Goal: Transaction & Acquisition: Obtain resource

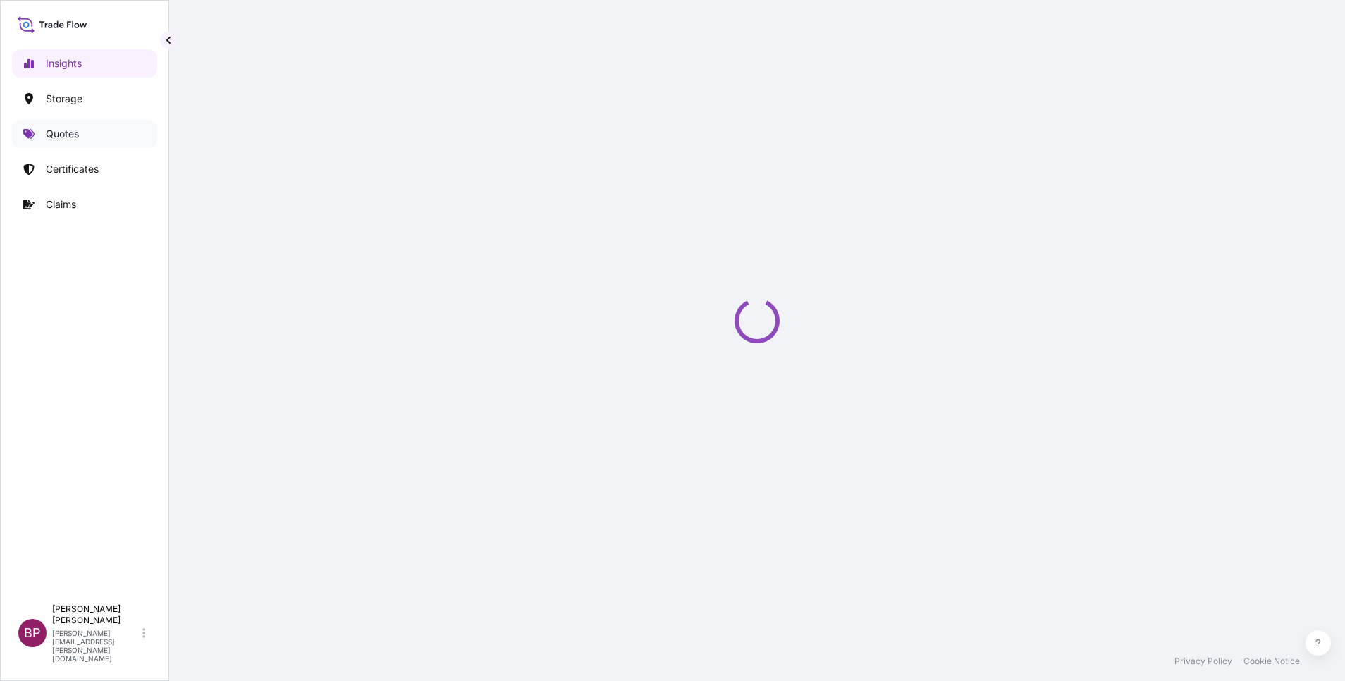
click at [56, 139] on p "Quotes" at bounding box center [62, 134] width 33 height 14
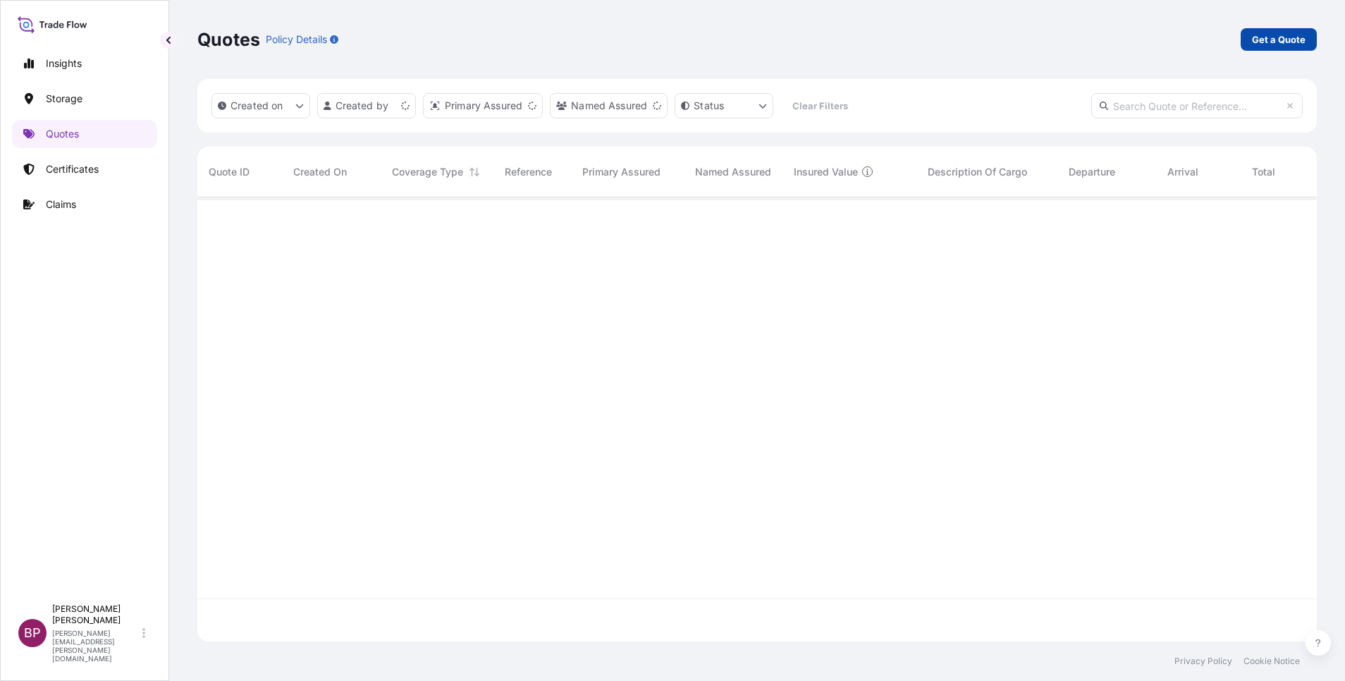
scroll to position [436, 1103]
click at [1273, 44] on p "Get a Quote" at bounding box center [1279, 39] width 54 height 14
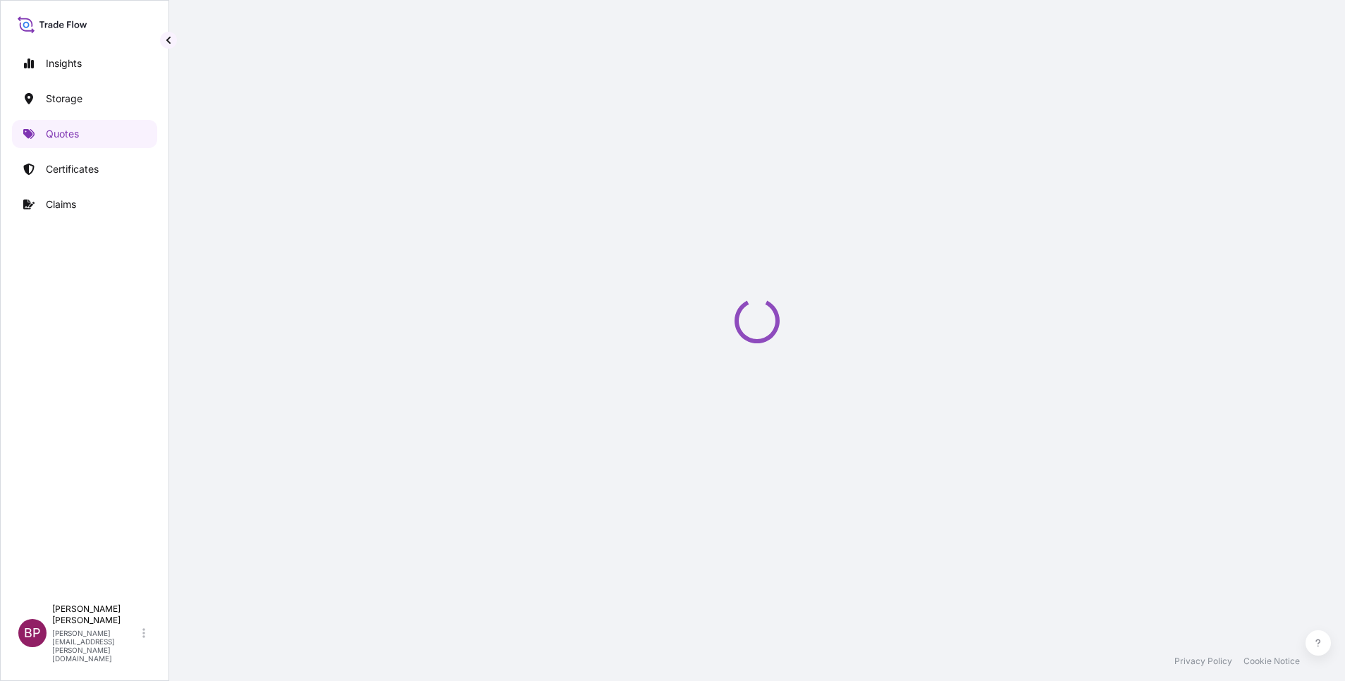
select select "Water"
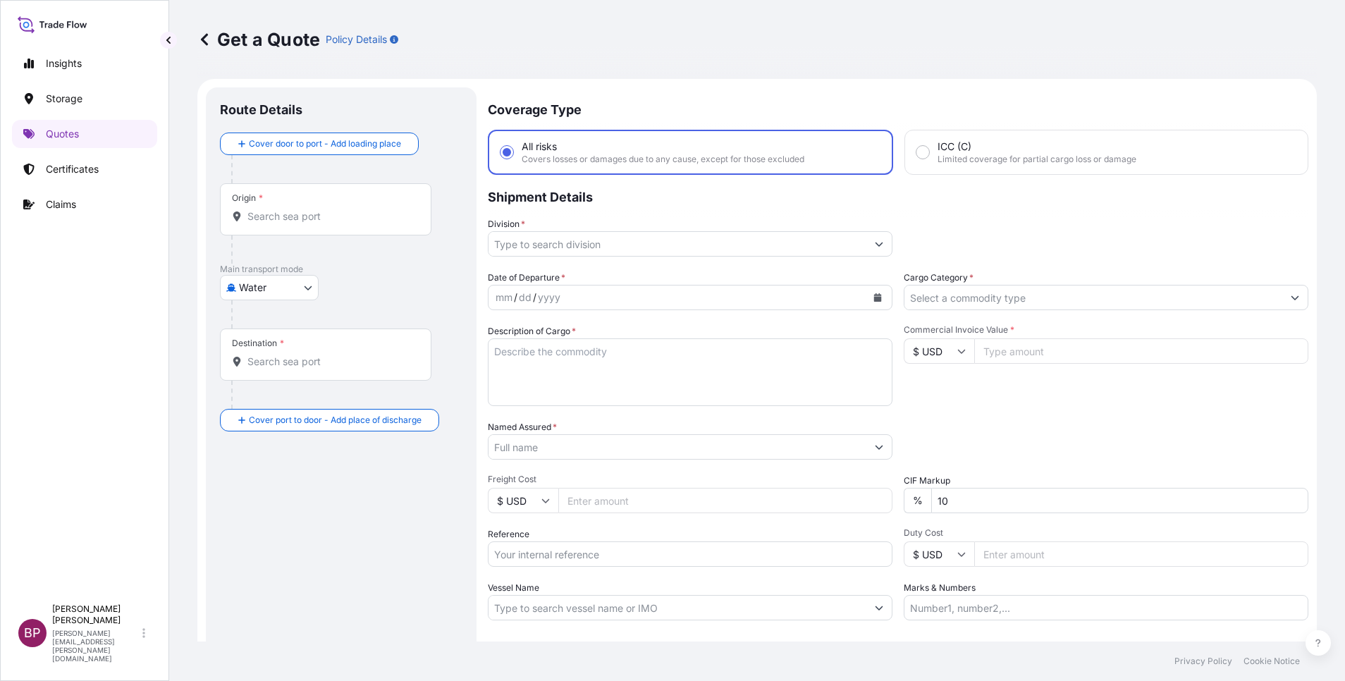
scroll to position [23, 0]
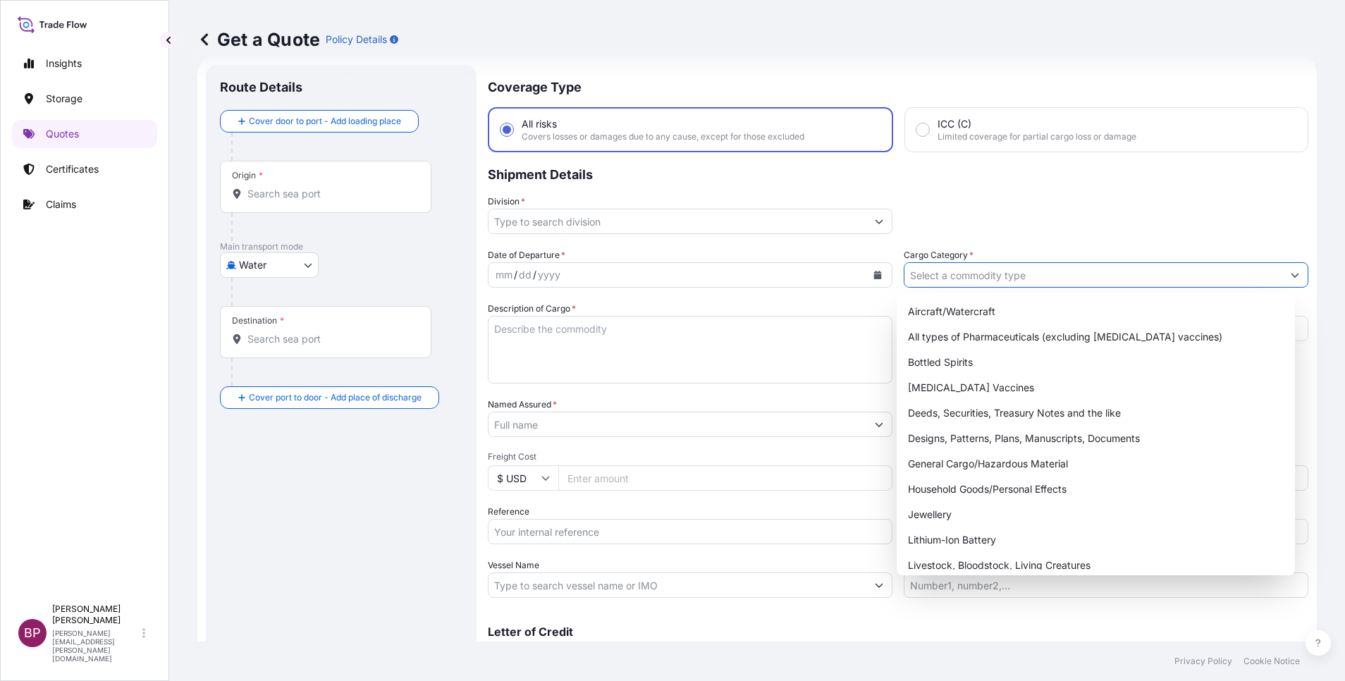
click at [1071, 276] on input "Cargo Category *" at bounding box center [1093, 274] width 378 height 25
click at [1031, 458] on div "General Cargo/Hazardous Material" at bounding box center [1095, 463] width 387 height 25
type input "General Cargo/Hazardous Material"
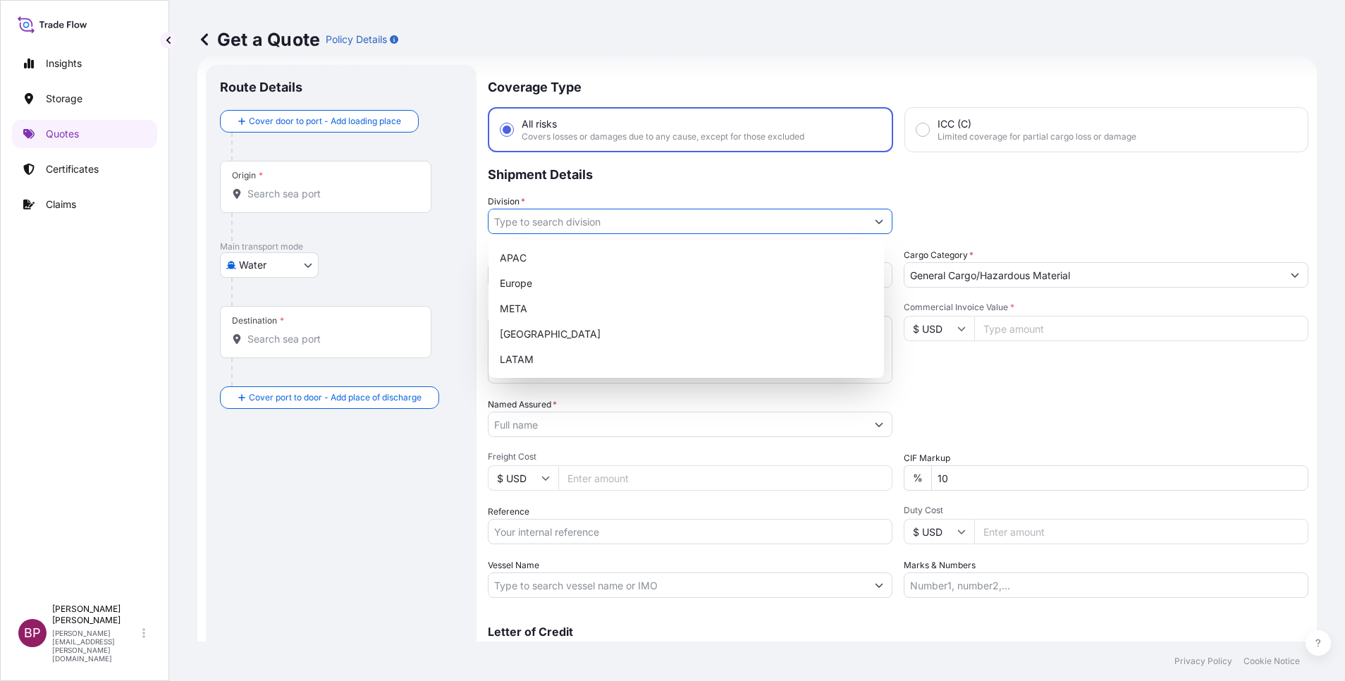
click at [875, 220] on icon "Show suggestions" at bounding box center [879, 221] width 8 height 8
click at [649, 313] on div "META" at bounding box center [686, 308] width 384 height 25
type input "META"
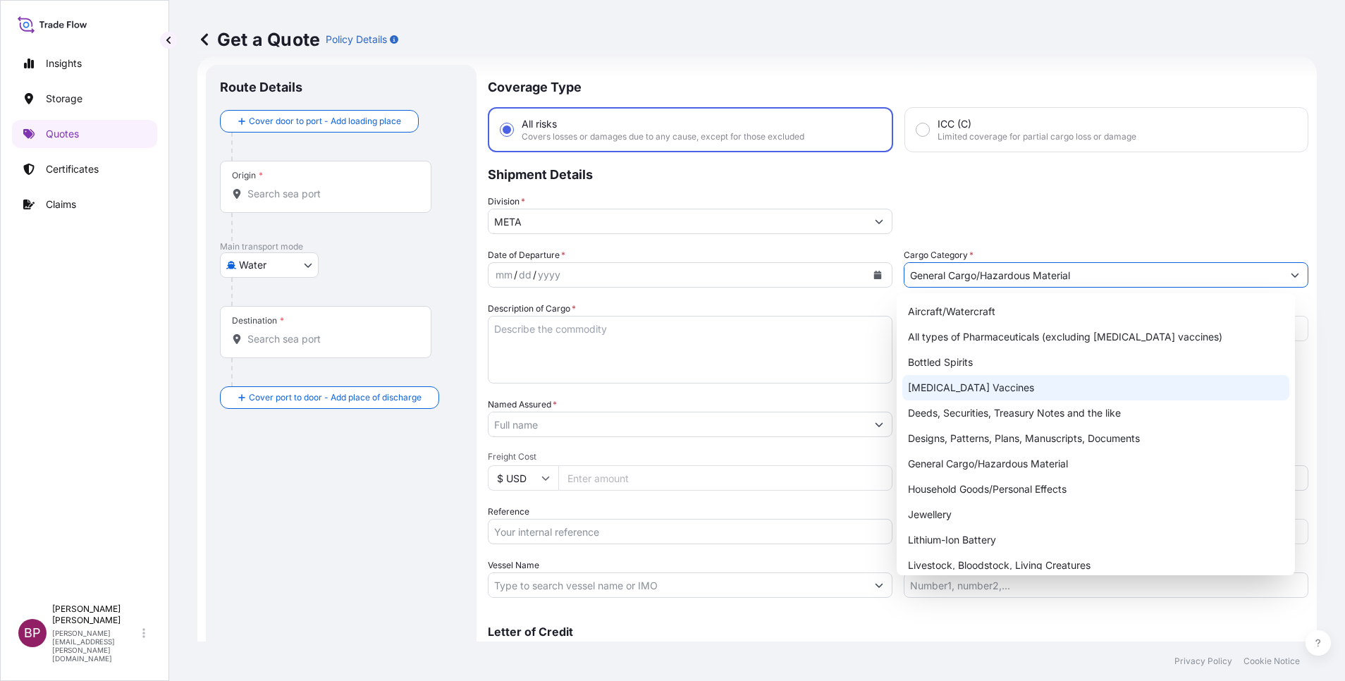
click at [1282, 274] on button "Show suggestions" at bounding box center [1294, 274] width 25 height 25
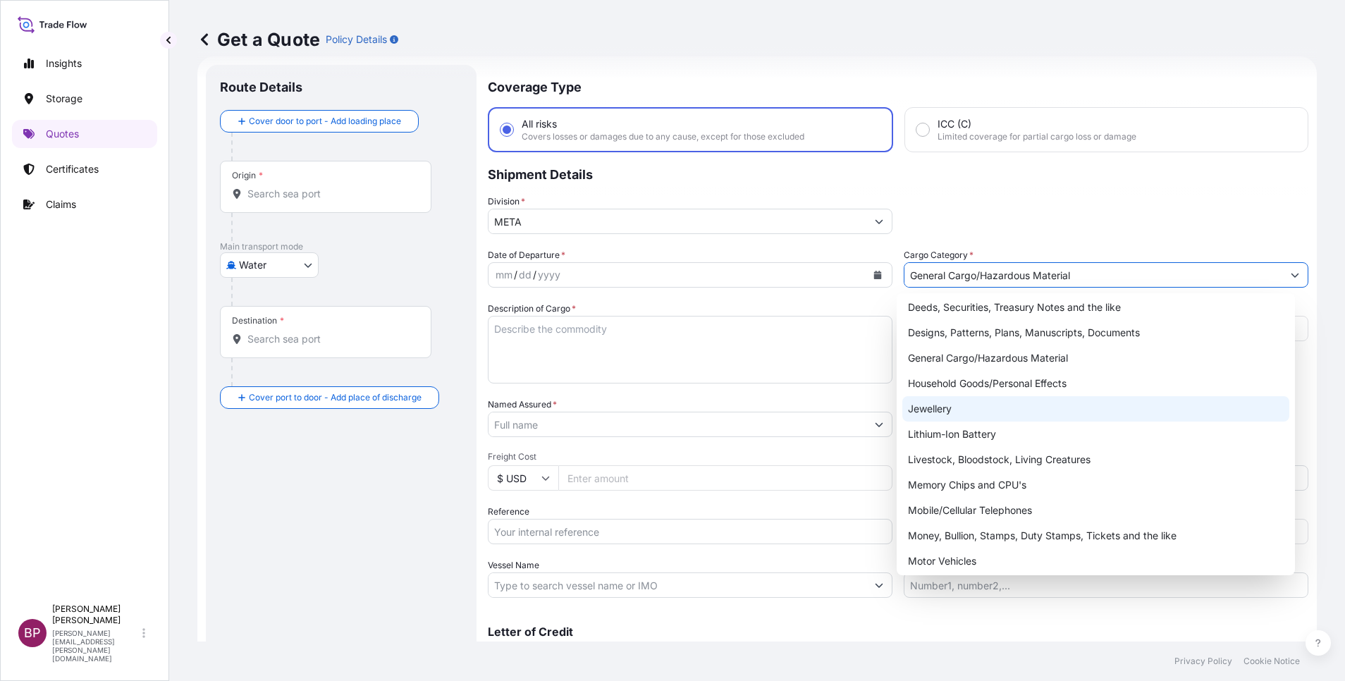
scroll to position [211, 0]
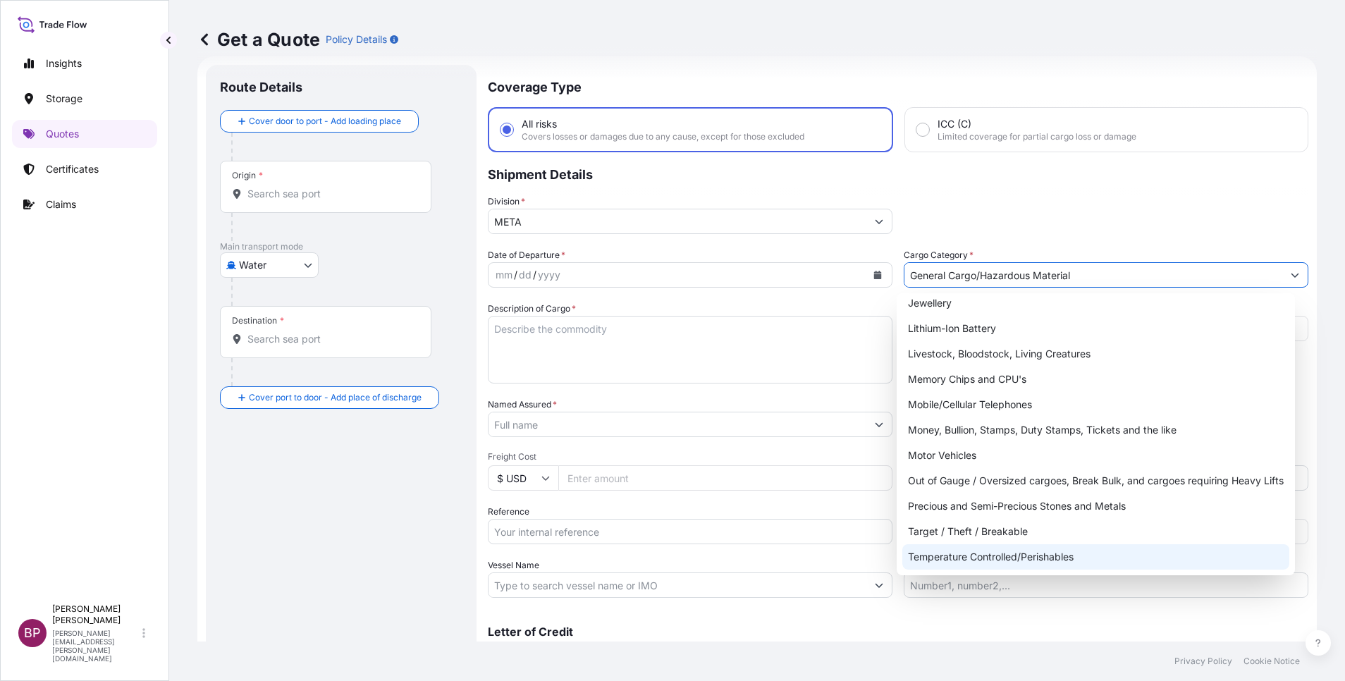
click at [1051, 554] on div "Temperature Controlled/Perishables" at bounding box center [1095, 556] width 387 height 25
type input "Temperature Controlled/Perishables"
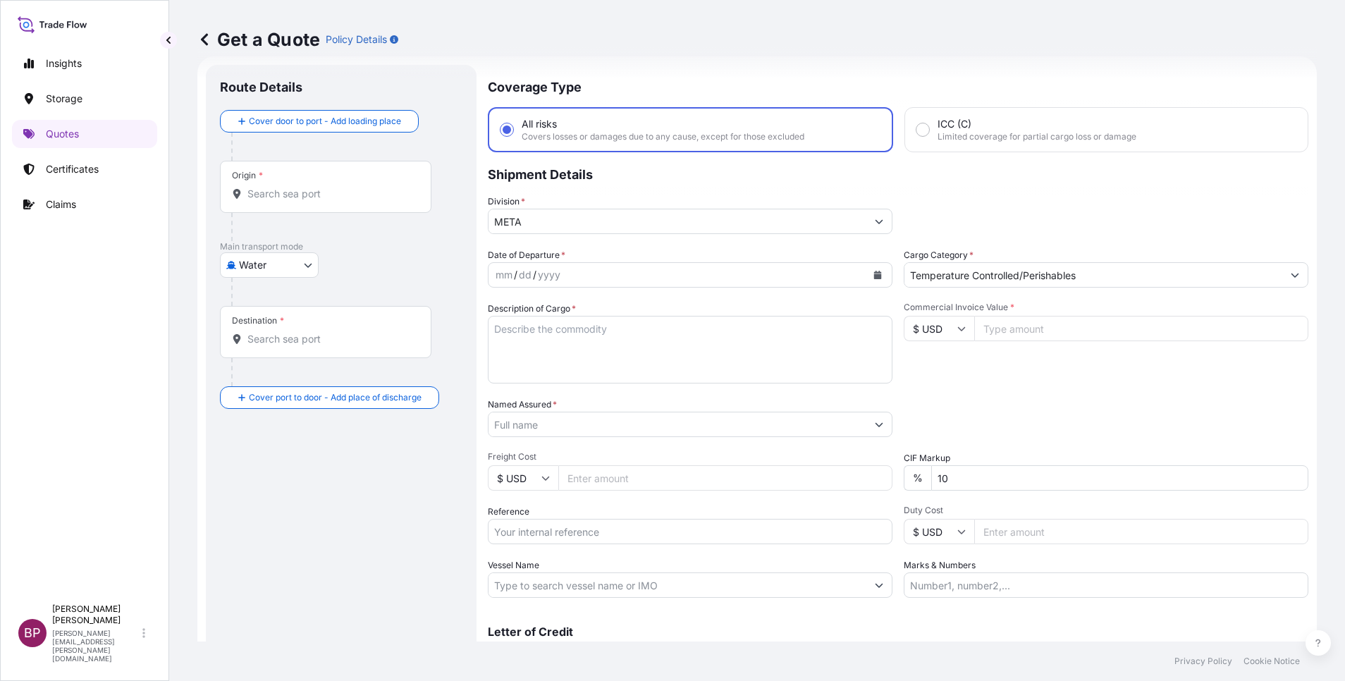
click at [957, 331] on icon at bounding box center [961, 328] width 8 height 8
drag, startPoint x: 932, startPoint y: 371, endPoint x: 1047, endPoint y: 338, distance: 120.5
click at [956, 364] on div "€ EUR £ GBP $ USD ؋ AFN $ AUD R$ BRL $ CAD ¥ CNY $ HKD ₹ INR ¥ JPY DH MAD RM MY…" at bounding box center [931, 418] width 70 height 141
click at [1047, 331] on input "Commercial Invoice Value *" at bounding box center [1141, 328] width 334 height 25
click at [1046, 331] on input "Commercial Invoice Value *" at bounding box center [1141, 328] width 334 height 25
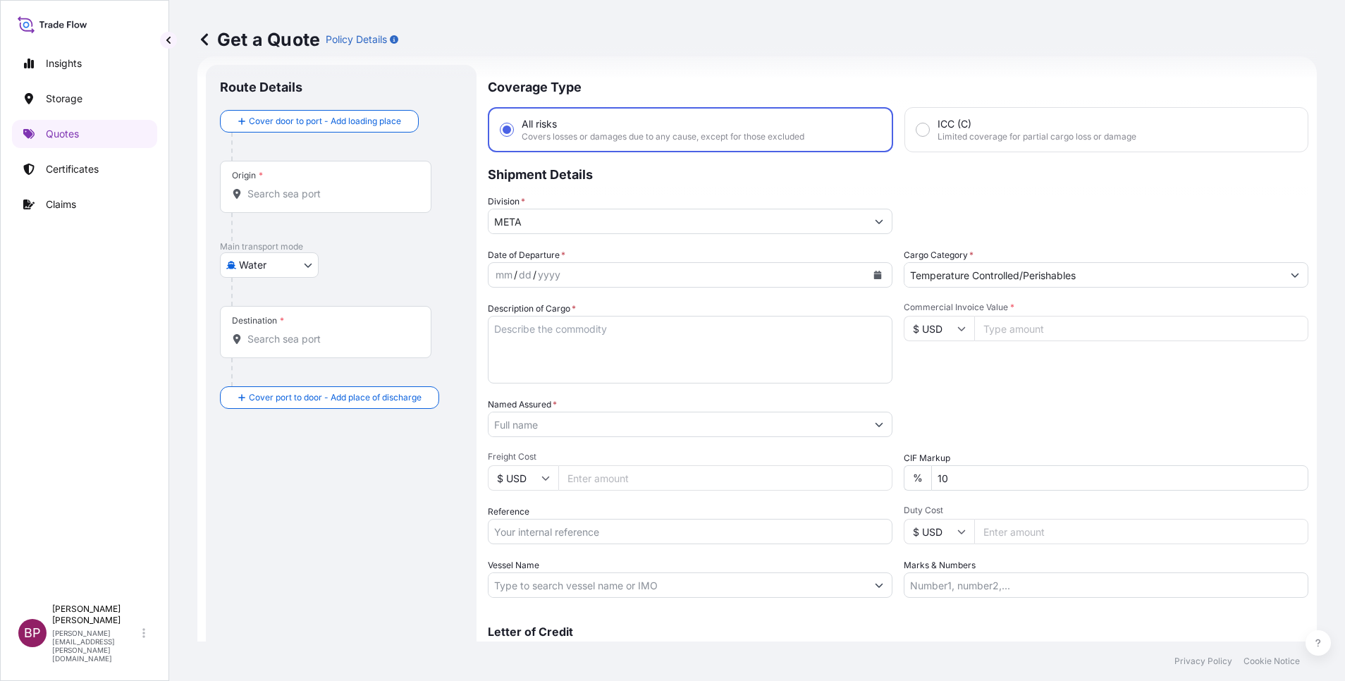
paste input "18807"
type input "18807"
drag, startPoint x: 948, startPoint y: 479, endPoint x: 729, endPoint y: 474, distance: 219.3
click at [716, 474] on div "Date of Departure * mm / dd / yyyy Cargo Category * Temperature Controlled/Peri…" at bounding box center [898, 423] width 821 height 350
type input "0"
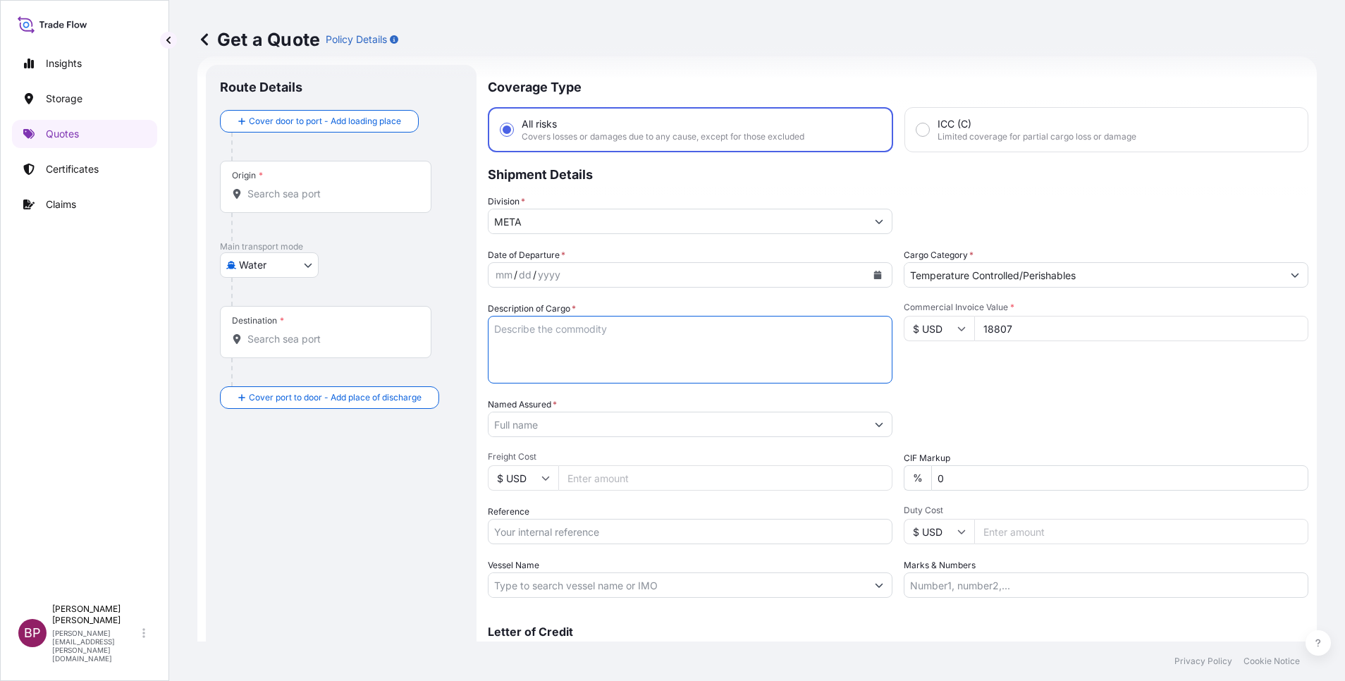
click at [600, 359] on textarea "Description of Cargo *" at bounding box center [690, 350] width 405 height 68
paste textarea "PEELED TOMATOES"
type textarea "PEELED TOMATOES"
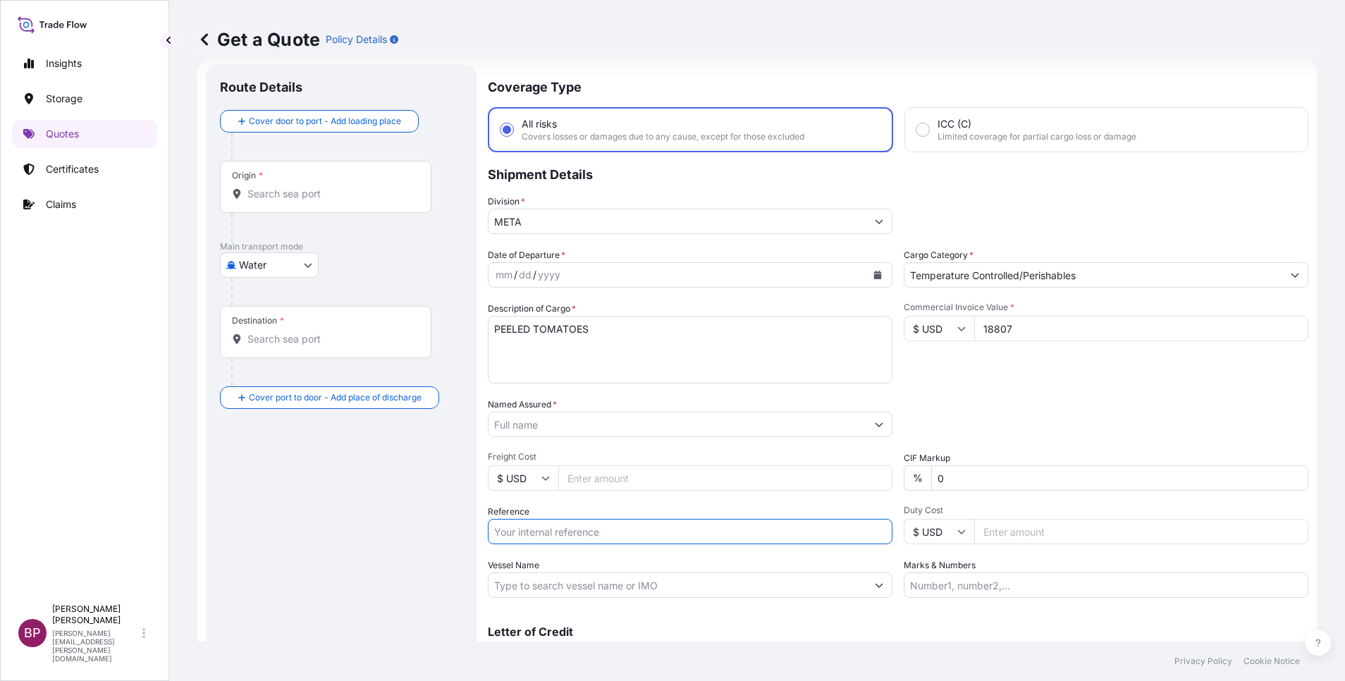
drag, startPoint x: 589, startPoint y: 538, endPoint x: 649, endPoint y: 529, distance: 60.5
click at [589, 537] on input "Reference" at bounding box center [690, 531] width 405 height 25
paste input "SSLS2953"
type input "SSLS2953"
click at [605, 425] on input "Named Assured *" at bounding box center [673, 424] width 370 height 25
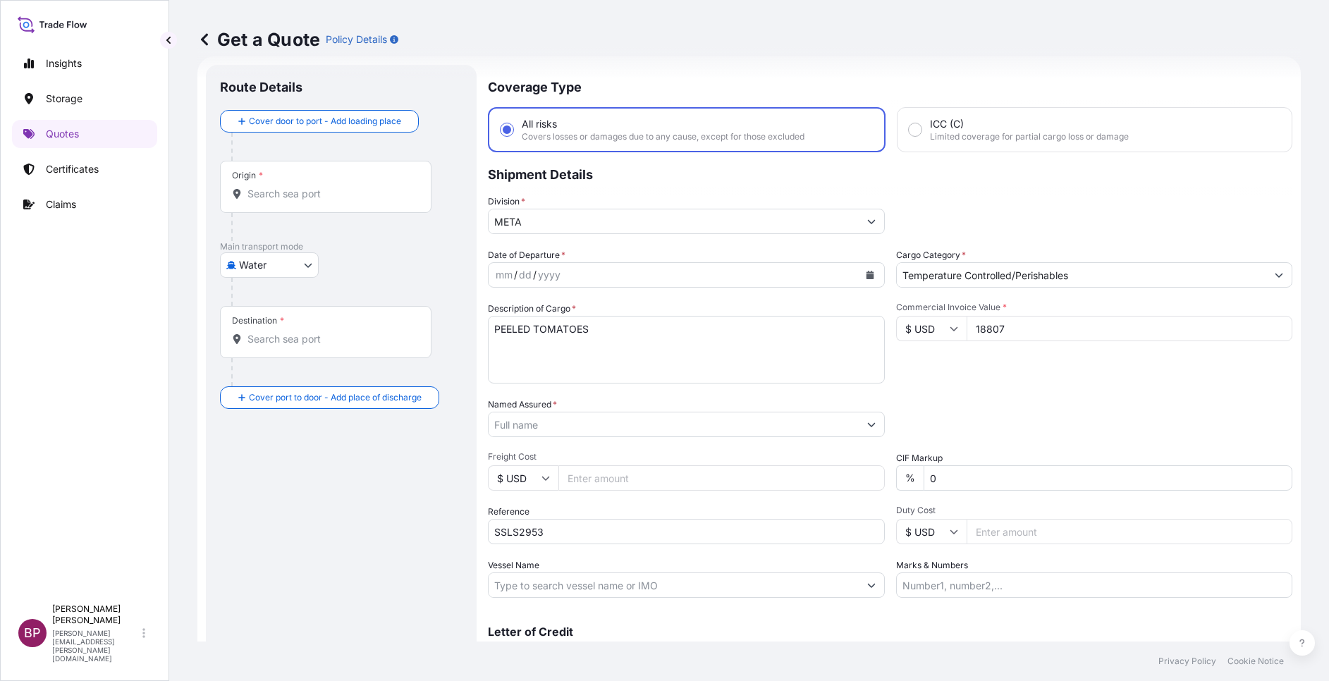
paste input "[PERSON_NAME] BAKERY"
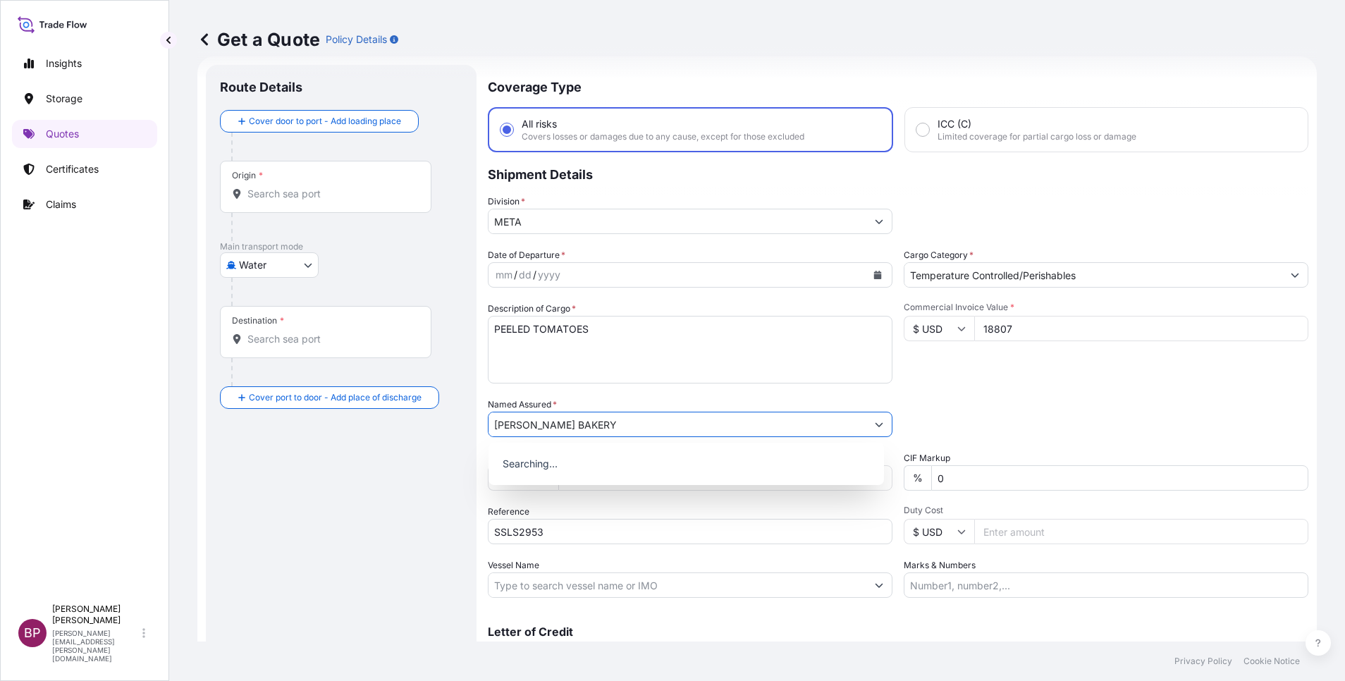
type input "[PERSON_NAME] BAKERY"
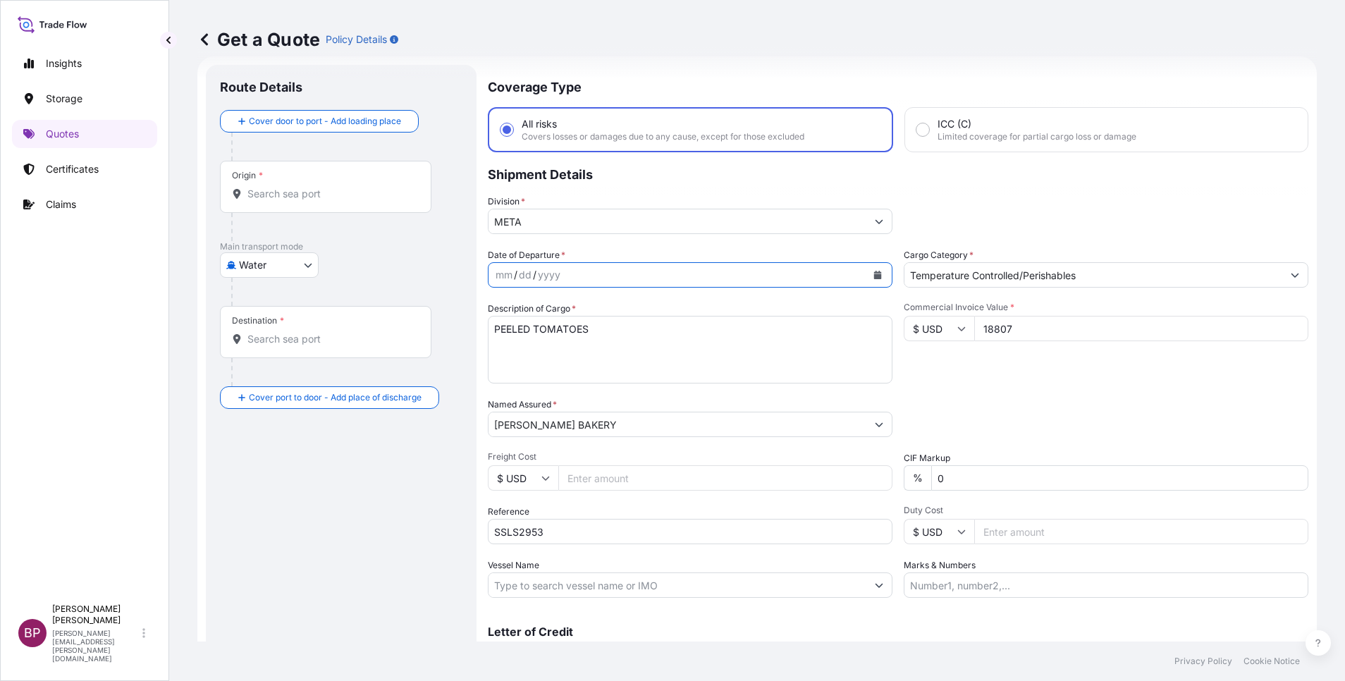
click at [874, 277] on icon "Calendar" at bounding box center [878, 275] width 8 height 8
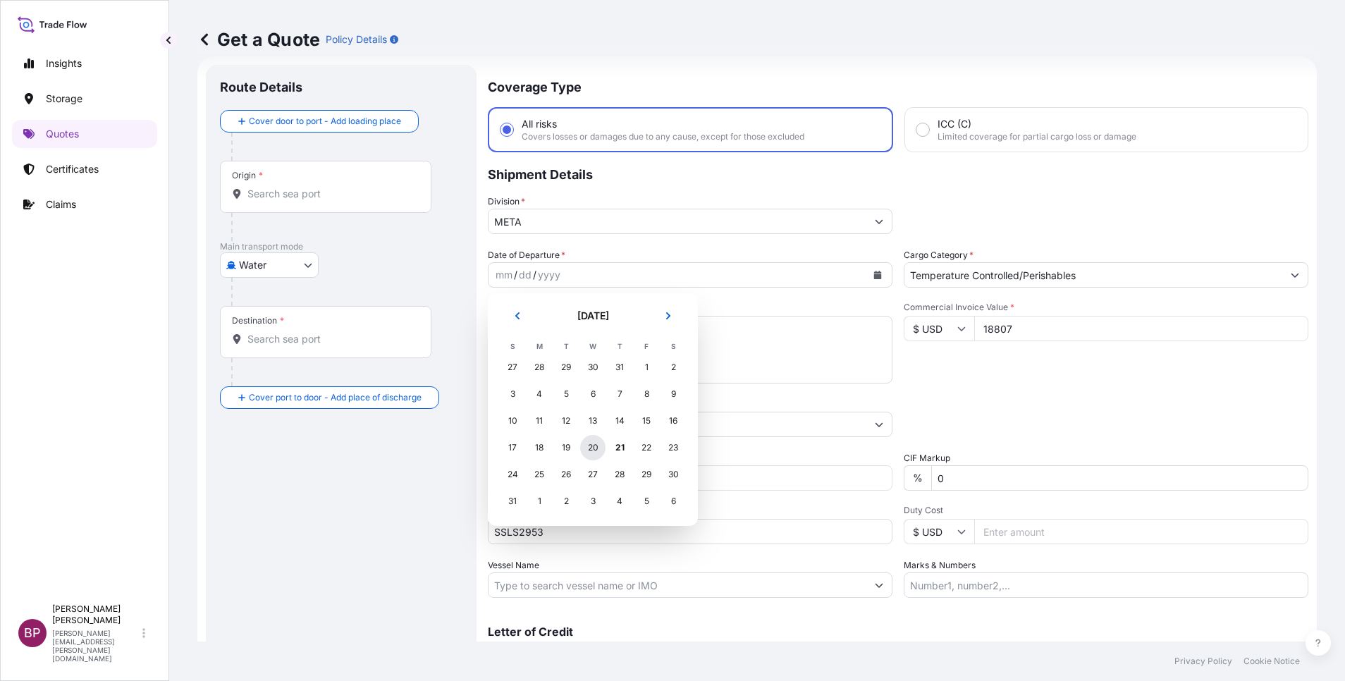
click at [591, 448] on div "20" at bounding box center [592, 447] width 25 height 25
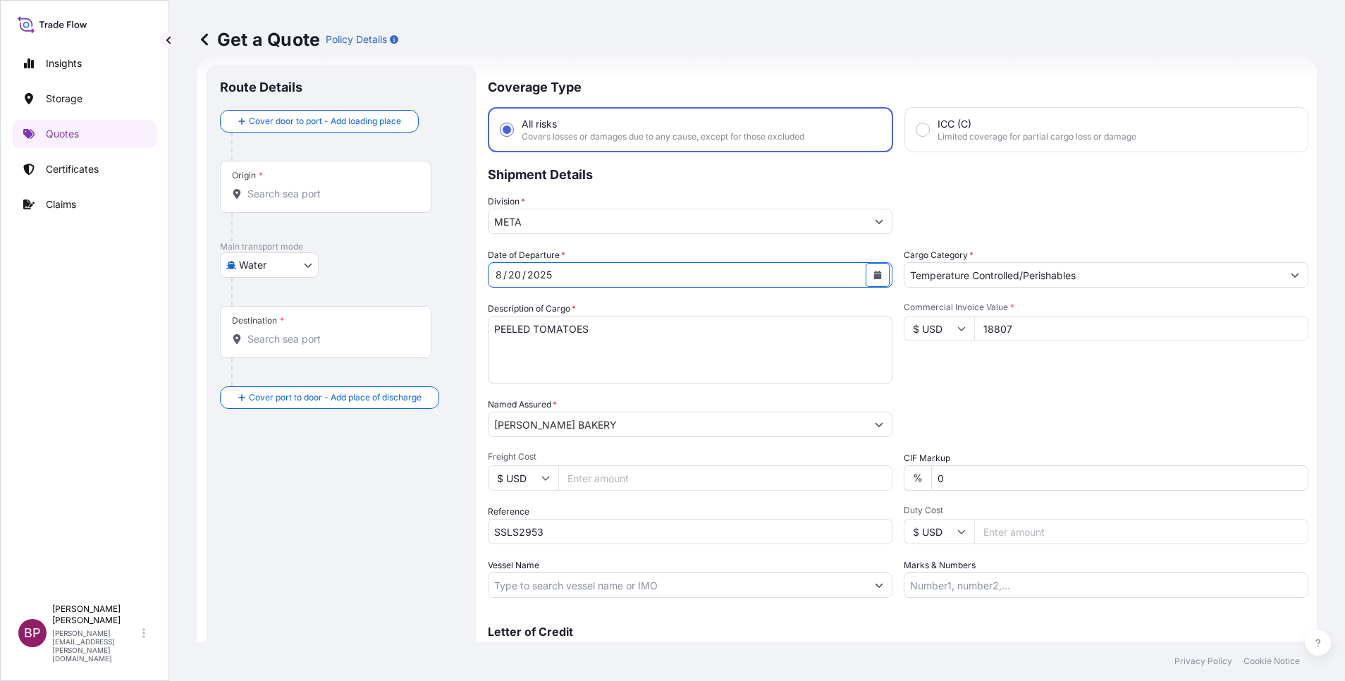
click at [871, 281] on button "Calendar" at bounding box center [877, 275] width 23 height 23
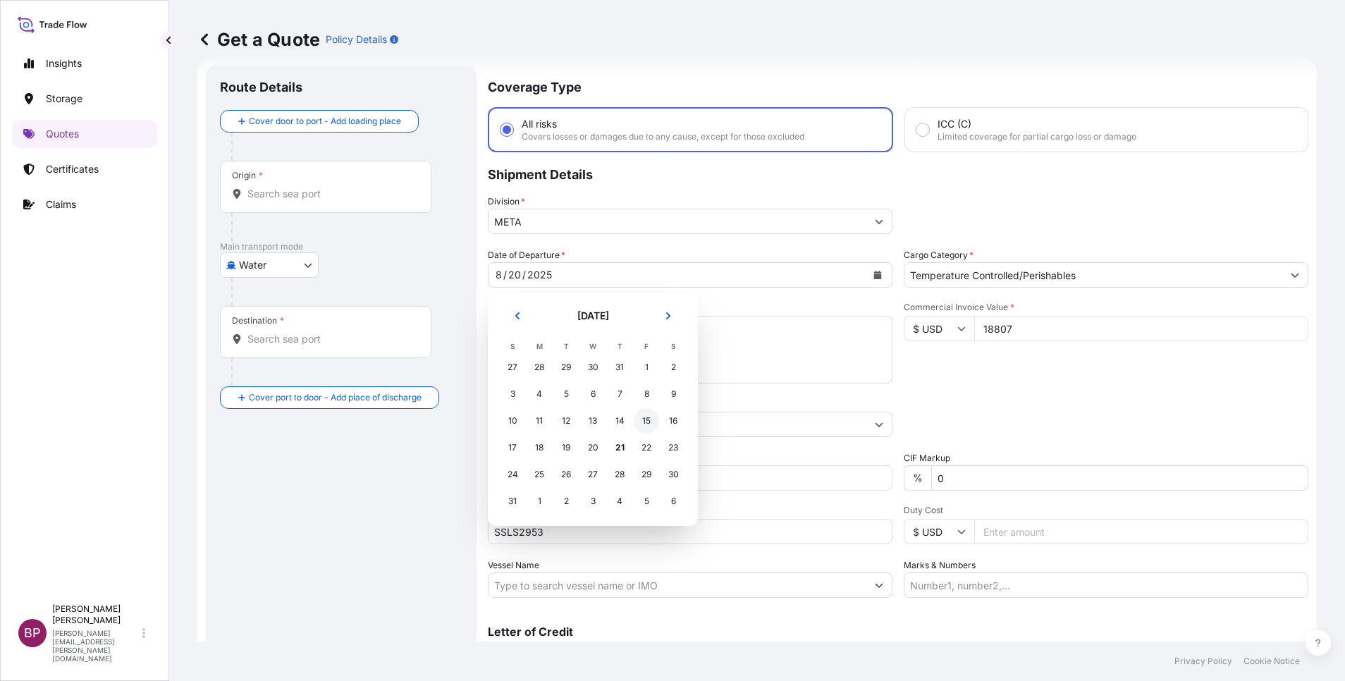
click at [649, 421] on div "15" at bounding box center [646, 420] width 25 height 25
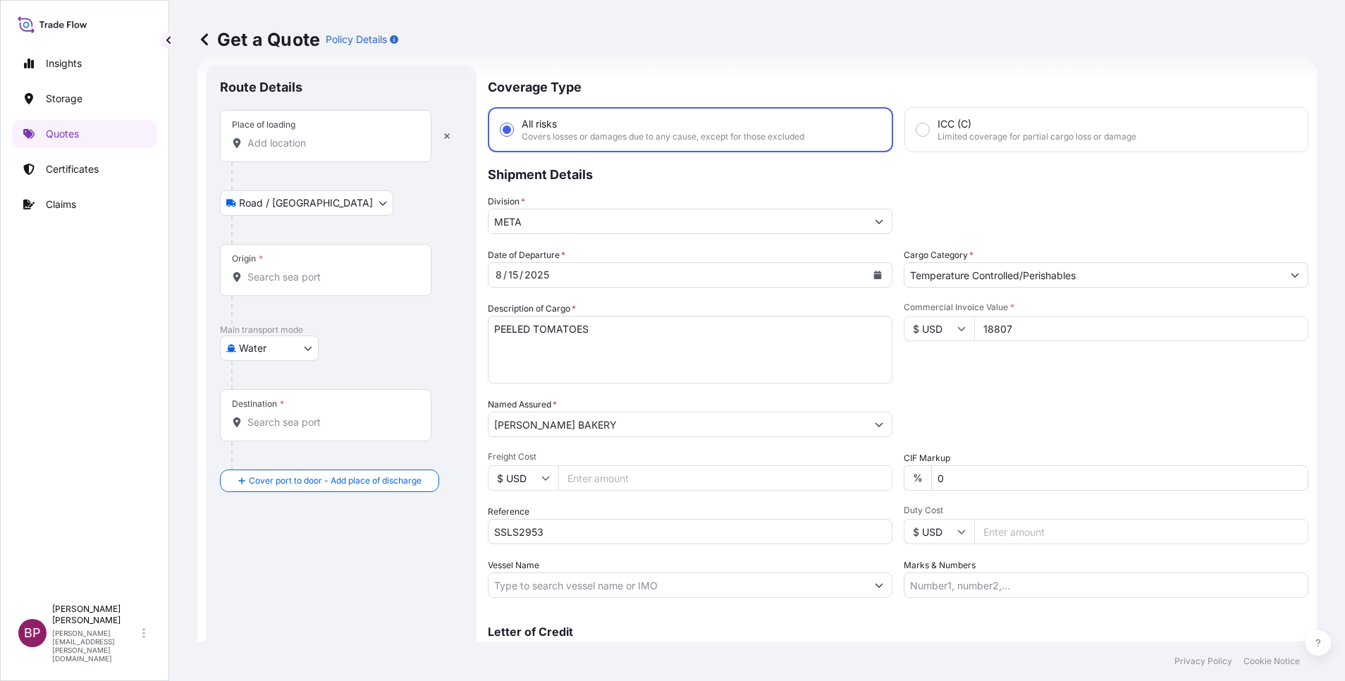
click at [363, 129] on div "Place of loading" at bounding box center [325, 136] width 211 height 52
click at [363, 136] on input "Place of loading" at bounding box center [330, 143] width 166 height 14
paste input "[GEOGRAPHIC_DATA]"
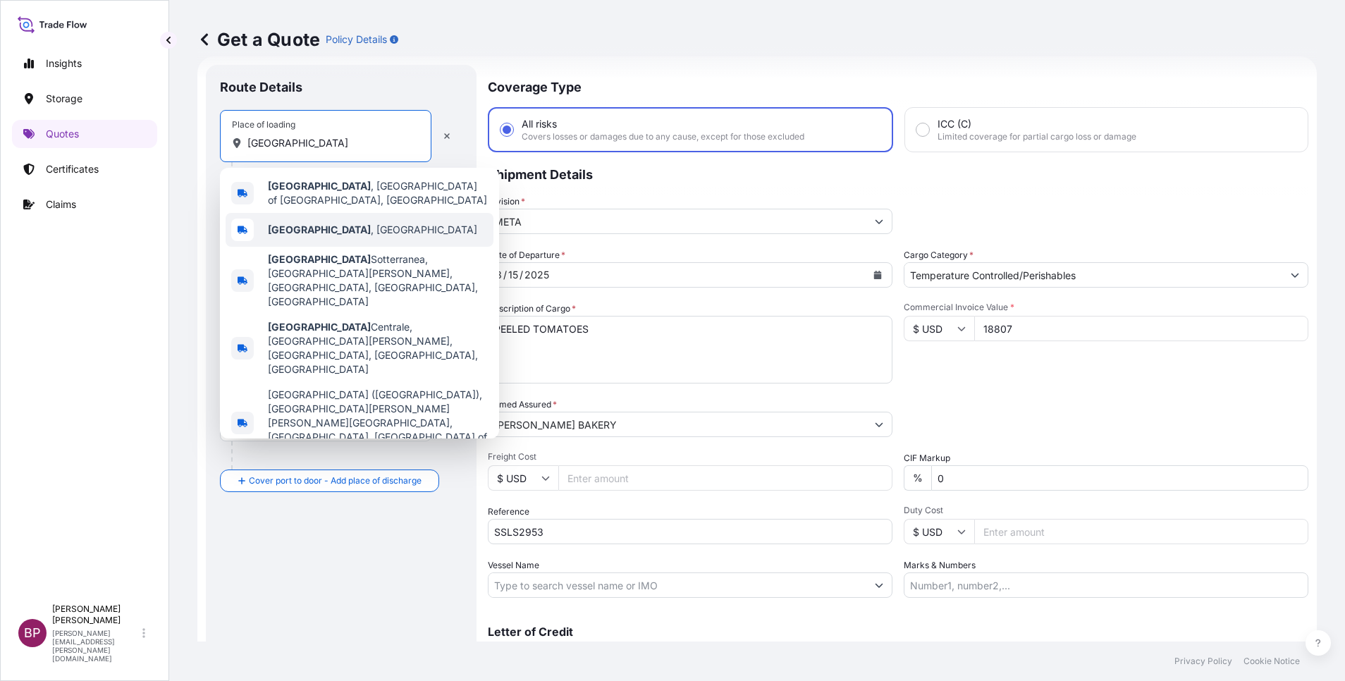
click at [348, 217] on div "[GEOGRAPHIC_DATA] , [GEOGRAPHIC_DATA]" at bounding box center [360, 230] width 268 height 34
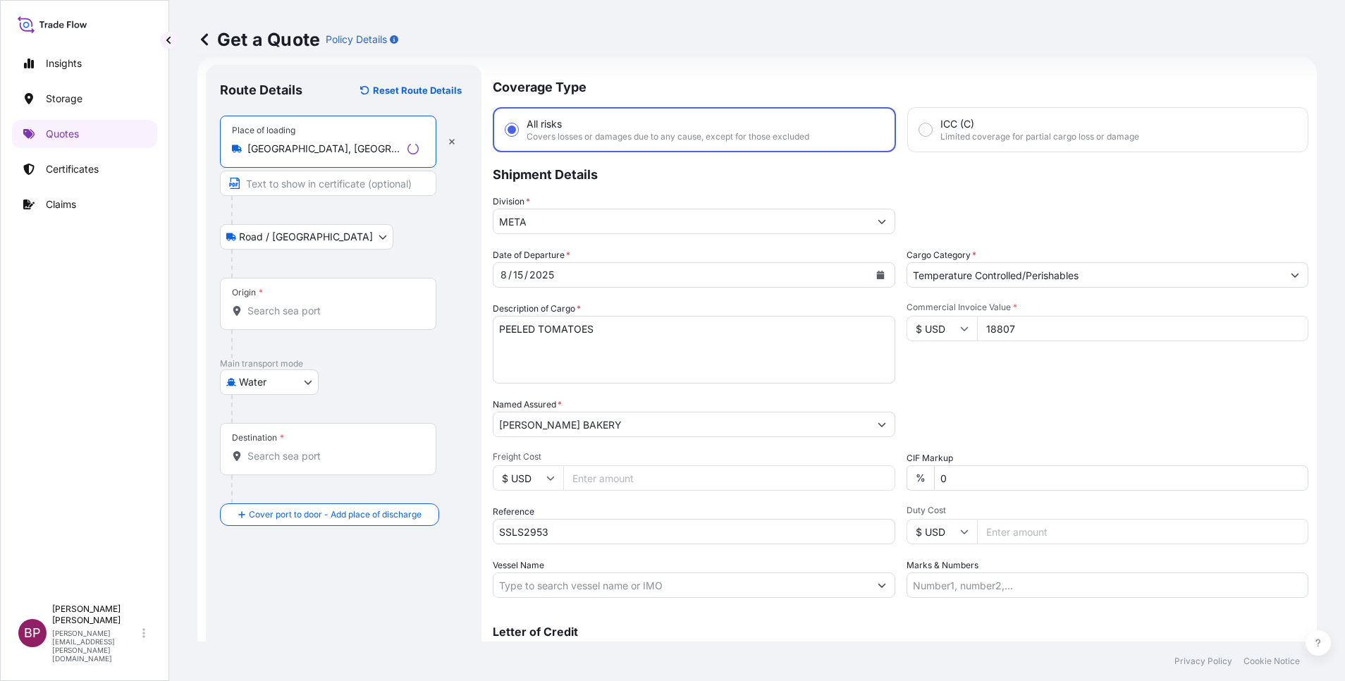
type input "[GEOGRAPHIC_DATA], [GEOGRAPHIC_DATA]"
click at [304, 300] on div "Origin *" at bounding box center [328, 304] width 216 height 52
click at [304, 304] on input "Origin *" at bounding box center [332, 311] width 171 height 14
paste input "[GEOGRAPHIC_DATA]"
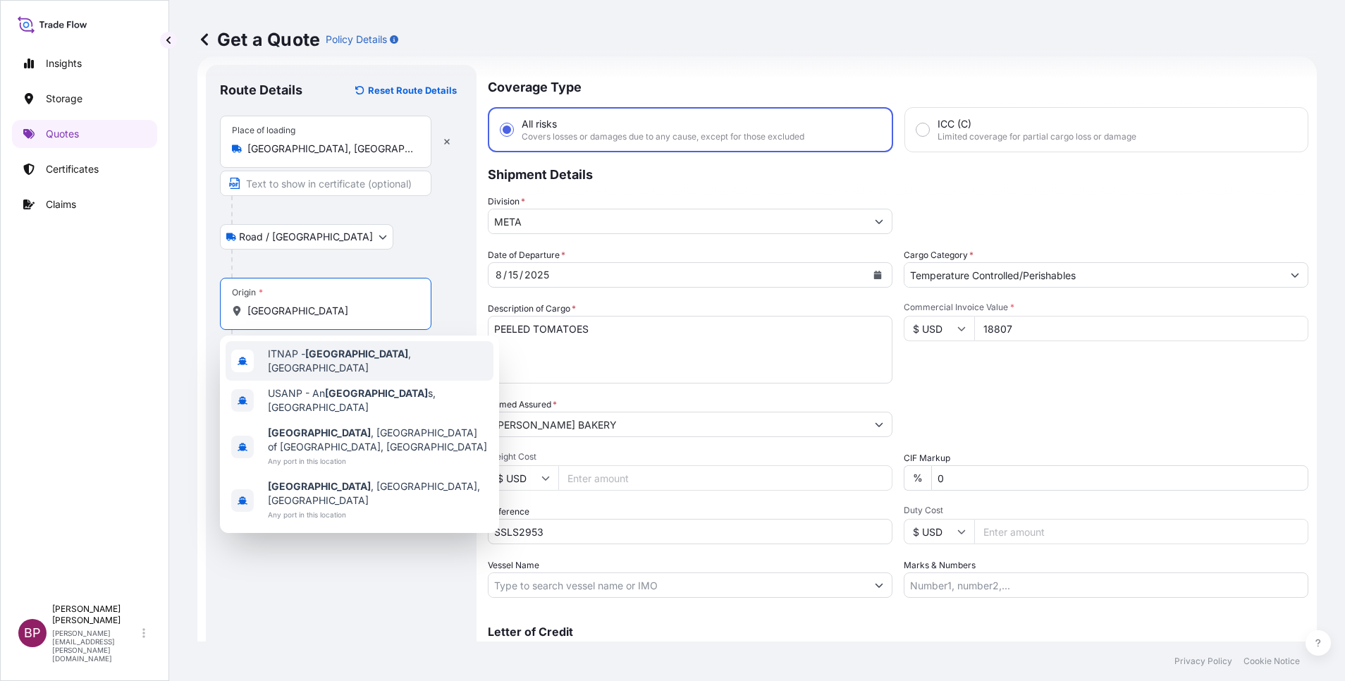
click at [335, 364] on span "ITNAP - [GEOGRAPHIC_DATA] , [GEOGRAPHIC_DATA]" at bounding box center [378, 361] width 220 height 28
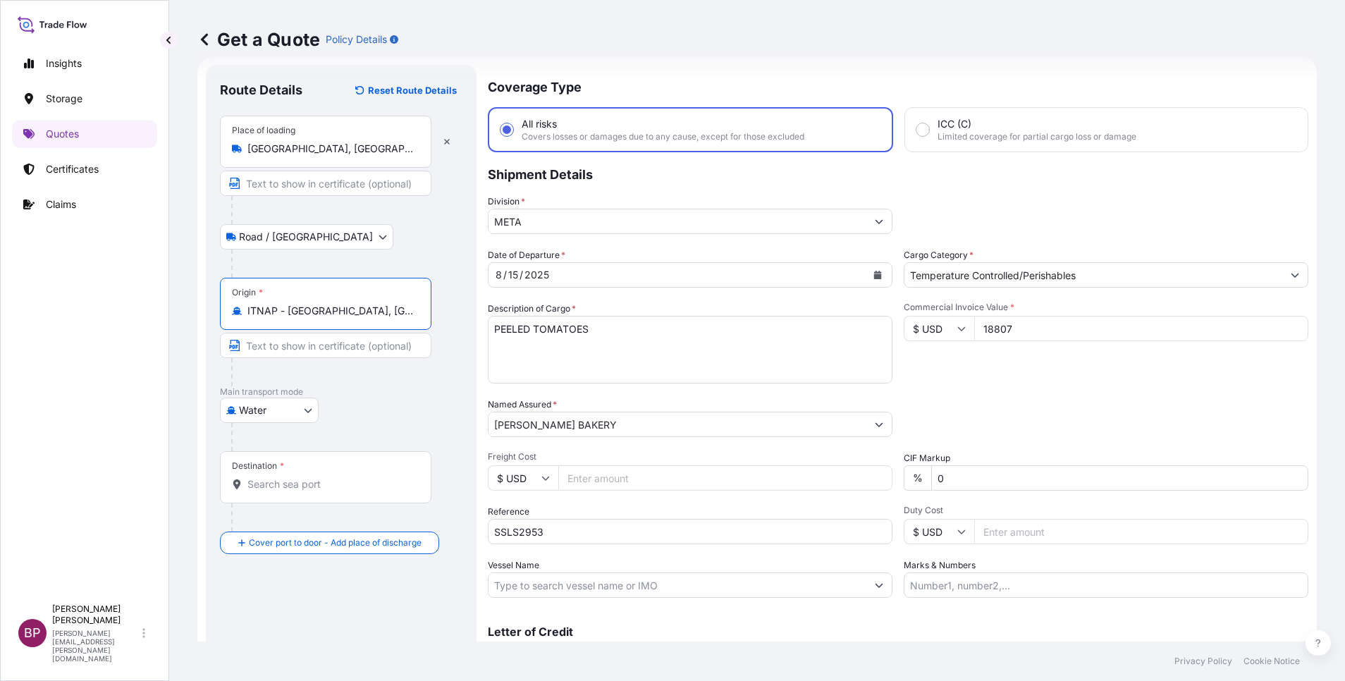
type input "ITNAP - [GEOGRAPHIC_DATA], [GEOGRAPHIC_DATA]"
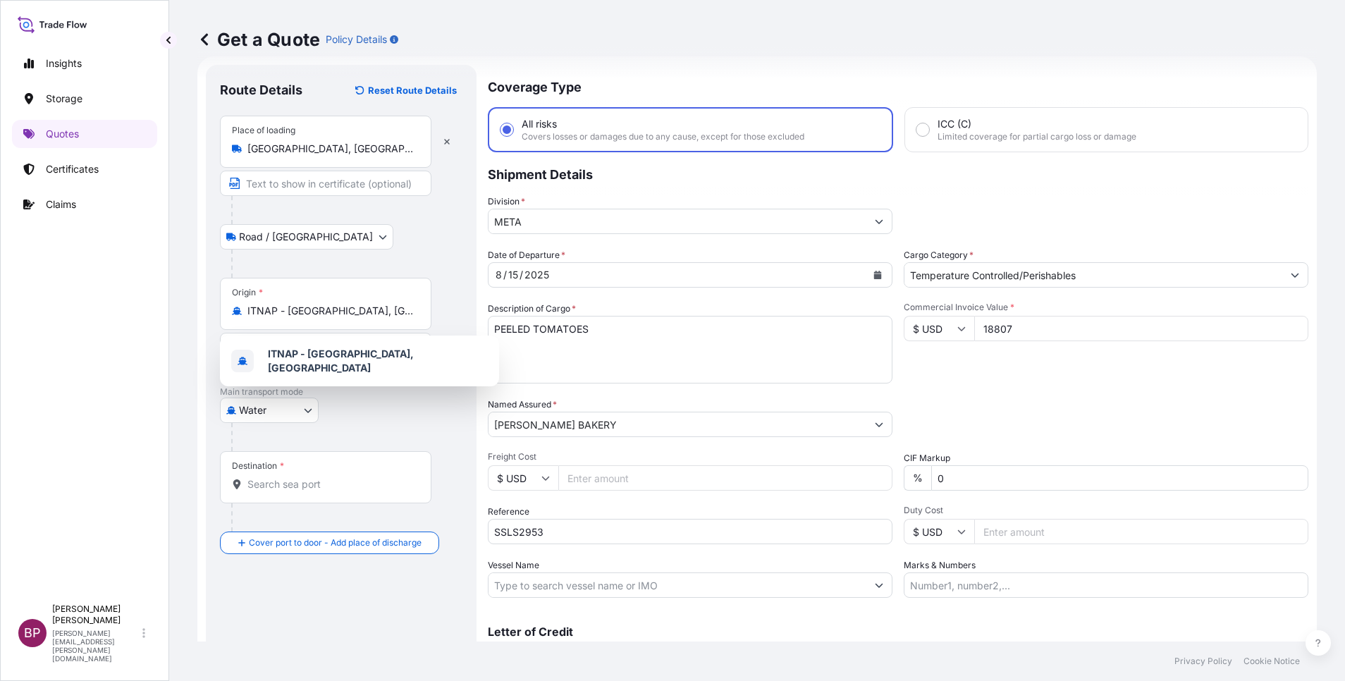
click at [321, 498] on div "Destination *" at bounding box center [325, 477] width 211 height 52
click at [321, 491] on input "Destination *" at bounding box center [330, 484] width 166 height 14
paste input "JEDDAH"
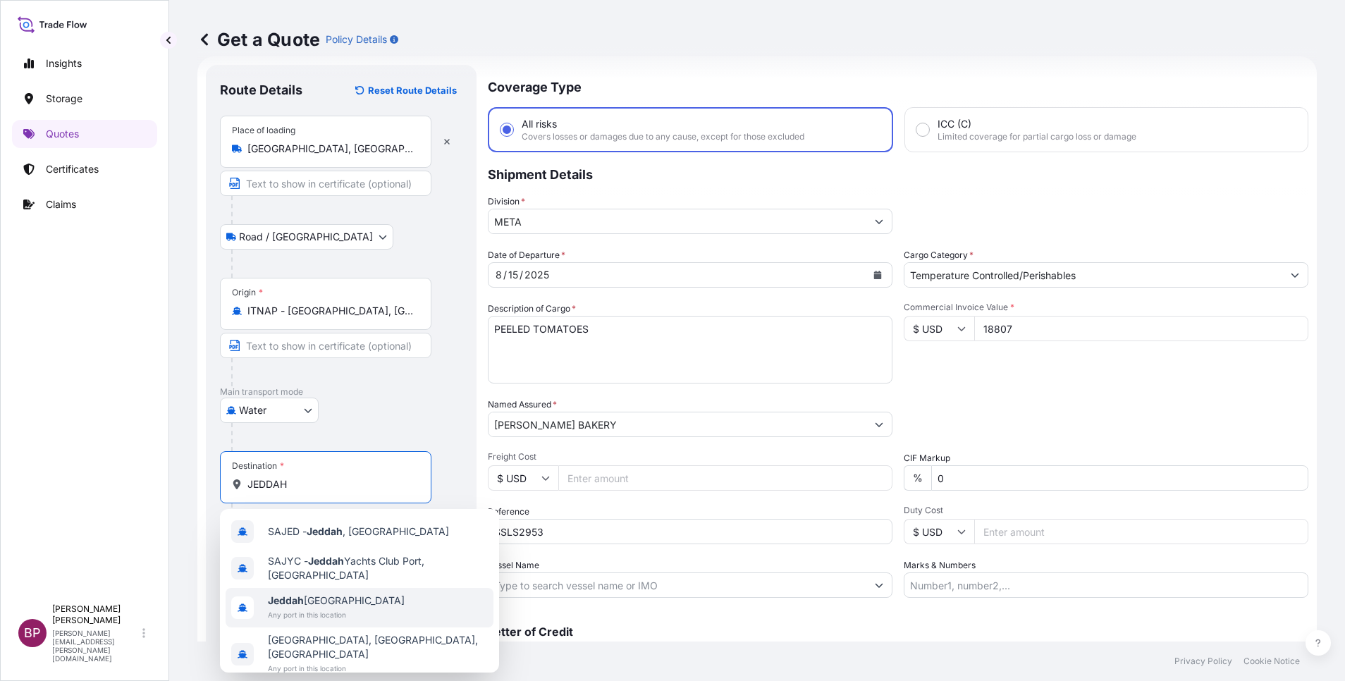
click at [324, 611] on span "Any port in this location" at bounding box center [336, 615] width 137 height 14
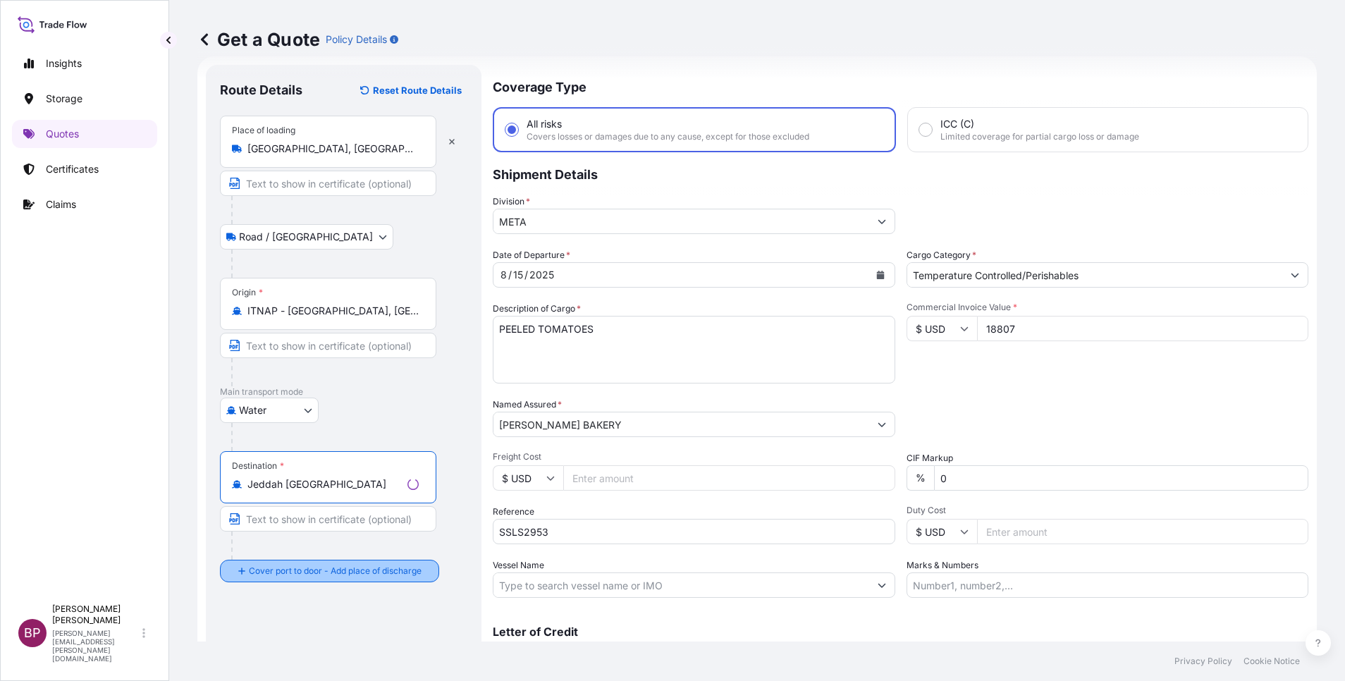
type input "Jeddah [GEOGRAPHIC_DATA]"
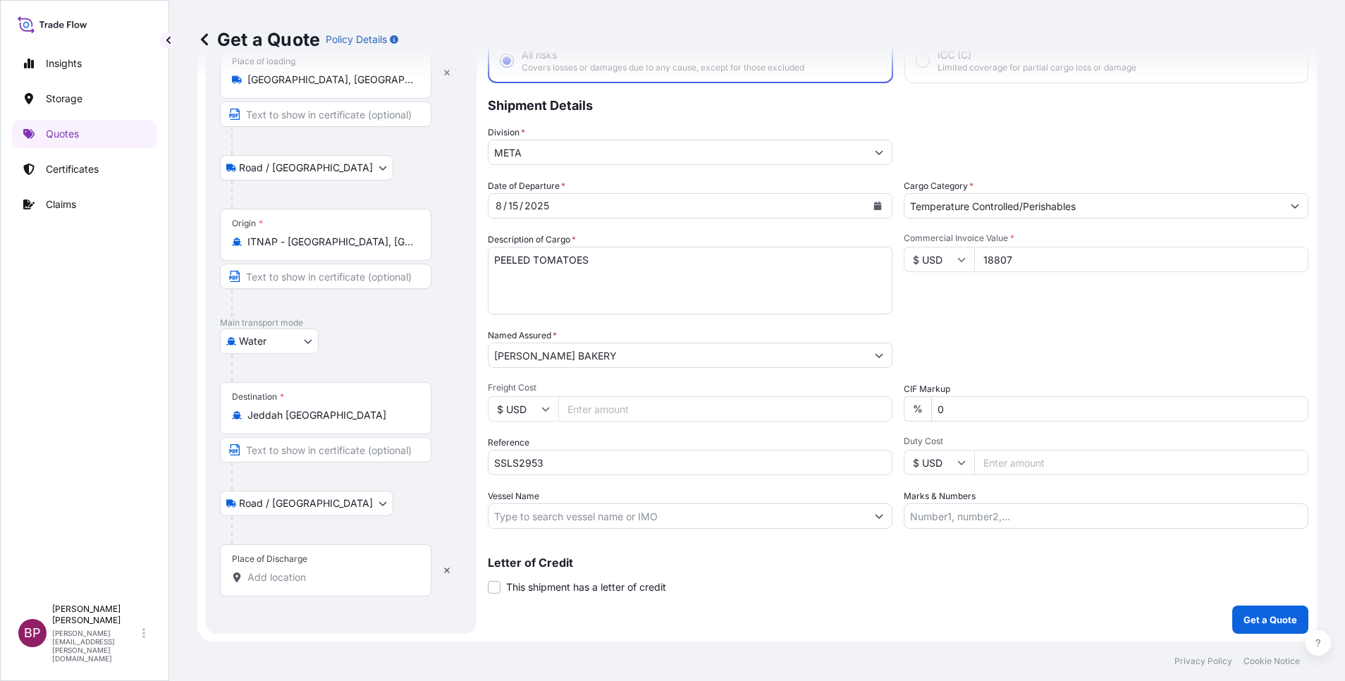
scroll to position [92, 0]
click at [340, 572] on input "Place of Discharge" at bounding box center [330, 577] width 166 height 14
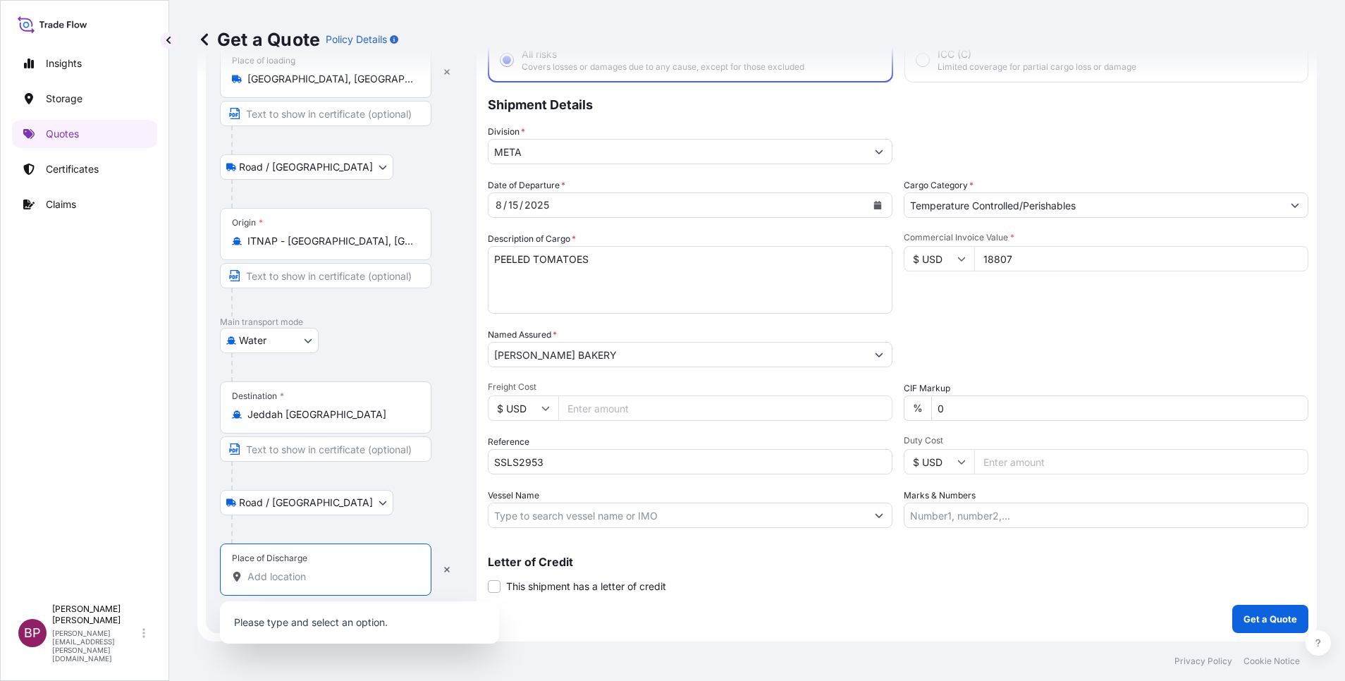
paste input "JEDDAH"
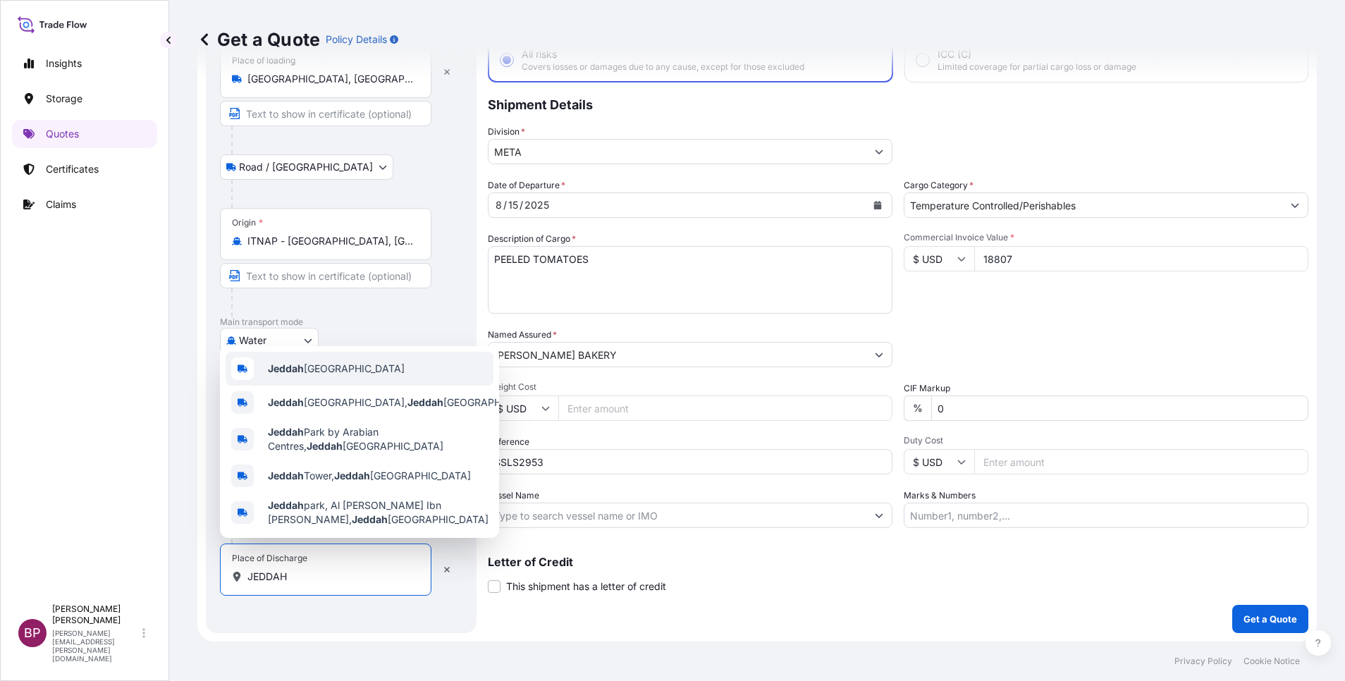
click at [336, 367] on span "Jeddah [GEOGRAPHIC_DATA]" at bounding box center [336, 369] width 137 height 14
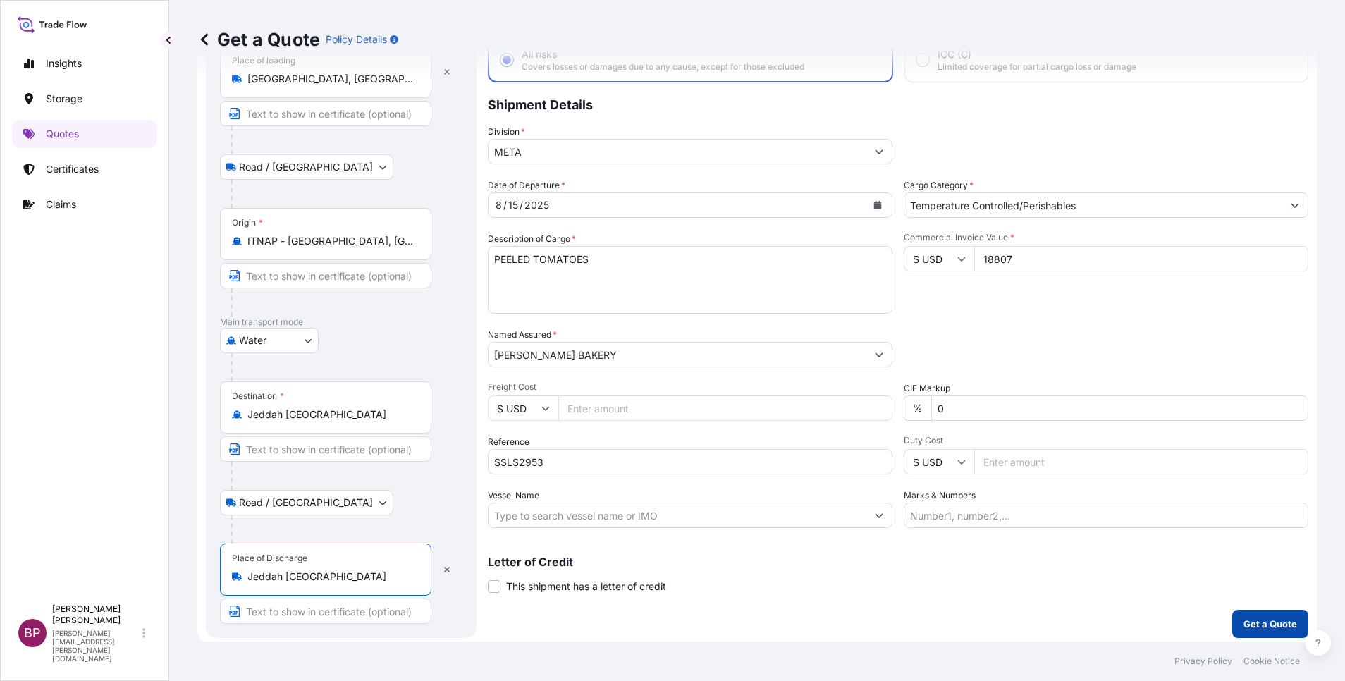
type input "Jeddah [GEOGRAPHIC_DATA]"
click at [1252, 618] on p "Get a Quote" at bounding box center [1270, 624] width 54 height 14
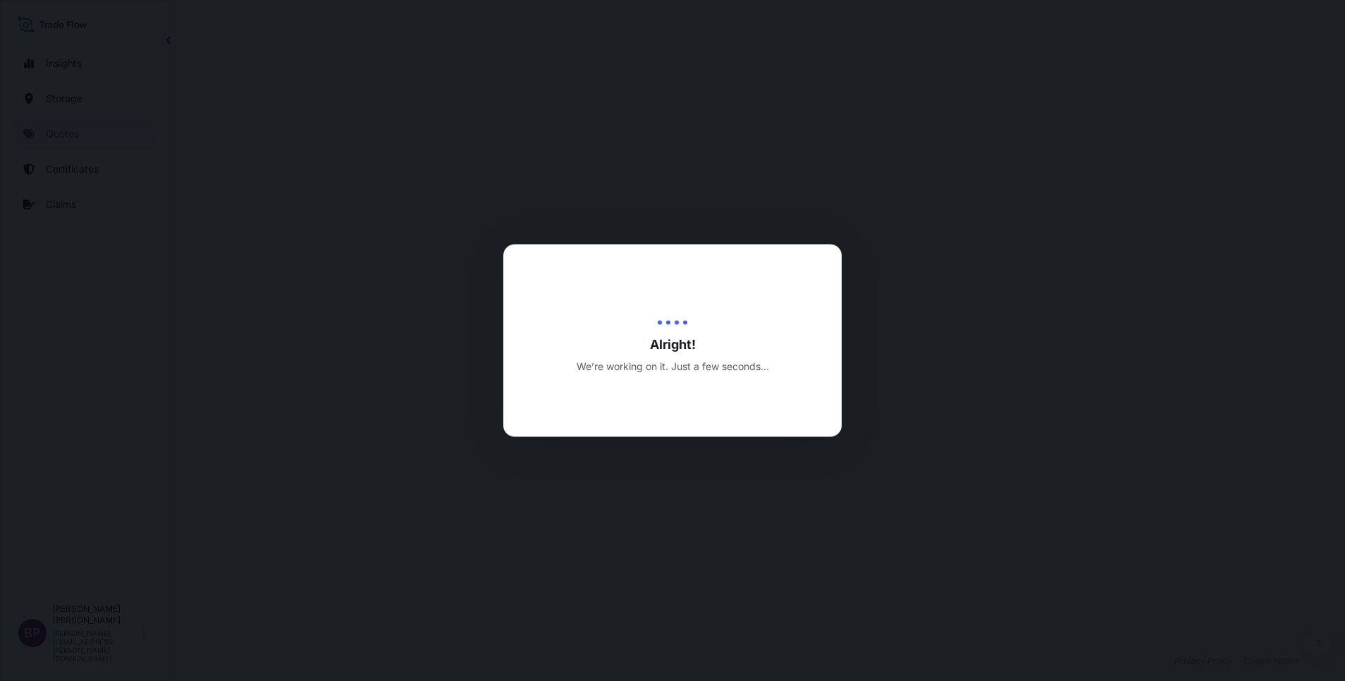
select select "Road / [GEOGRAPHIC_DATA]"
select select "Water"
select select "Road / [GEOGRAPHIC_DATA]"
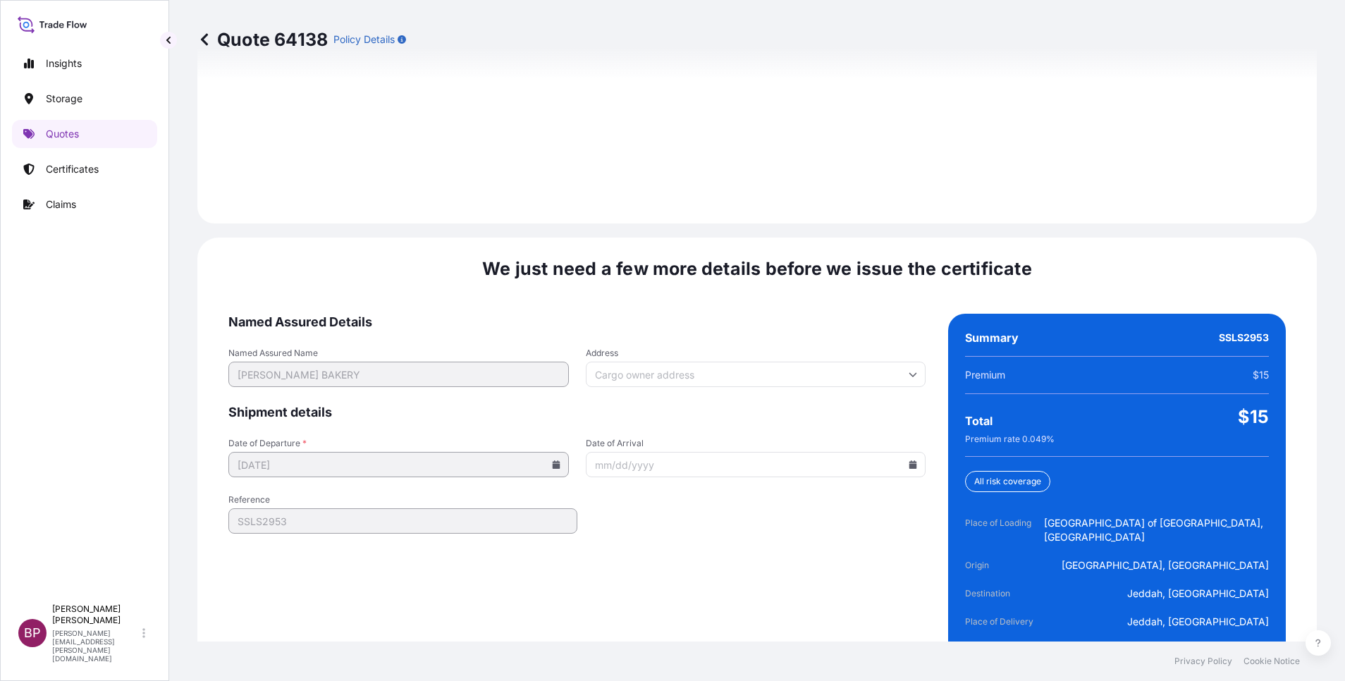
scroll to position [2313, 0]
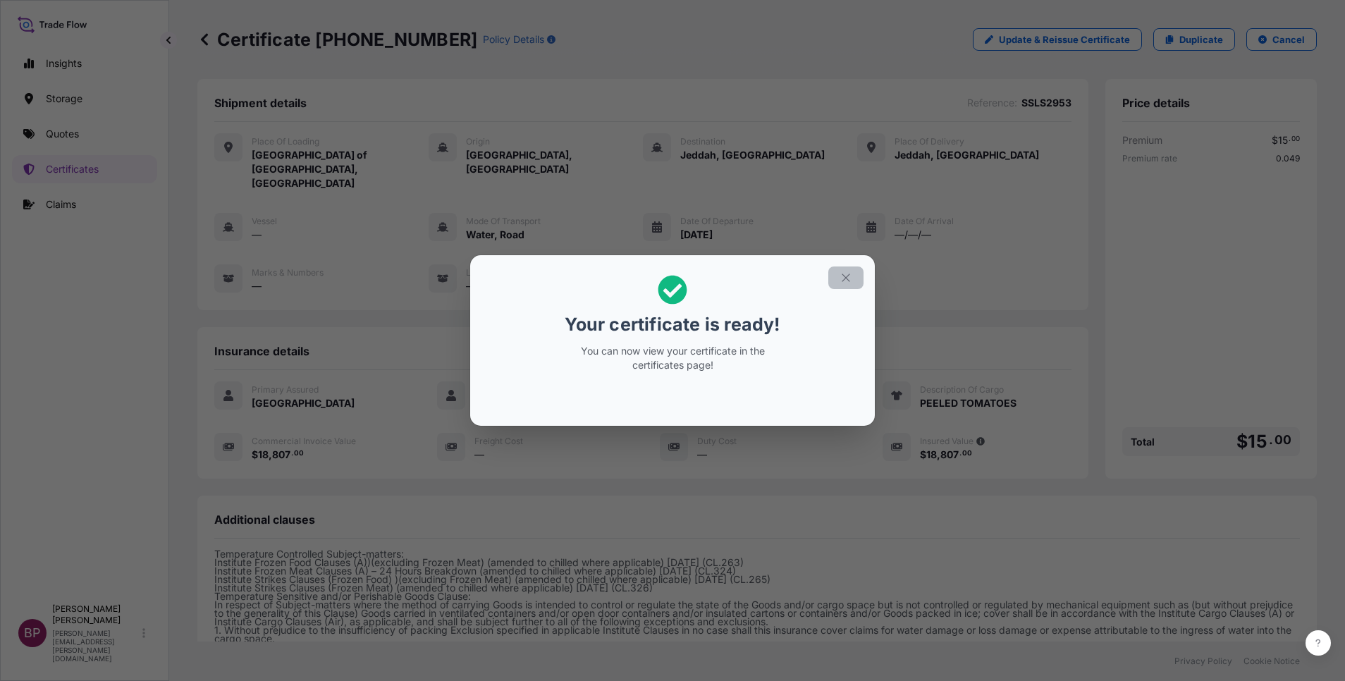
click at [843, 275] on icon "button" at bounding box center [846, 278] width 8 height 8
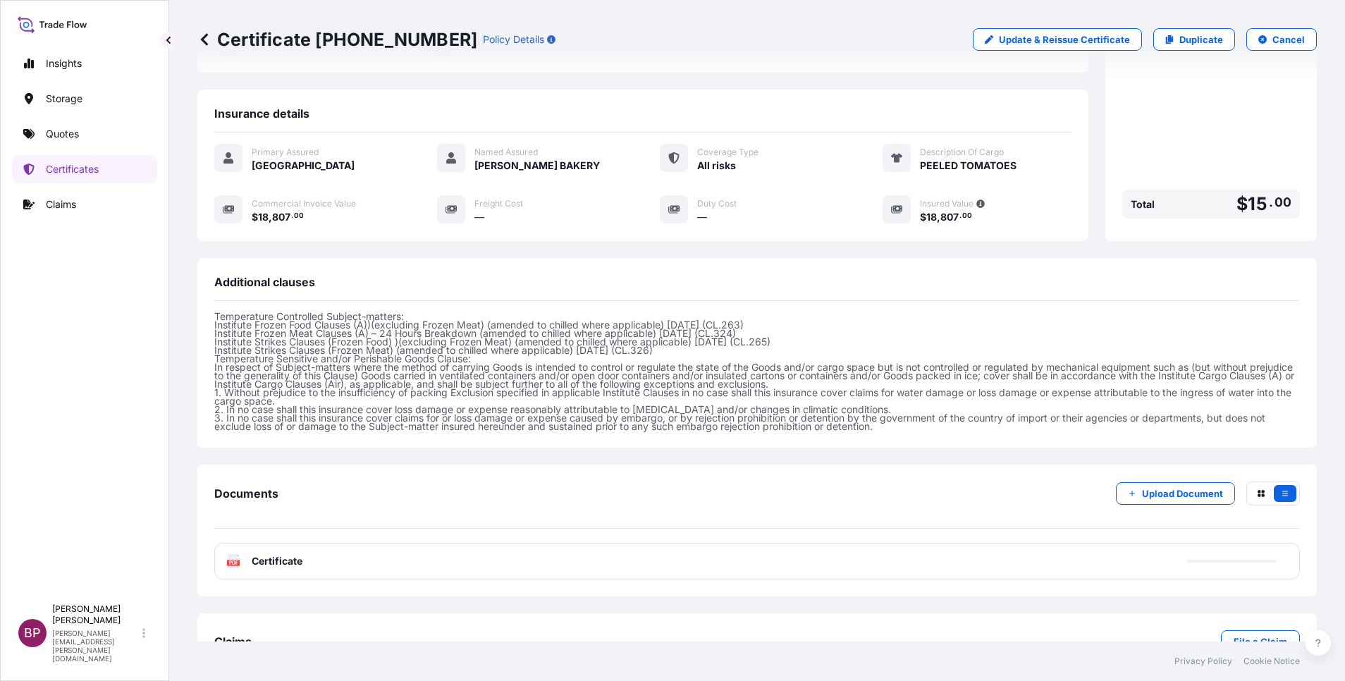
scroll to position [252, 0]
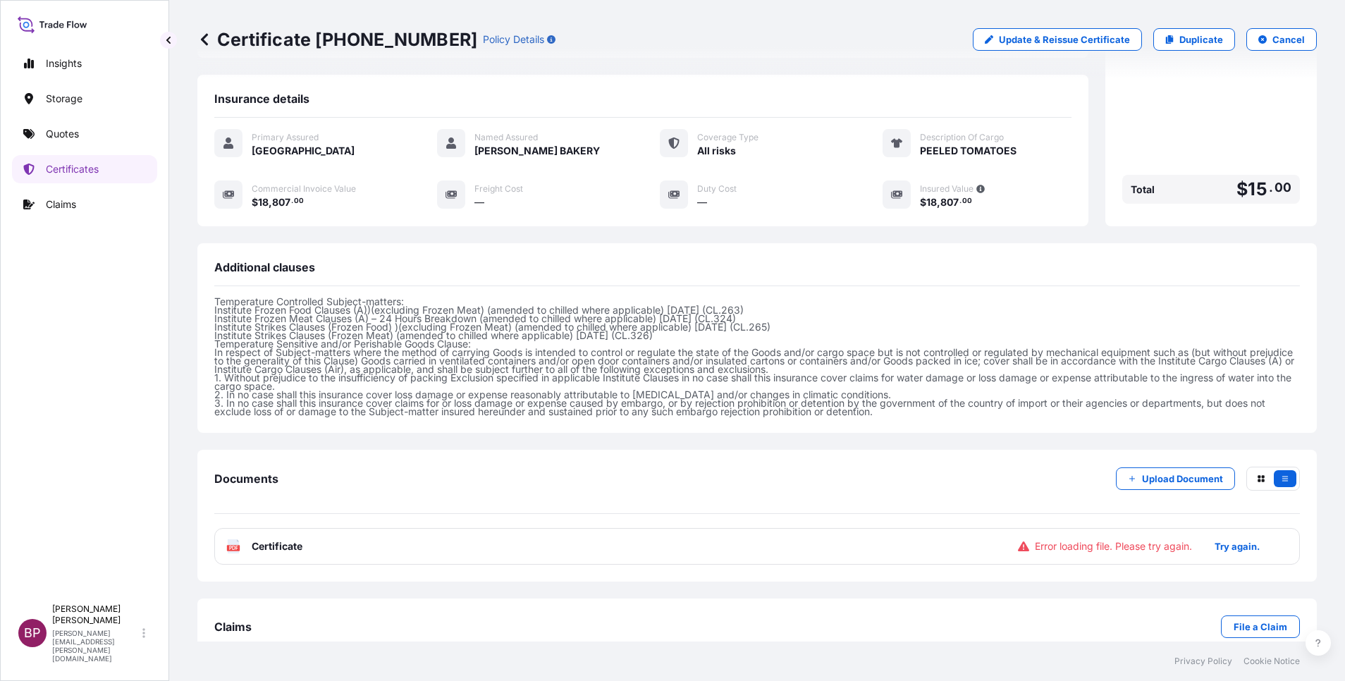
click at [279, 539] on span "Certificate" at bounding box center [277, 546] width 51 height 14
click at [1215, 535] on button "Try again." at bounding box center [1237, 546] width 79 height 23
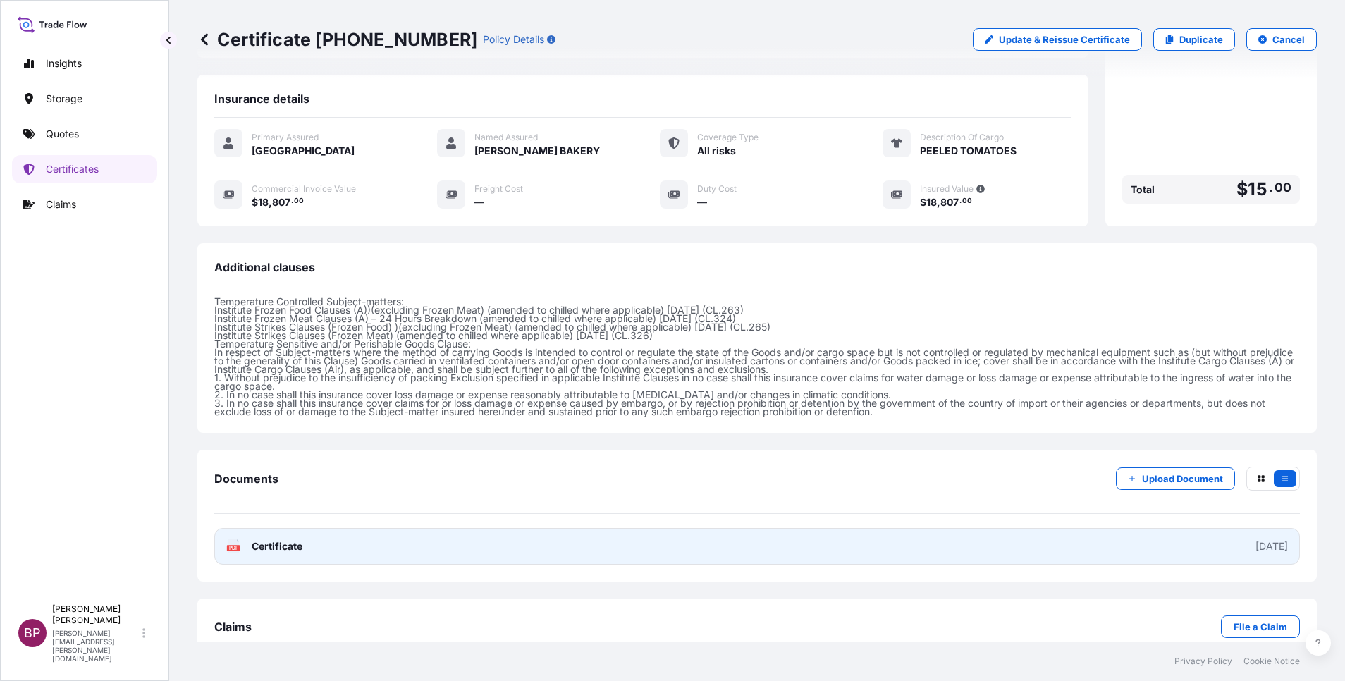
click at [286, 539] on span "Certificate" at bounding box center [277, 546] width 51 height 14
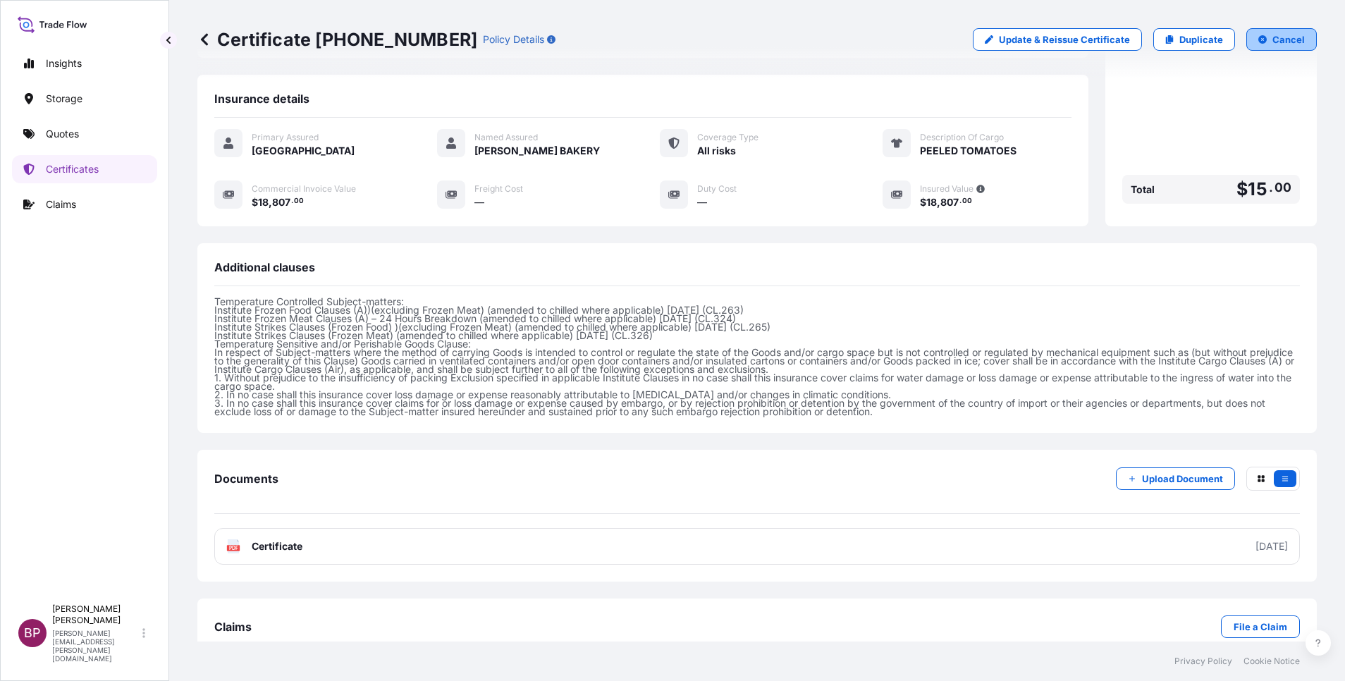
click at [1259, 47] on button "Cancel" at bounding box center [1281, 39] width 70 height 23
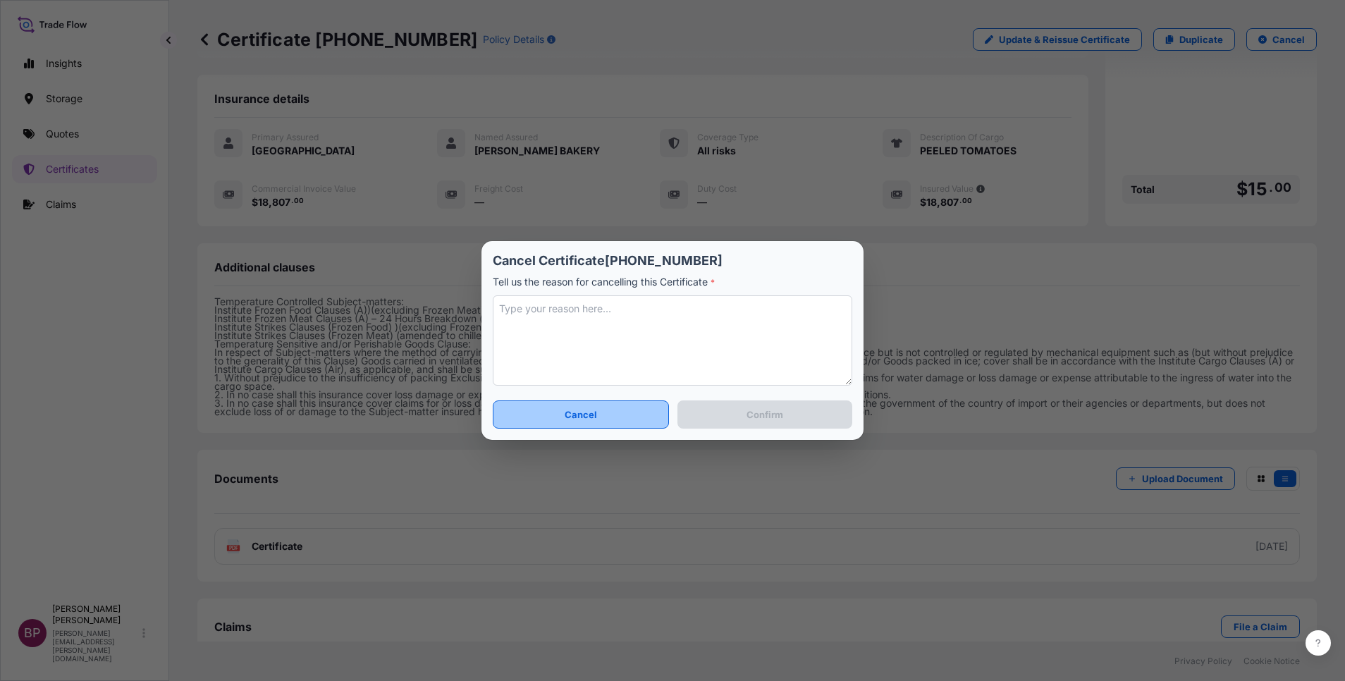
click at [615, 414] on button "Cancel" at bounding box center [581, 414] width 176 height 28
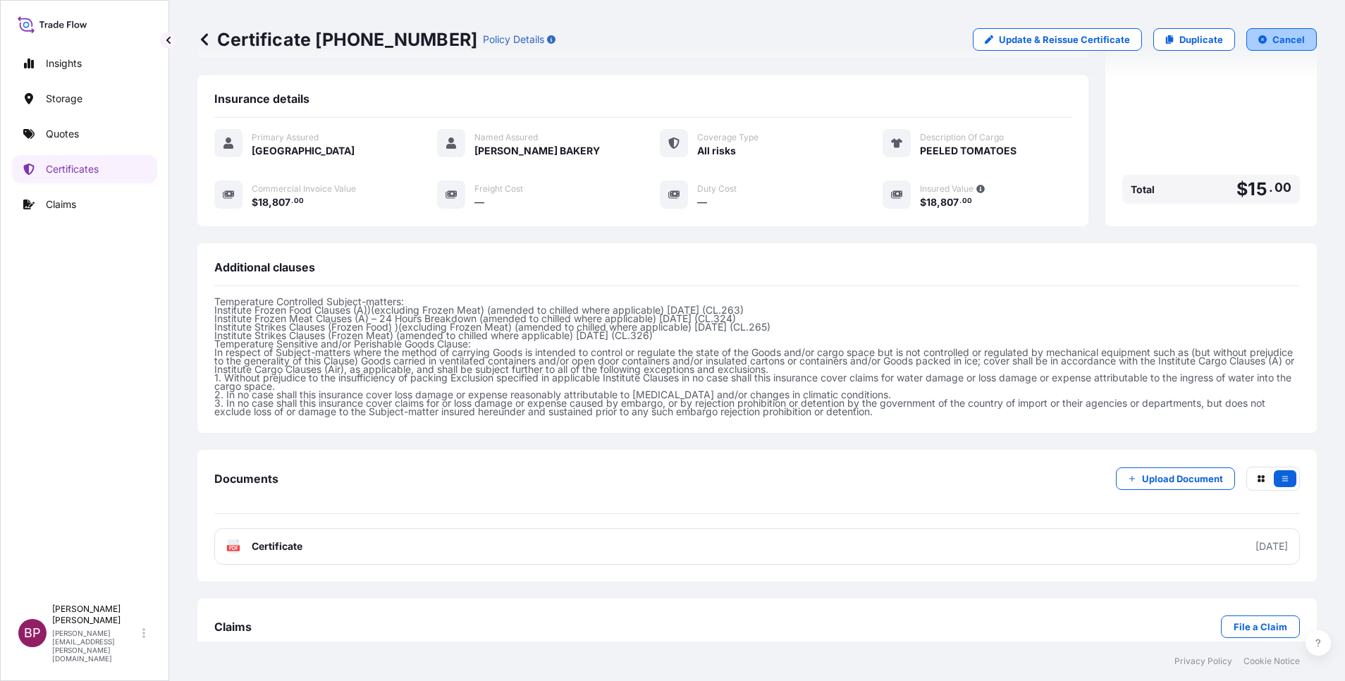
click at [1282, 47] on button "Cancel" at bounding box center [1281, 39] width 70 height 23
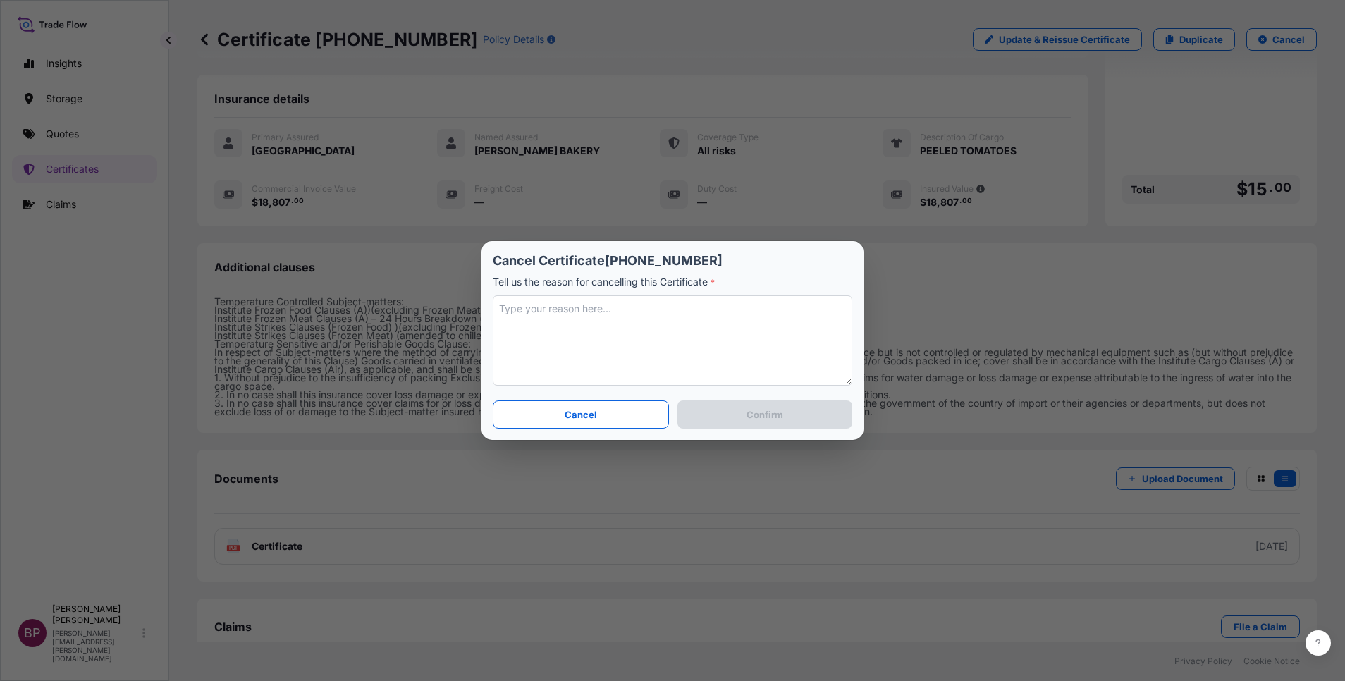
click at [652, 333] on textarea at bounding box center [672, 340] width 359 height 90
type textarea "used incorrect currency"
click at [742, 425] on button "Confirm" at bounding box center [764, 414] width 175 height 28
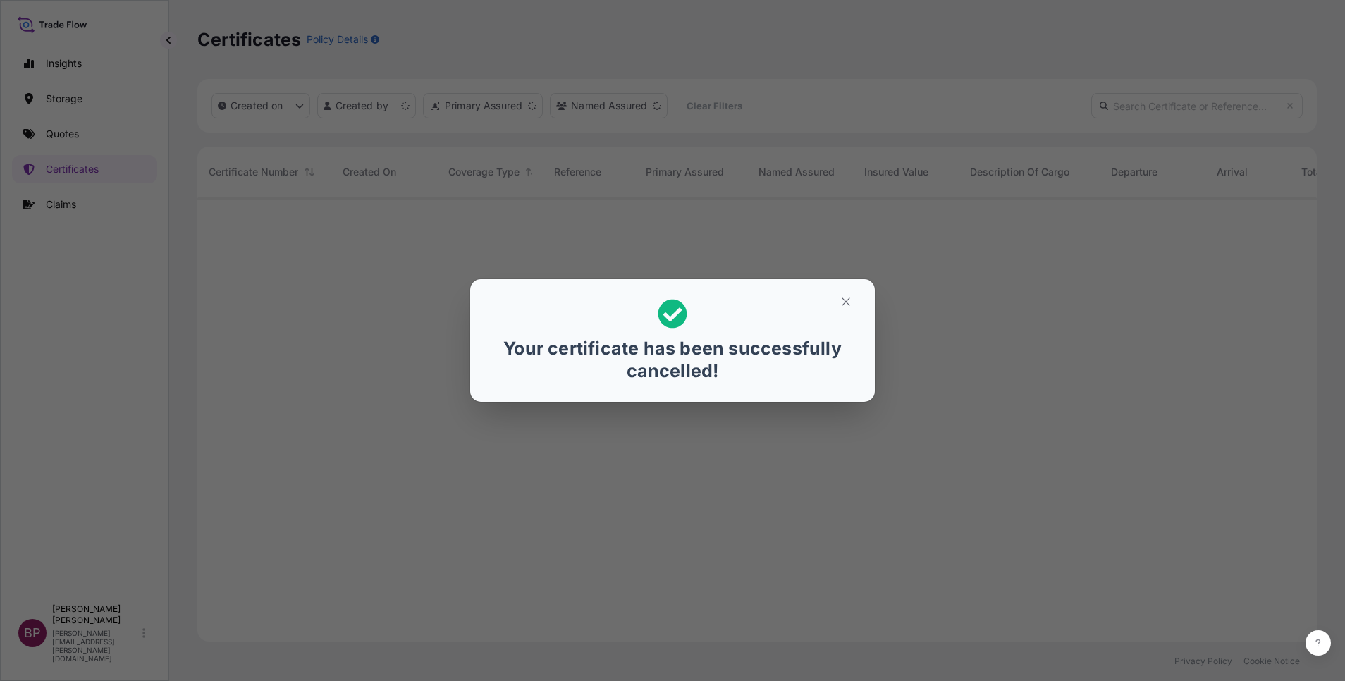
scroll to position [436, 1103]
click at [849, 305] on icon "button" at bounding box center [846, 301] width 13 height 13
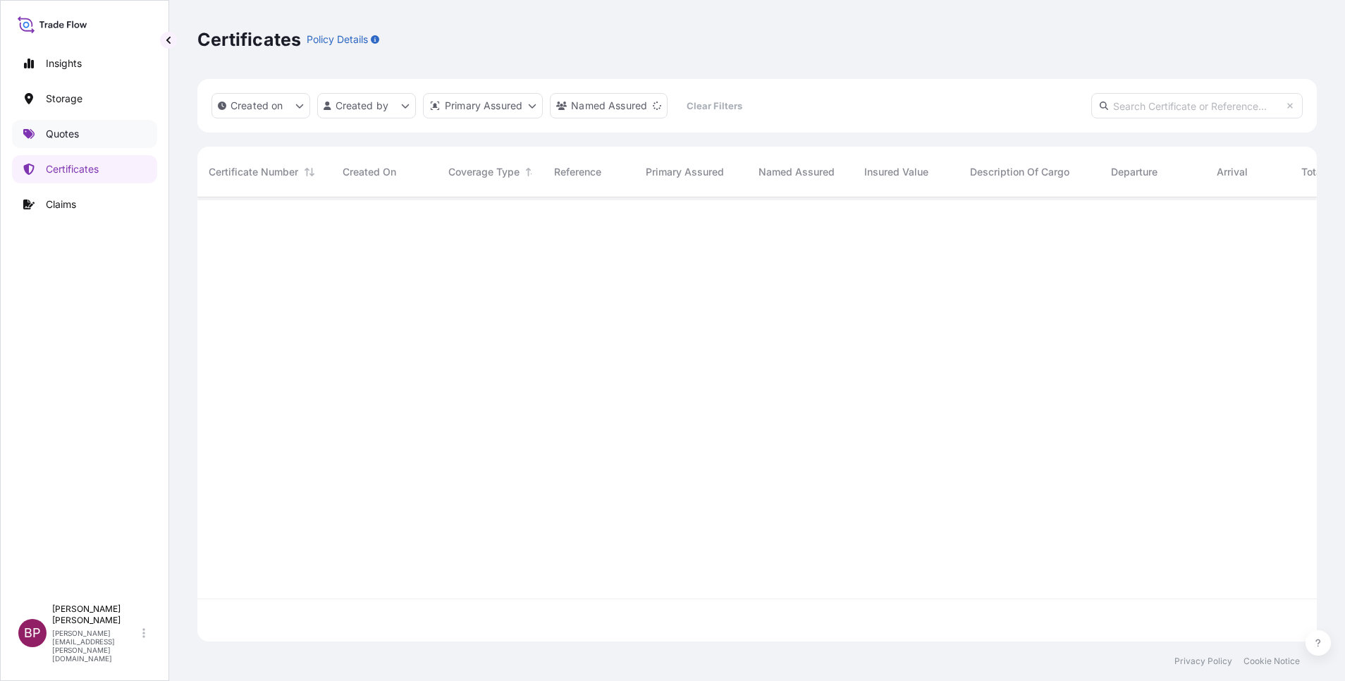
click at [83, 142] on link "Quotes" at bounding box center [84, 134] width 145 height 28
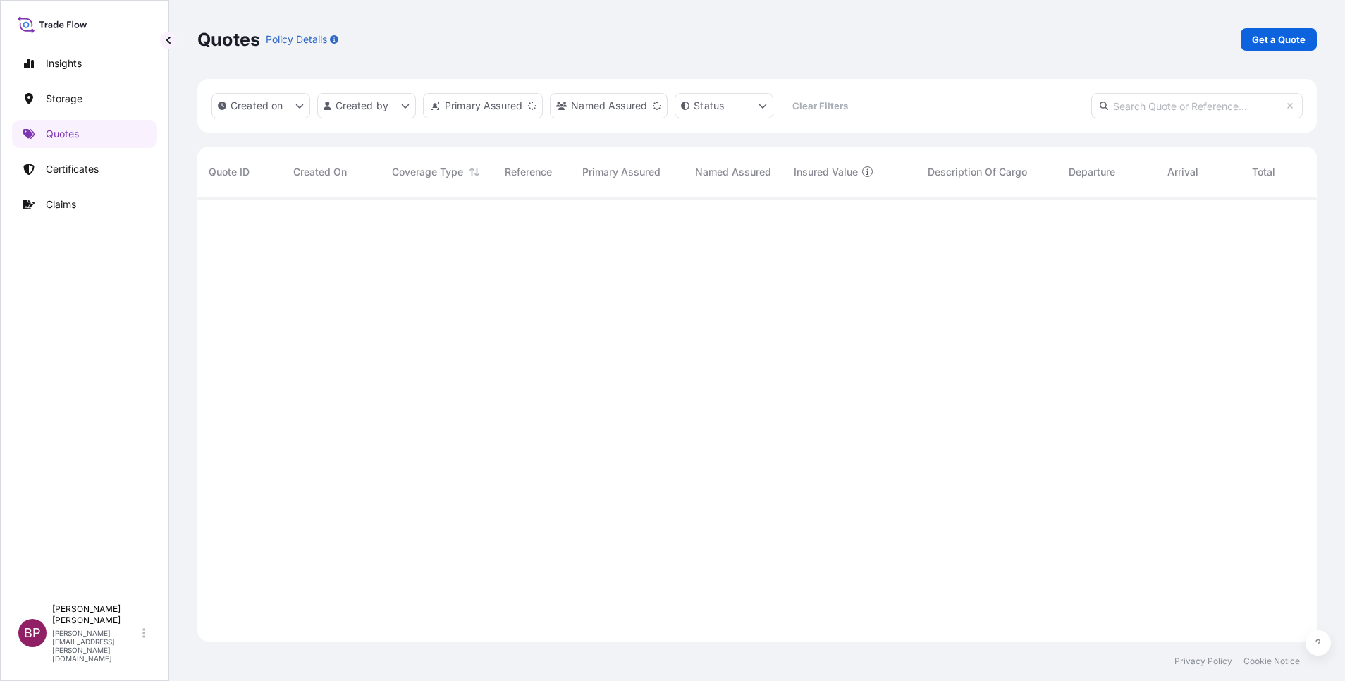
scroll to position [436, 1103]
click at [1284, 39] on p "Get a Quote" at bounding box center [1279, 39] width 54 height 14
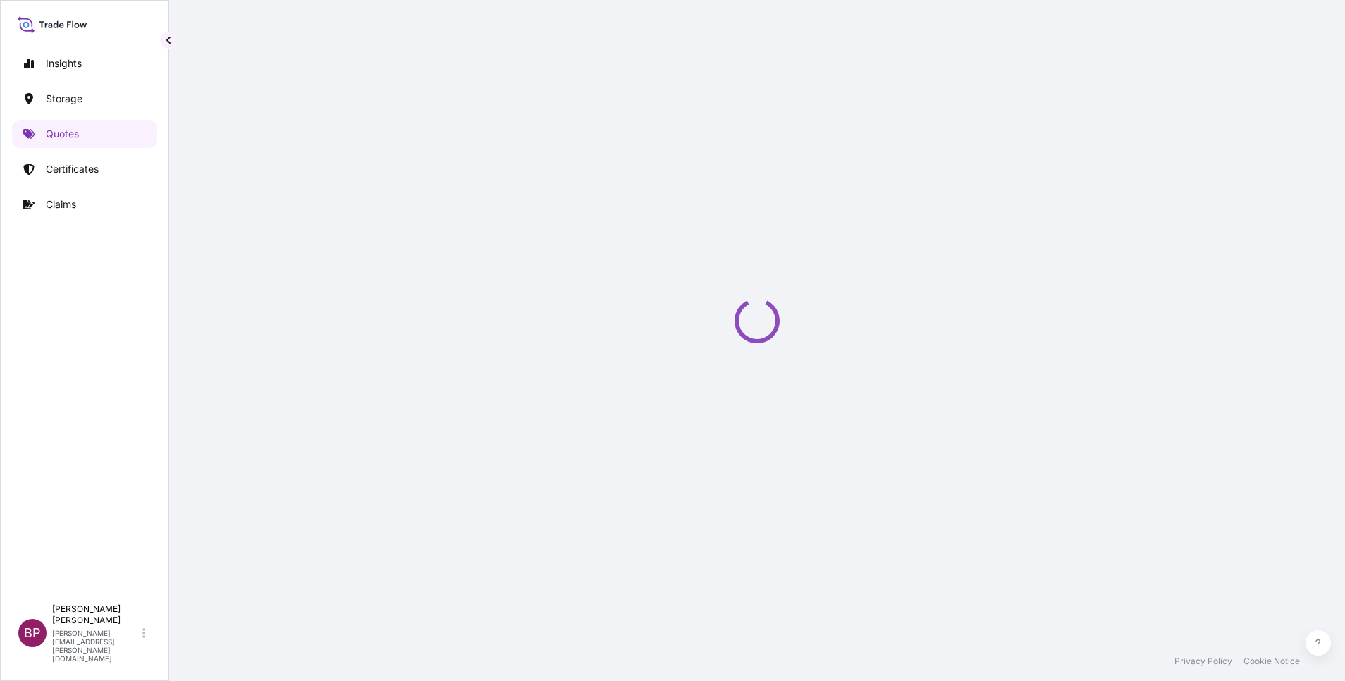
select select "Water"
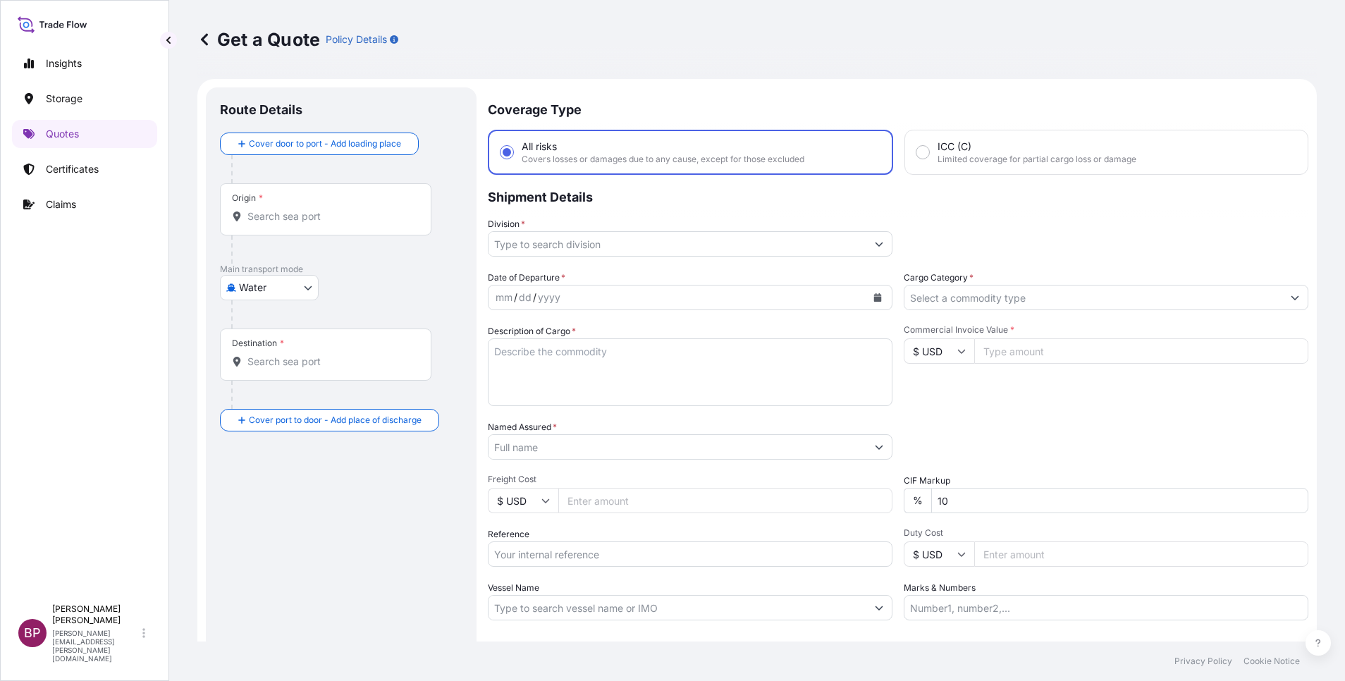
scroll to position [23, 0]
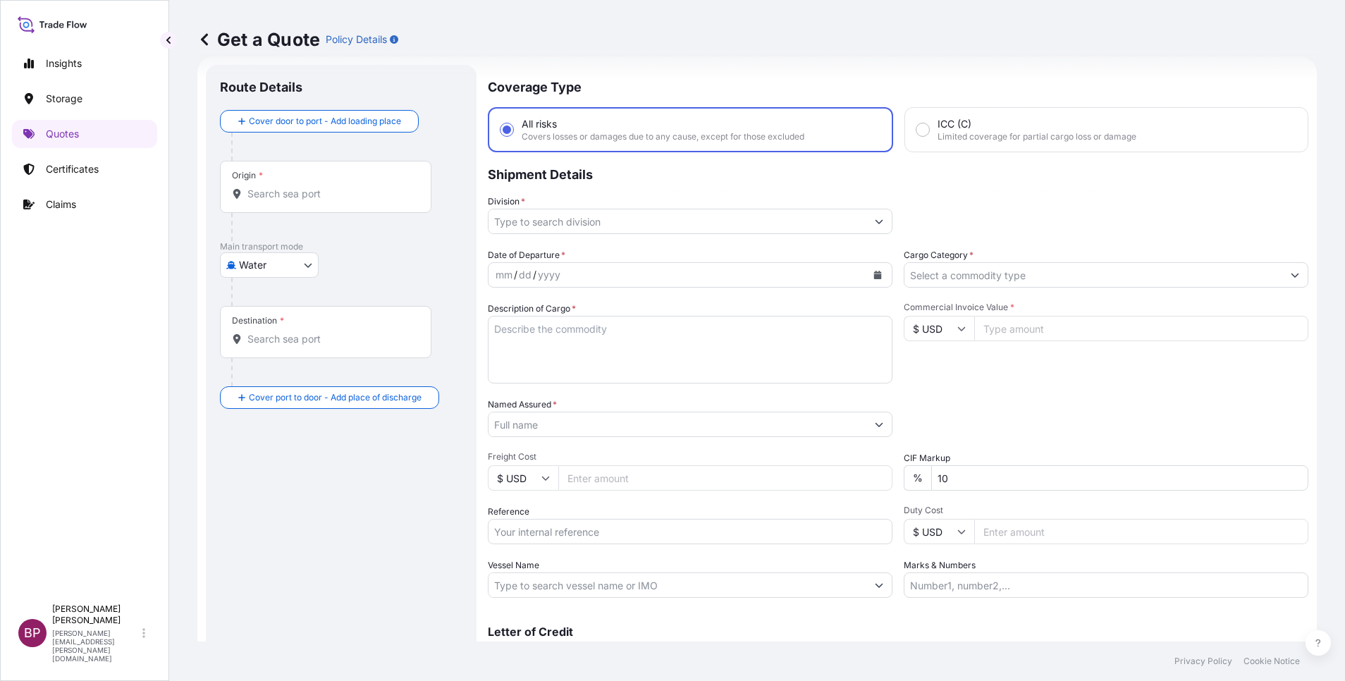
click at [956, 269] on input "Cargo Category *" at bounding box center [1093, 274] width 378 height 25
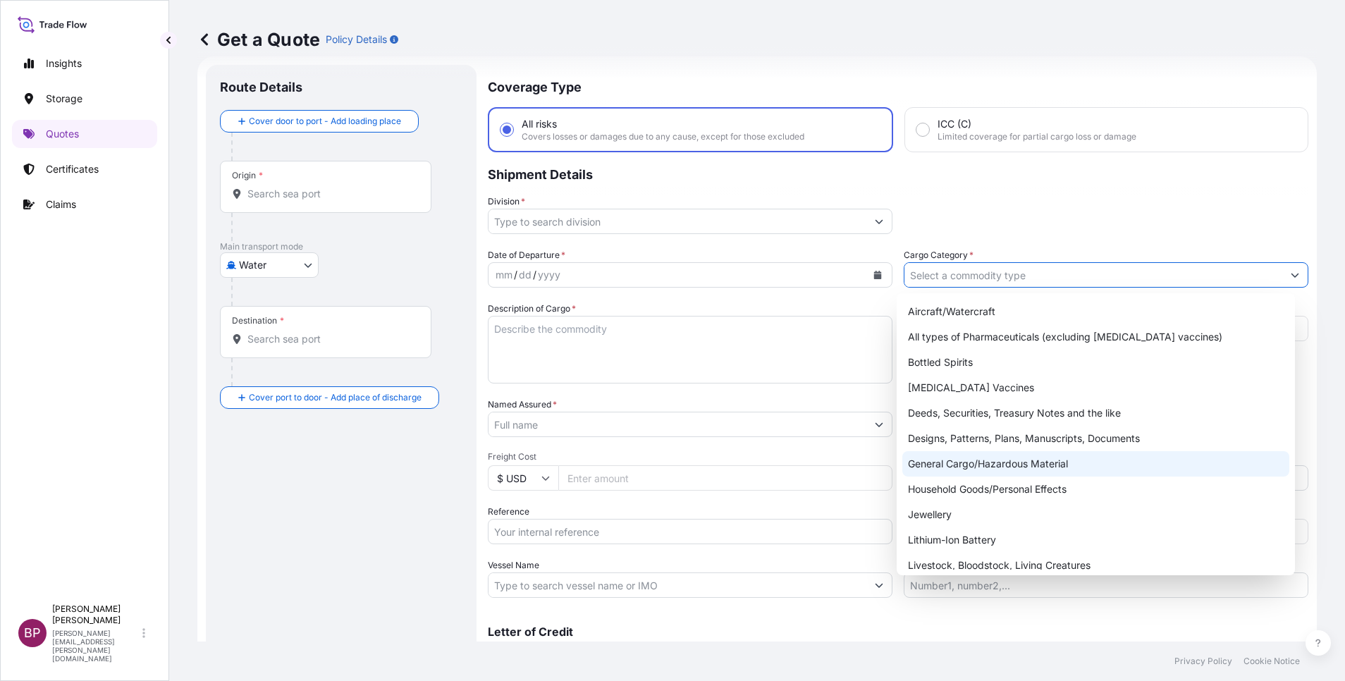
click at [980, 472] on div "General Cargo/Hazardous Material" at bounding box center [1095, 463] width 387 height 25
type input "General Cargo/Hazardous Material"
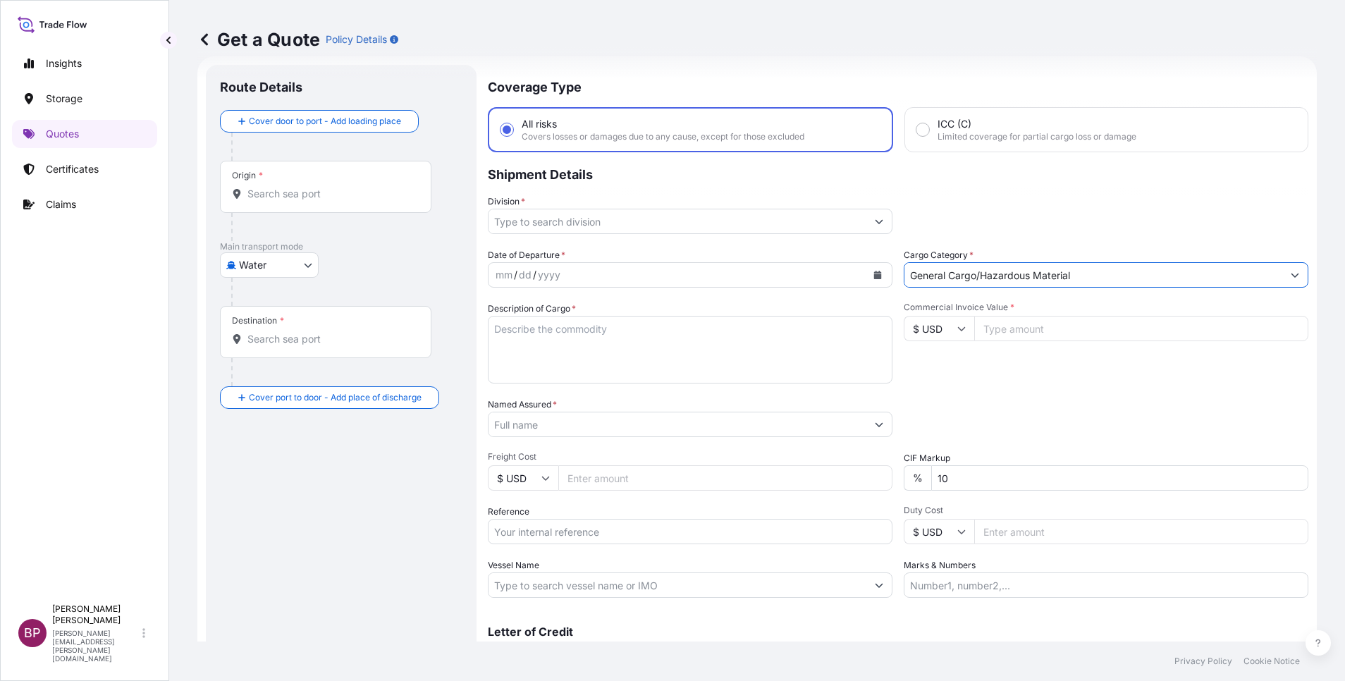
click at [875, 219] on icon "Show suggestions" at bounding box center [879, 221] width 8 height 8
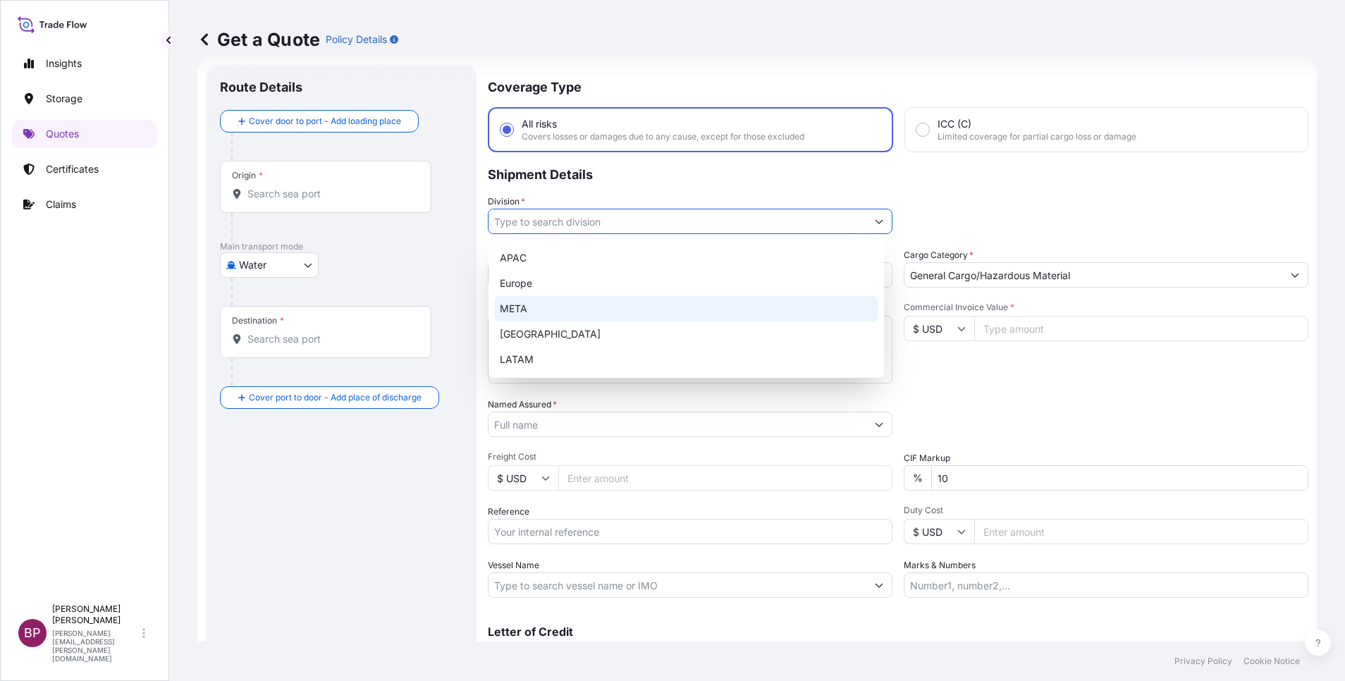
click at [617, 307] on div "META" at bounding box center [686, 308] width 384 height 25
type input "META"
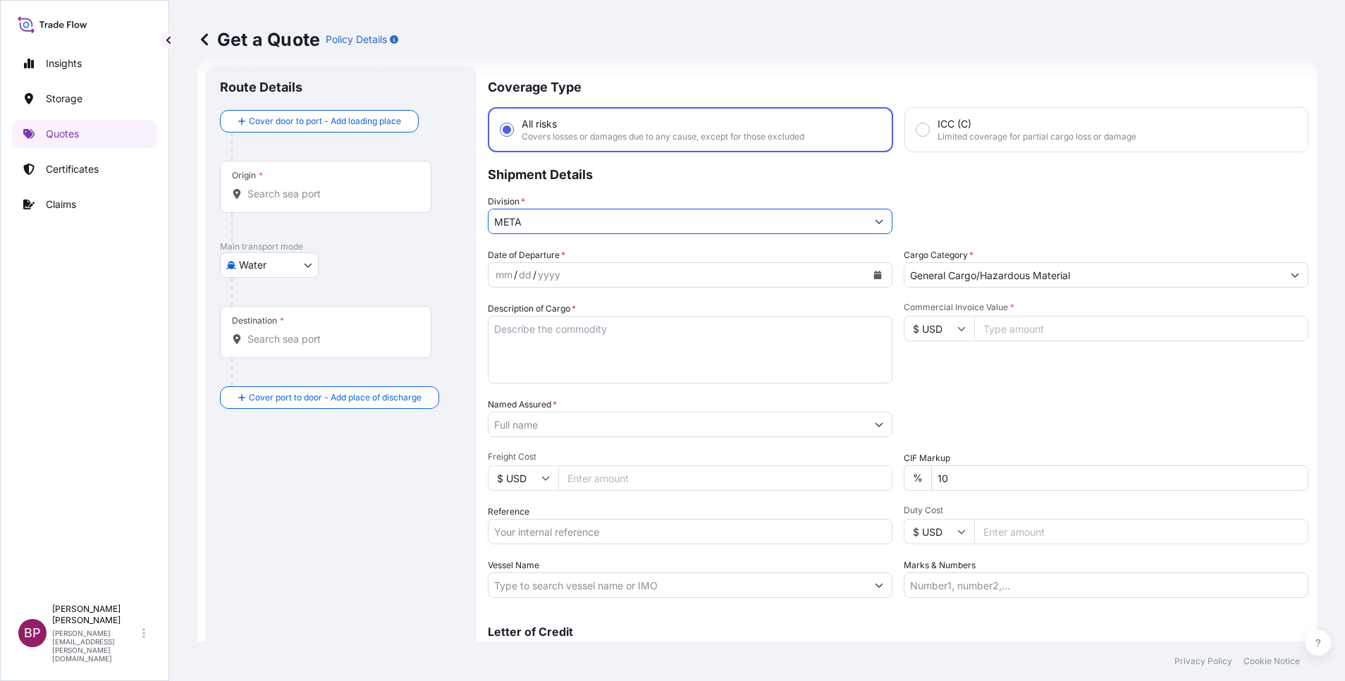
click at [949, 336] on input "$ USD" at bounding box center [939, 328] width 70 height 25
click at [931, 381] on div "€ EUR" at bounding box center [931, 367] width 59 height 27
type input "€ EUR"
click at [1029, 340] on input "Commercial Invoice Value *" at bounding box center [1141, 328] width 334 height 25
paste input "18807"
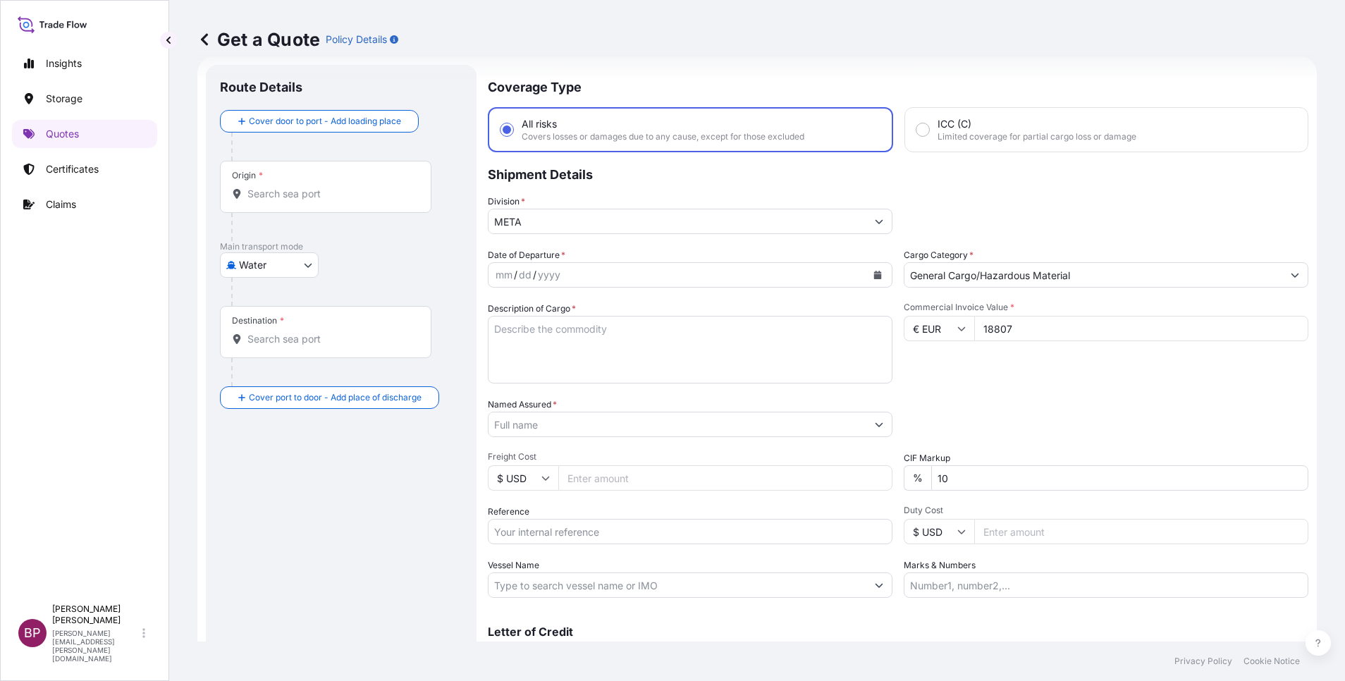
type input "18807"
drag, startPoint x: 942, startPoint y: 485, endPoint x: 765, endPoint y: 462, distance: 178.4
click at [770, 462] on div "Date of Departure * mm / dd / yyyy Cargo Category * General Cargo/Hazardous Mat…" at bounding box center [898, 423] width 821 height 350
type input "0"
click at [1028, 388] on div "Date of Departure * mm / dd / yyyy Cargo Category * General Cargo/Hazardous Mat…" at bounding box center [898, 423] width 821 height 350
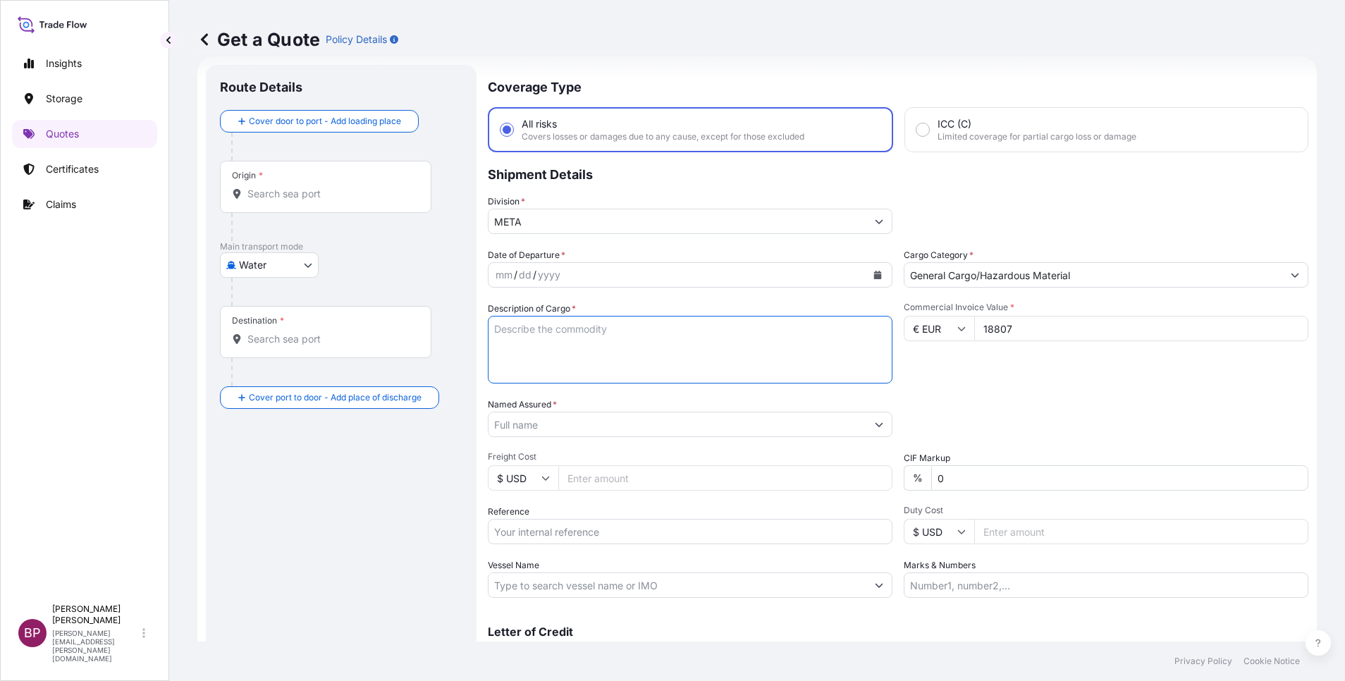
click at [606, 359] on textarea "Description of Cargo *" at bounding box center [690, 350] width 405 height 68
paste textarea "PEELED TOMATOES"
type textarea "PEELED TOMATOES"
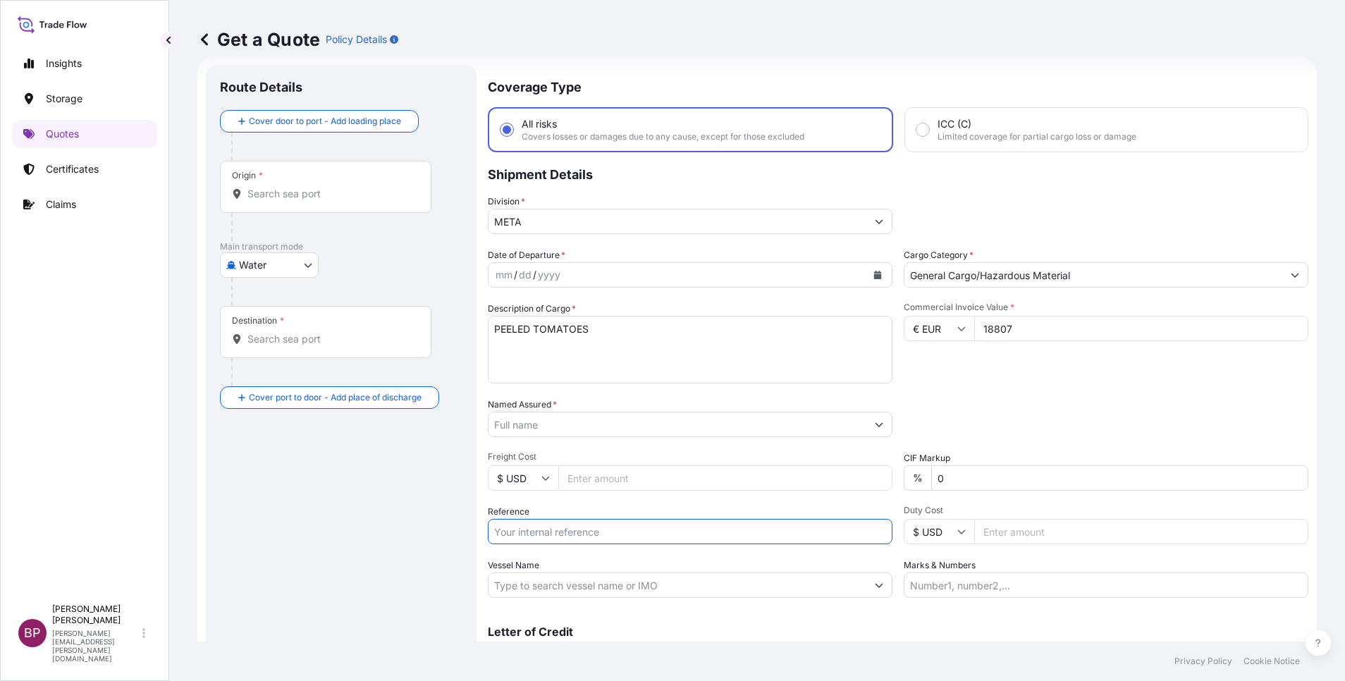
click at [556, 539] on input "Reference" at bounding box center [690, 531] width 405 height 25
paste input "SSLS2953"
type input "SSLS2953"
click at [615, 432] on input "Named Assured *" at bounding box center [673, 424] width 370 height 25
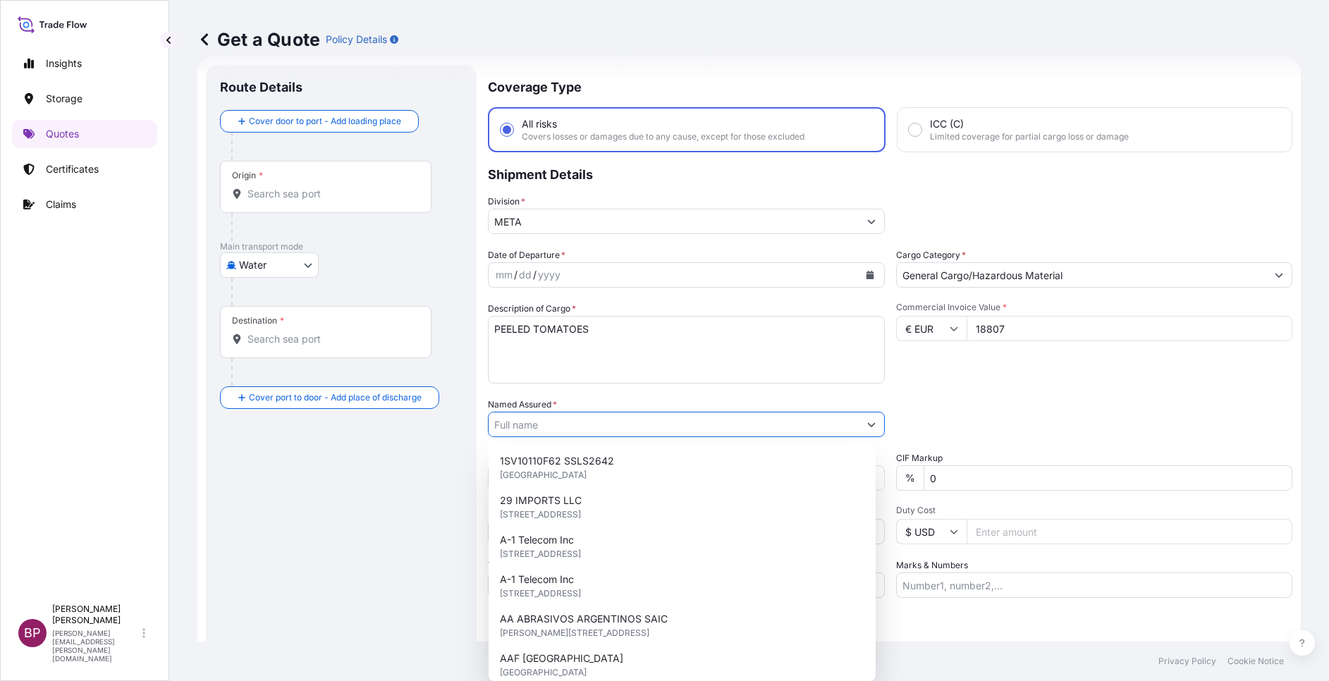
paste input "[PERSON_NAME] BAKERY"
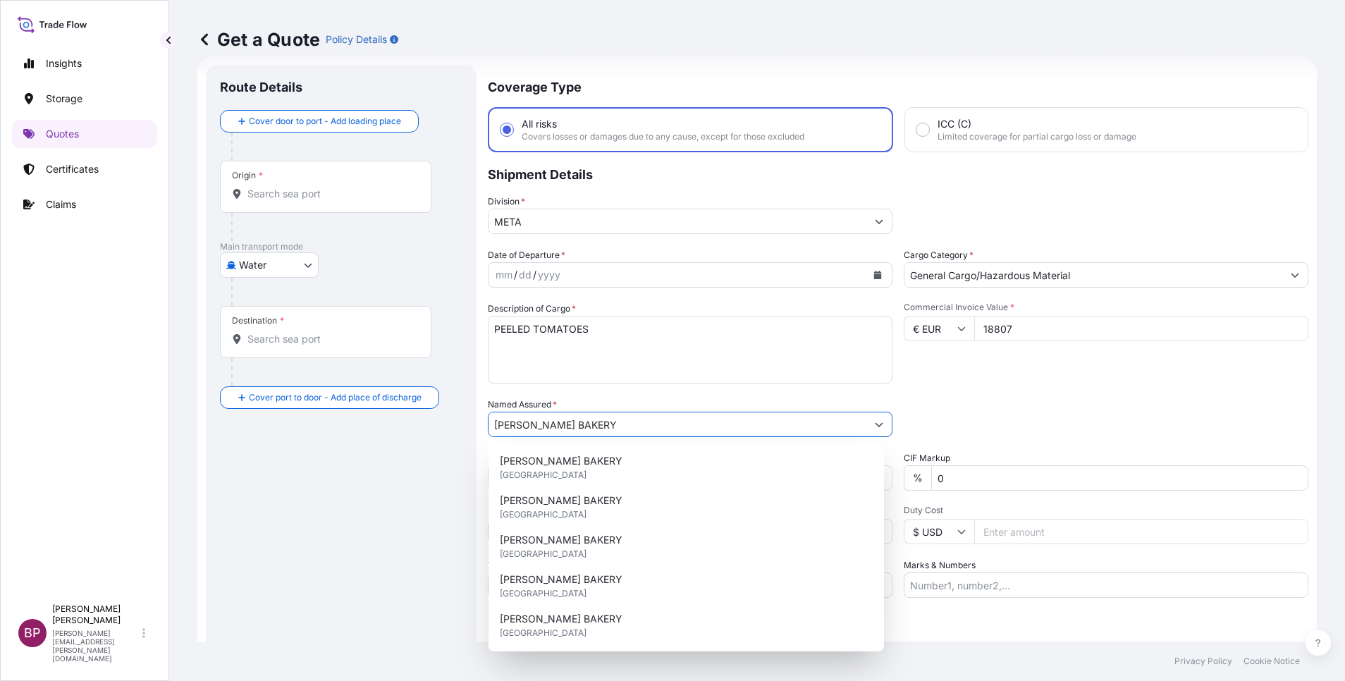
type input "[PERSON_NAME] BAKERY"
click at [874, 276] on icon "Calendar" at bounding box center [878, 275] width 8 height 8
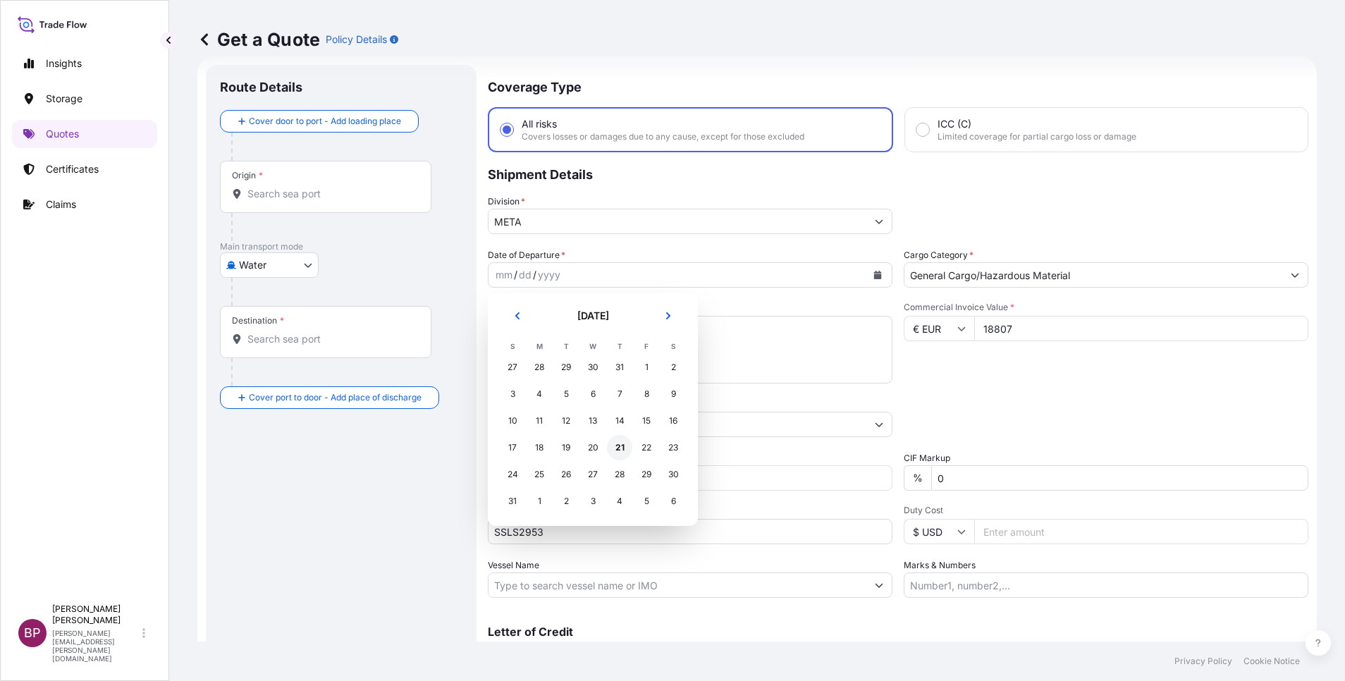
click at [617, 453] on div "21" at bounding box center [619, 447] width 25 height 25
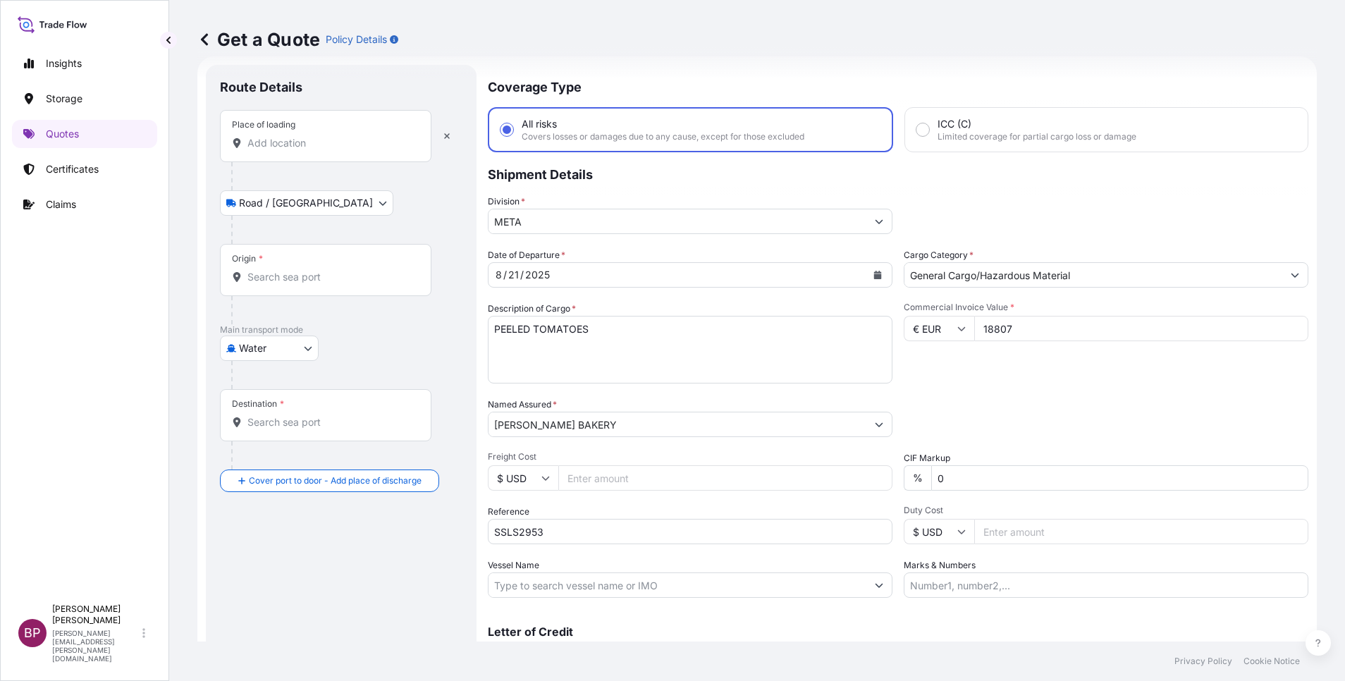
click at [322, 148] on input "Place of loading" at bounding box center [330, 143] width 166 height 14
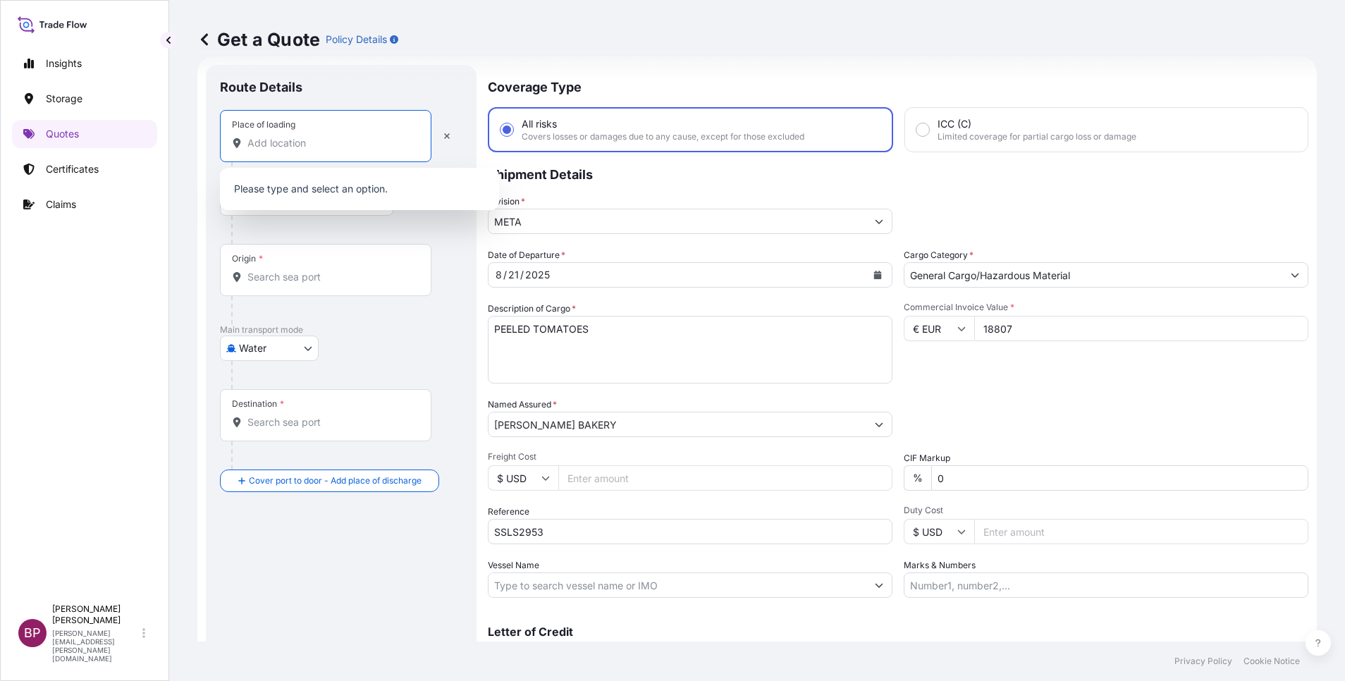
paste input "[GEOGRAPHIC_DATA]"
drag, startPoint x: 322, startPoint y: 148, endPoint x: 367, endPoint y: 188, distance: 59.4
click at [365, 186] on body "0 options available. Insights Storage Quotes Certificates Claims BP [PERSON_NAM…" at bounding box center [672, 340] width 1345 height 681
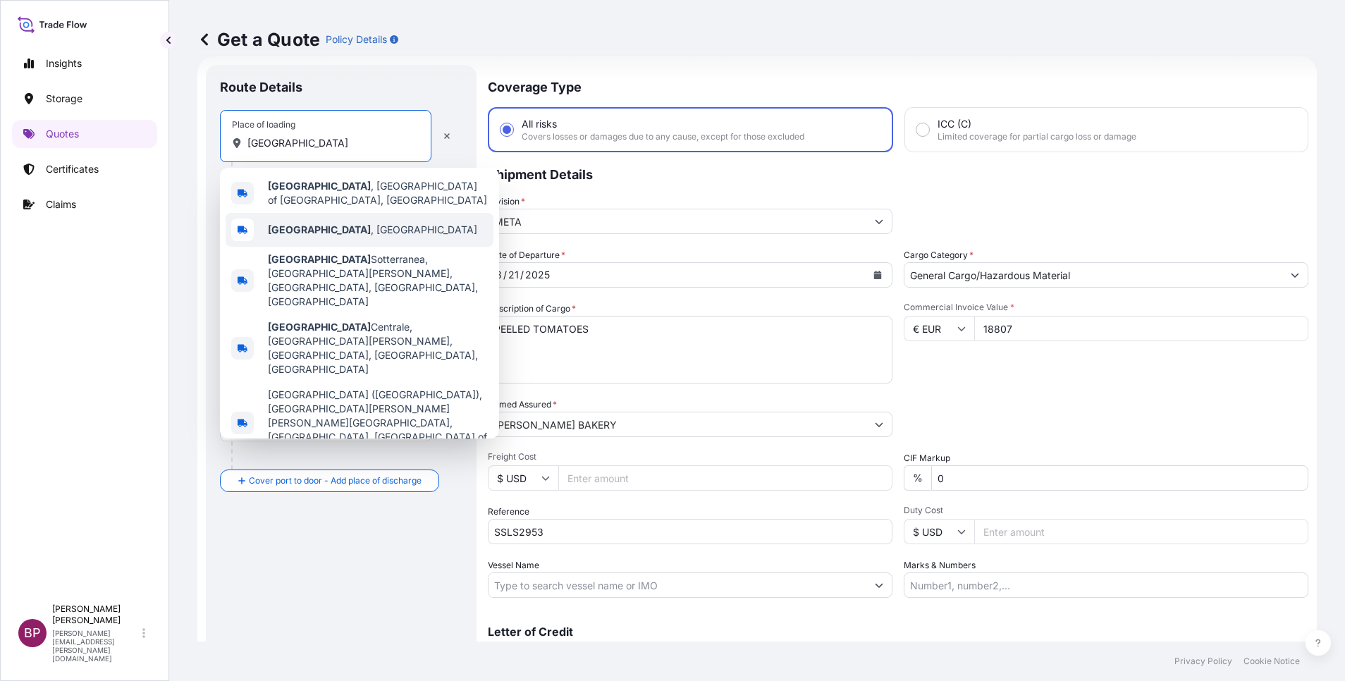
click at [337, 229] on div "[GEOGRAPHIC_DATA] , [GEOGRAPHIC_DATA]" at bounding box center [360, 230] width 268 height 34
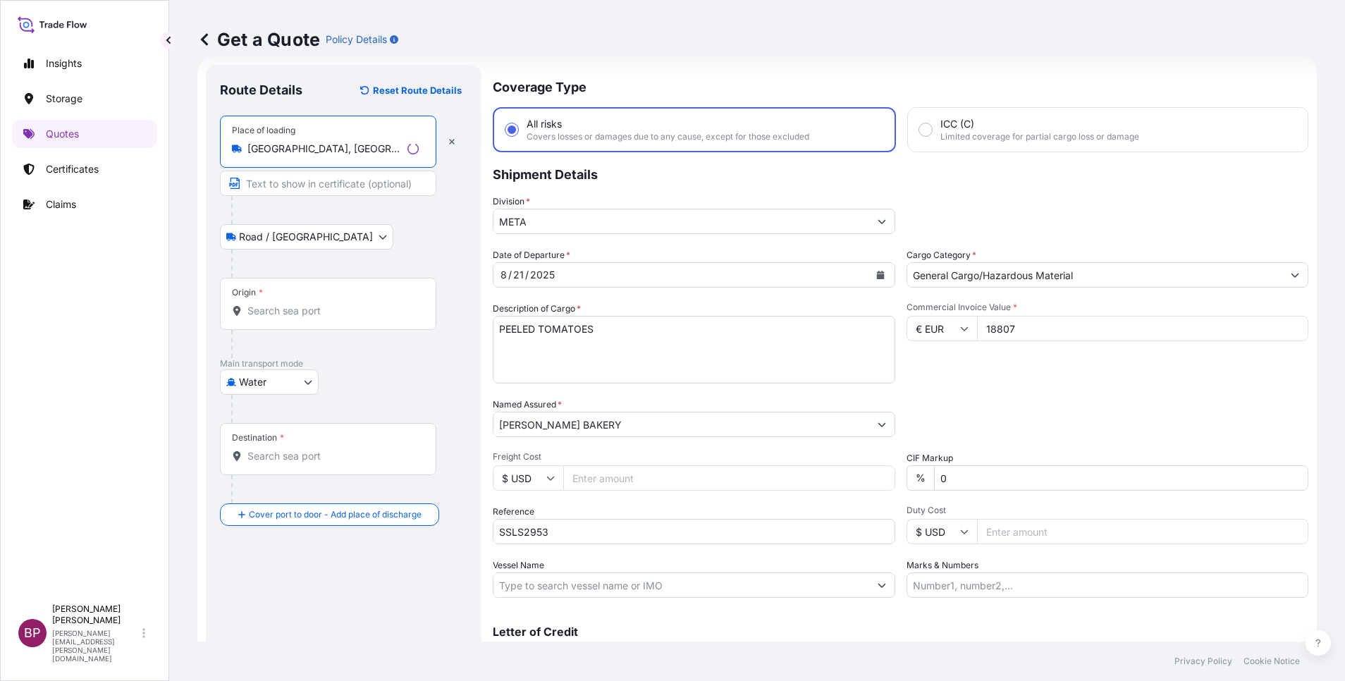
type input "[GEOGRAPHIC_DATA], [GEOGRAPHIC_DATA]"
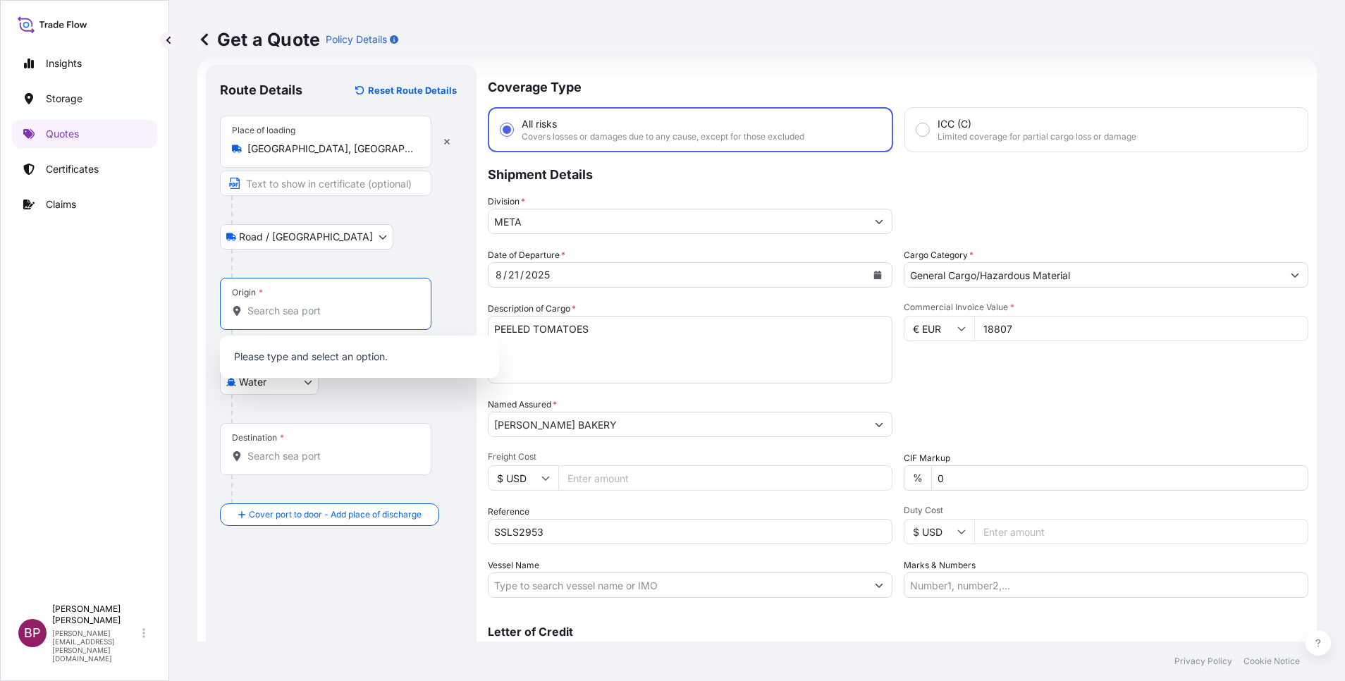
click at [313, 314] on input "Origin *" at bounding box center [330, 311] width 166 height 14
paste input "[GEOGRAPHIC_DATA]"
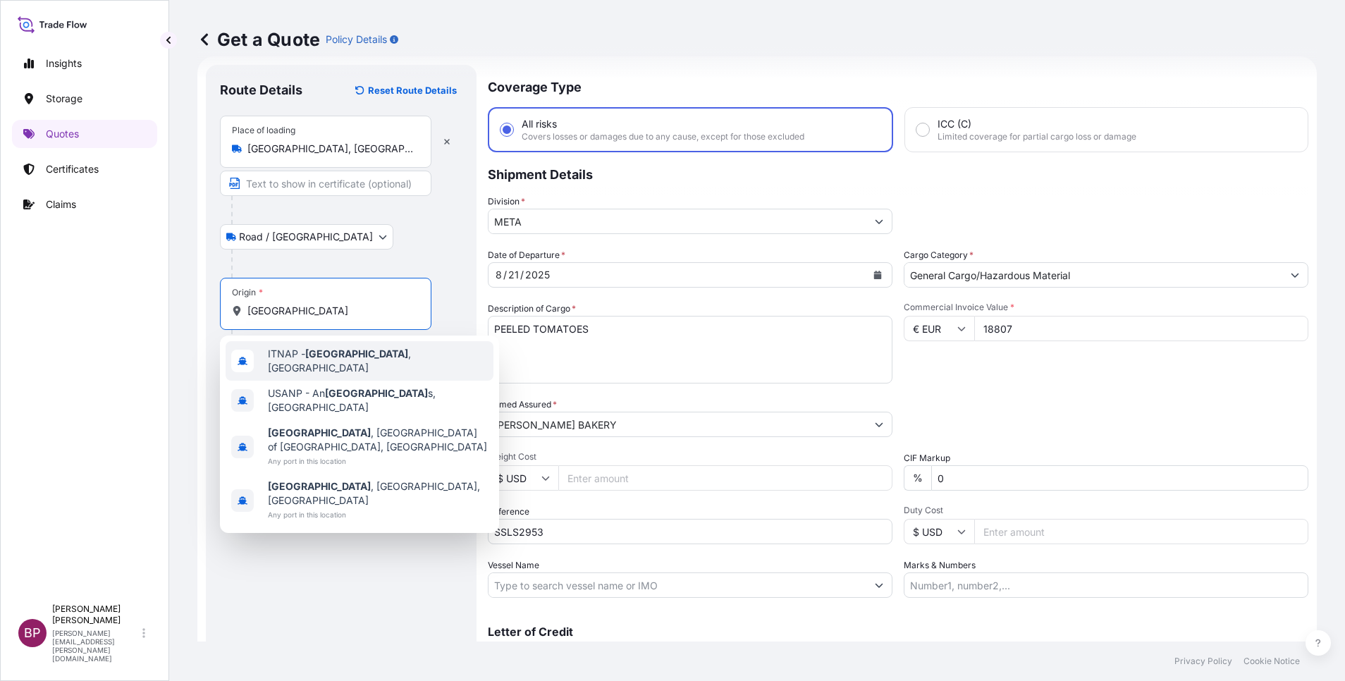
click at [388, 353] on div "ITNAP - [GEOGRAPHIC_DATA] , [GEOGRAPHIC_DATA]" at bounding box center [360, 360] width 268 height 39
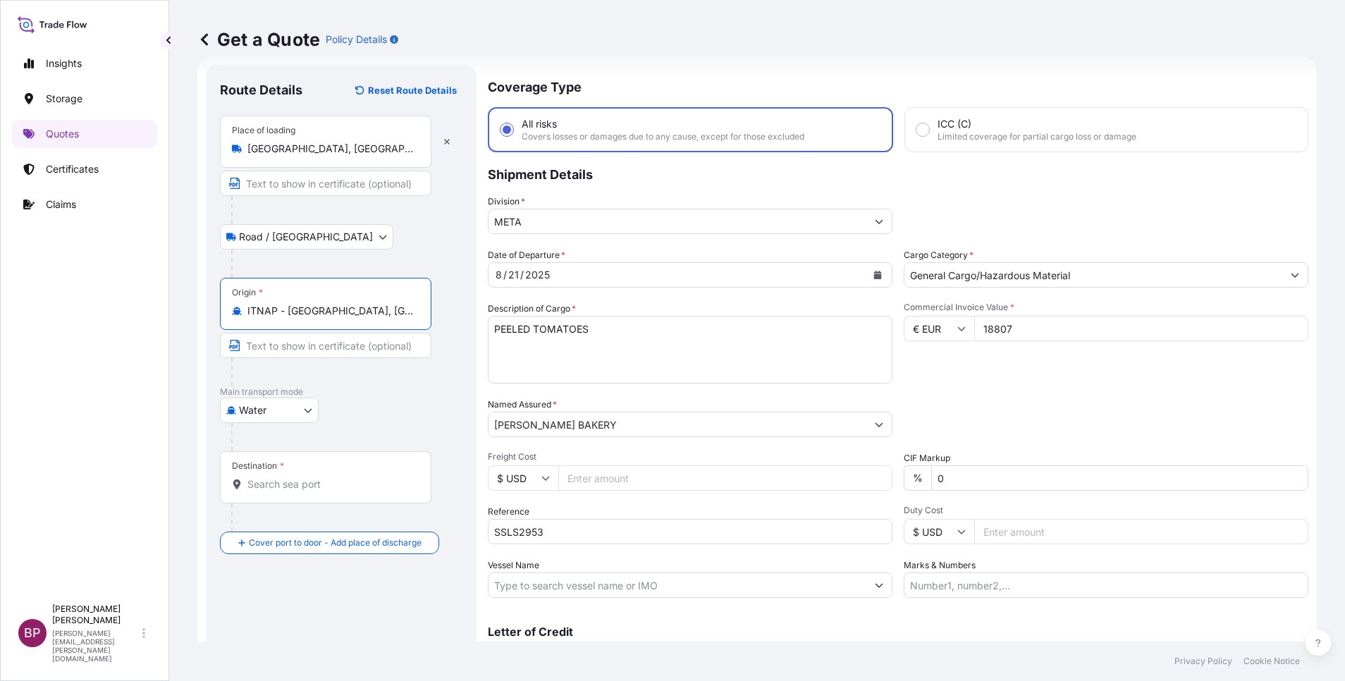
type input "ITNAP - [GEOGRAPHIC_DATA], [GEOGRAPHIC_DATA]"
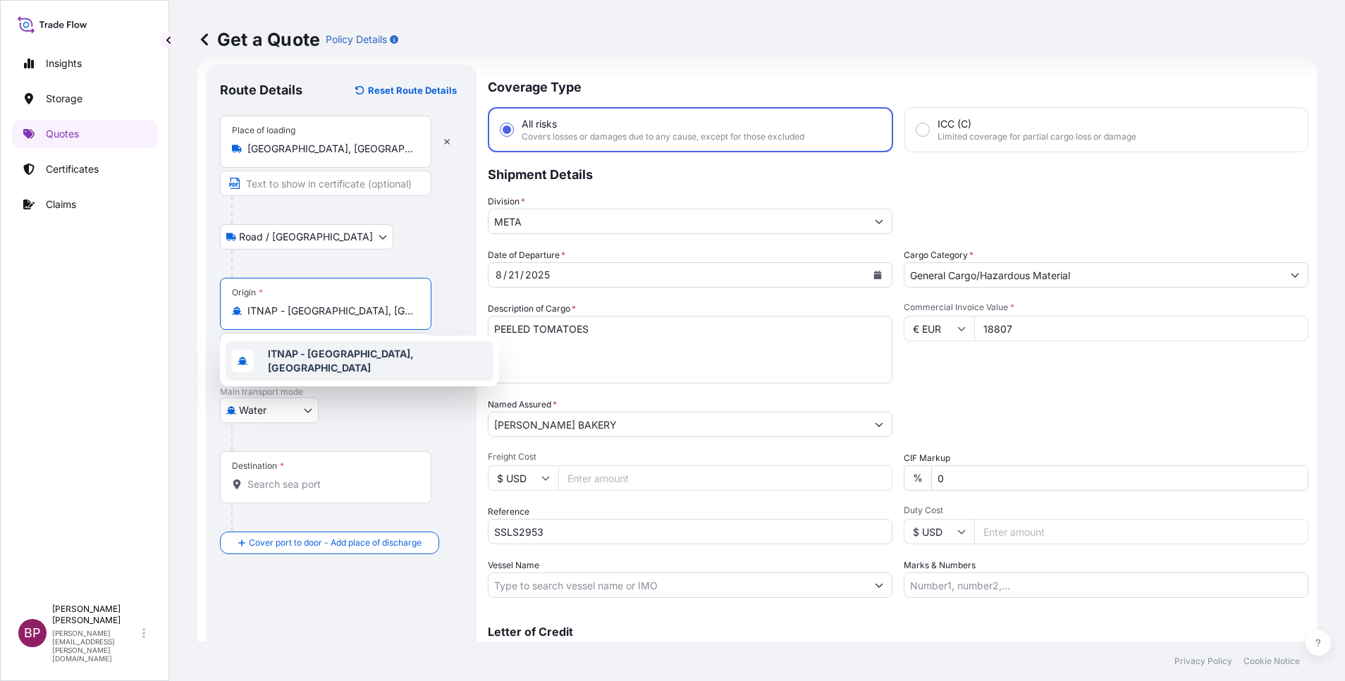
click at [384, 477] on input "Destination *" at bounding box center [330, 484] width 166 height 14
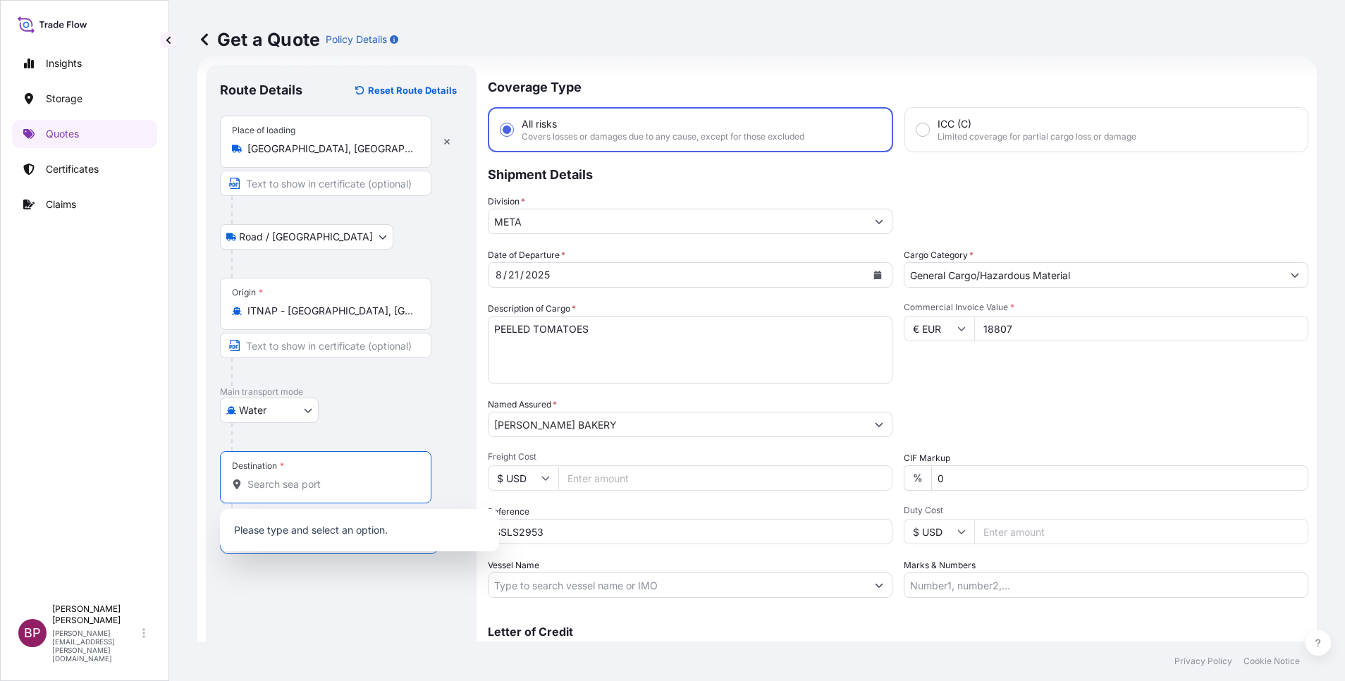
paste input "JEDDAH"
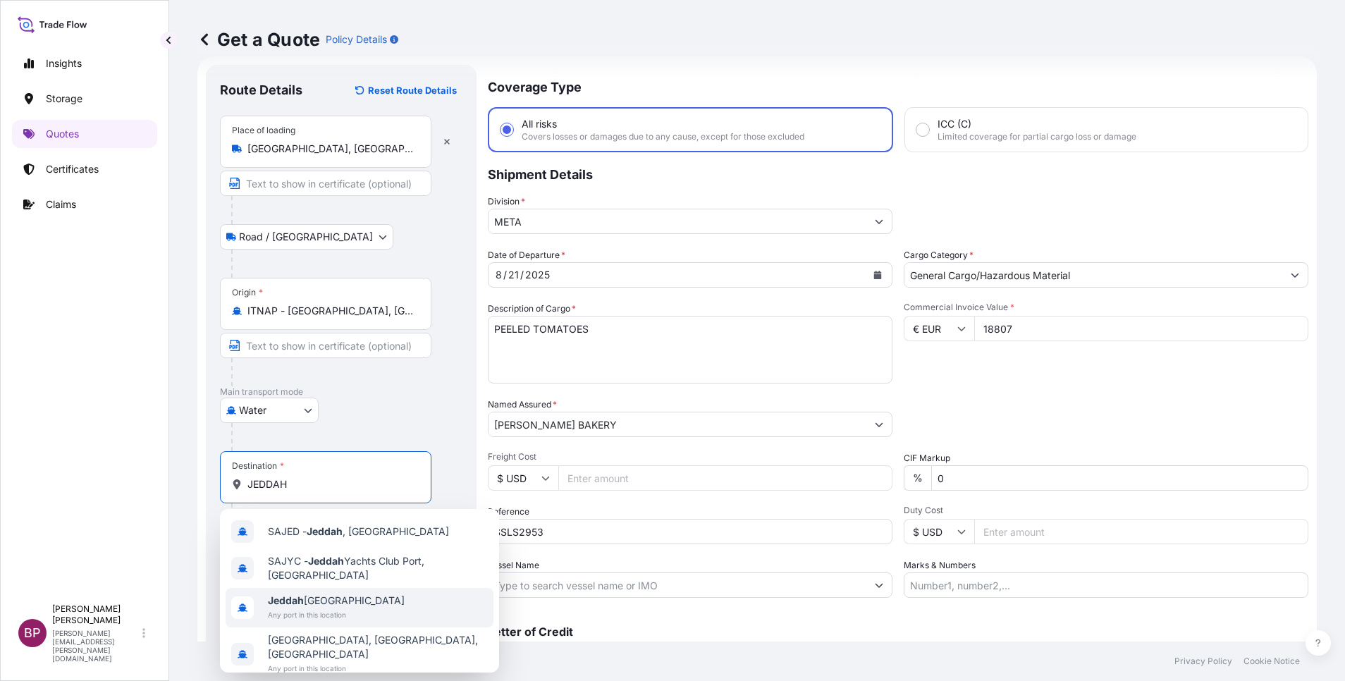
click at [369, 611] on div "[GEOGRAPHIC_DATA] [GEOGRAPHIC_DATA] Any port in this location" at bounding box center [360, 607] width 268 height 39
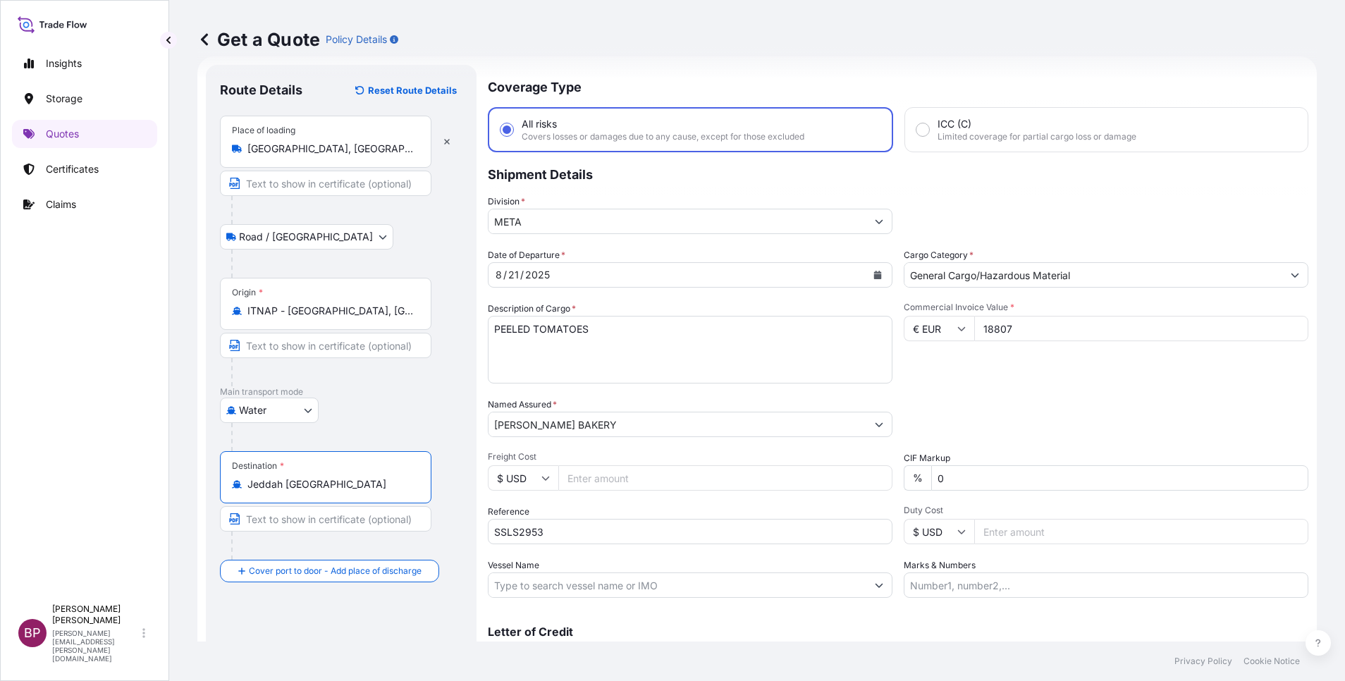
scroll to position [92, 0]
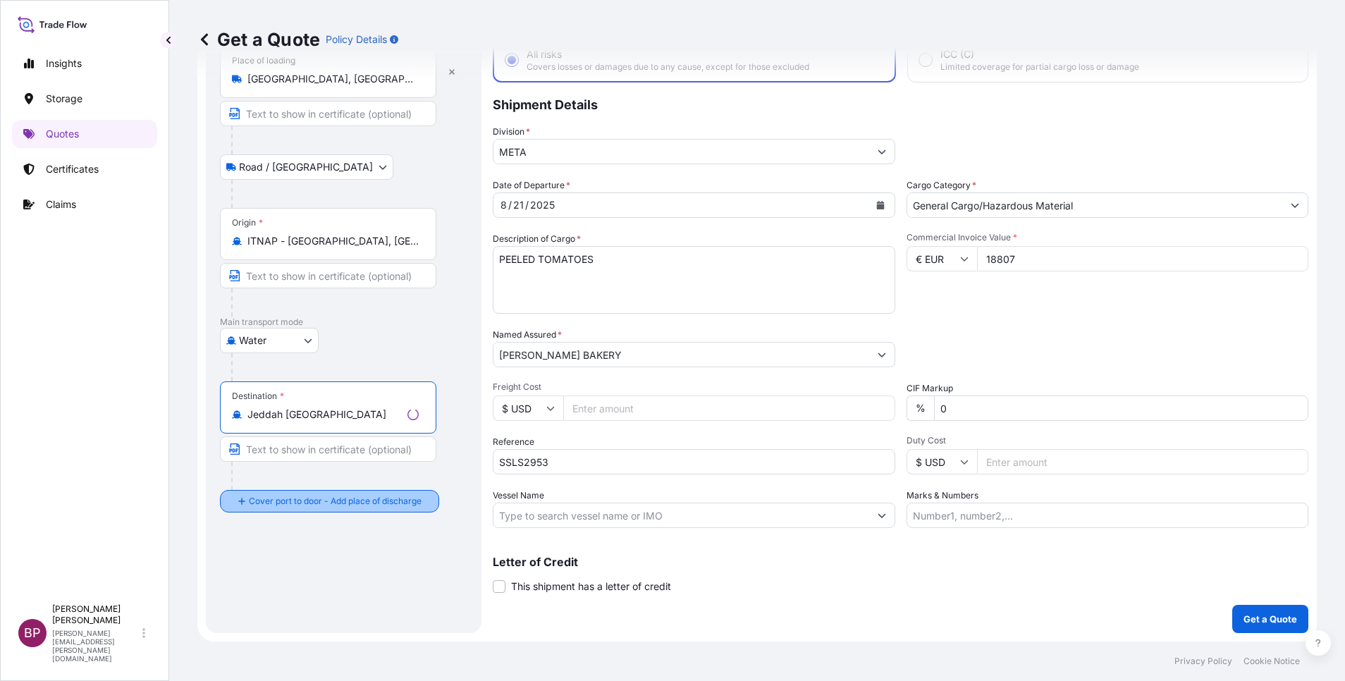
type input "Jeddah [GEOGRAPHIC_DATA]"
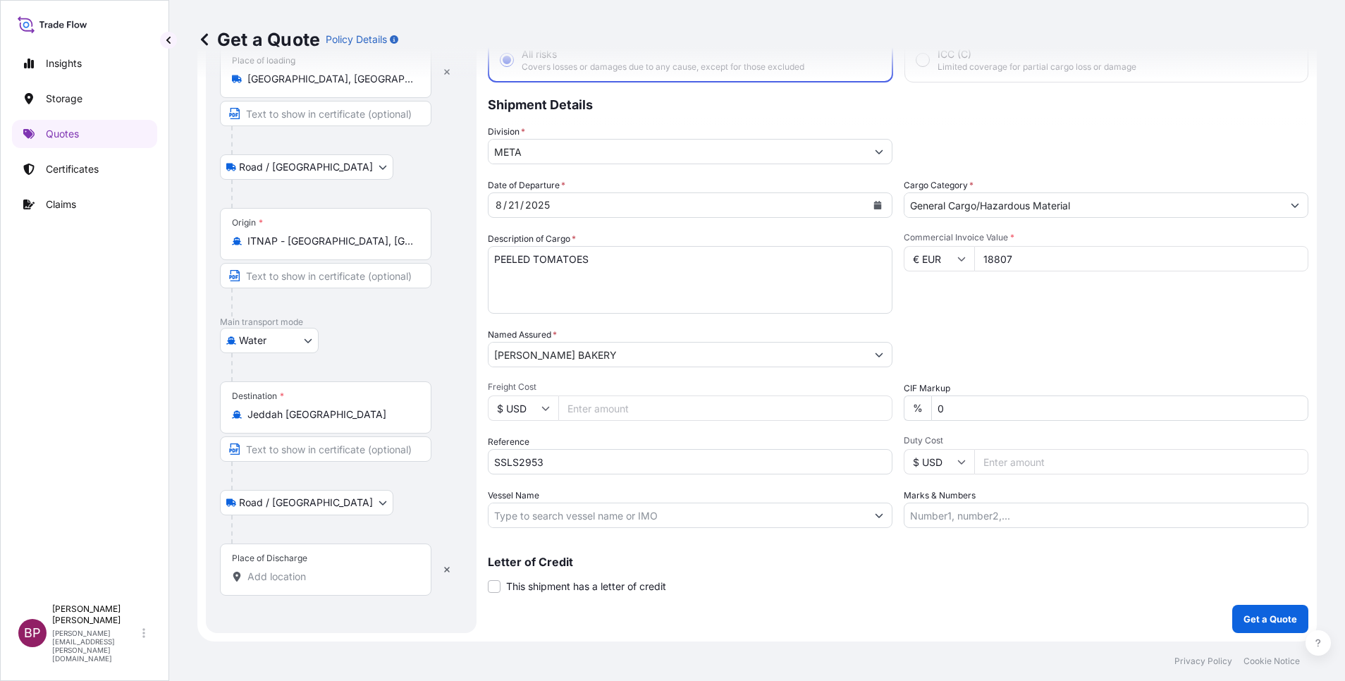
click at [302, 570] on input "Place of Discharge" at bounding box center [330, 577] width 166 height 14
paste input "JEDDAH"
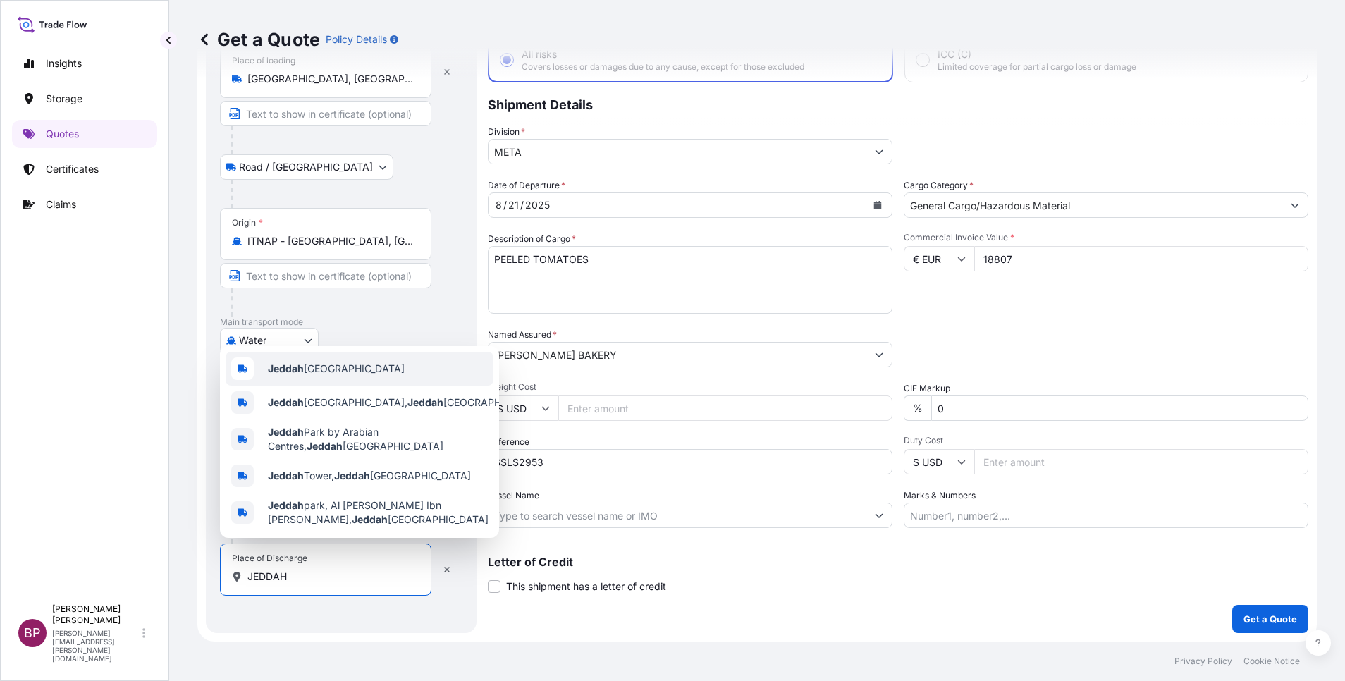
click at [385, 362] on div "Jeddah [GEOGRAPHIC_DATA]" at bounding box center [360, 369] width 268 height 34
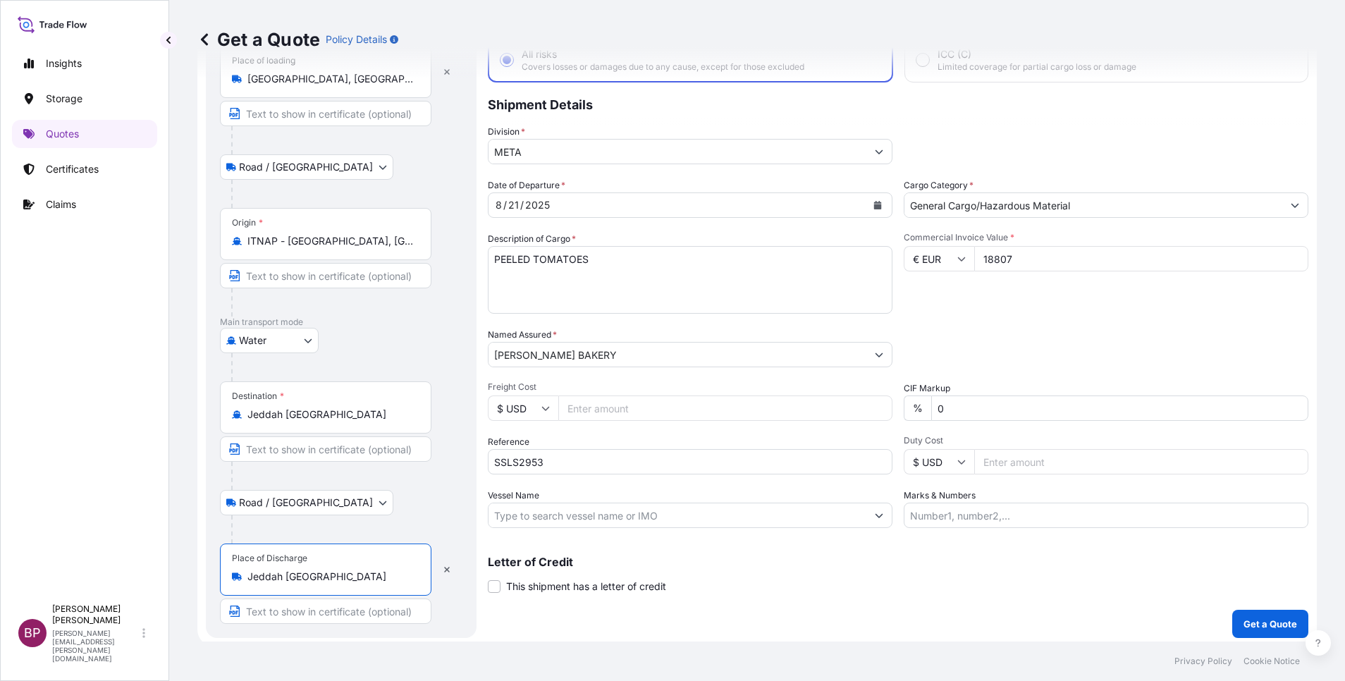
scroll to position [97, 0]
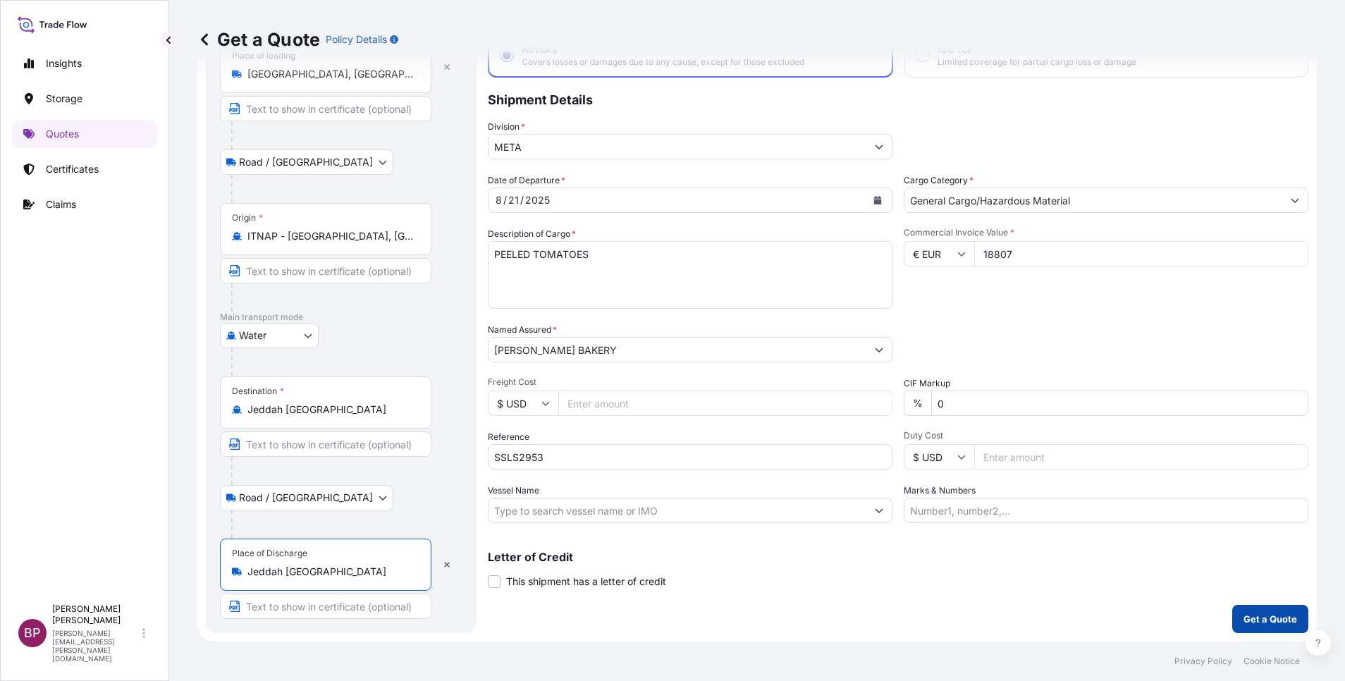
type input "Jeddah [GEOGRAPHIC_DATA]"
click at [1247, 627] on button "Get a Quote" at bounding box center [1270, 619] width 76 height 28
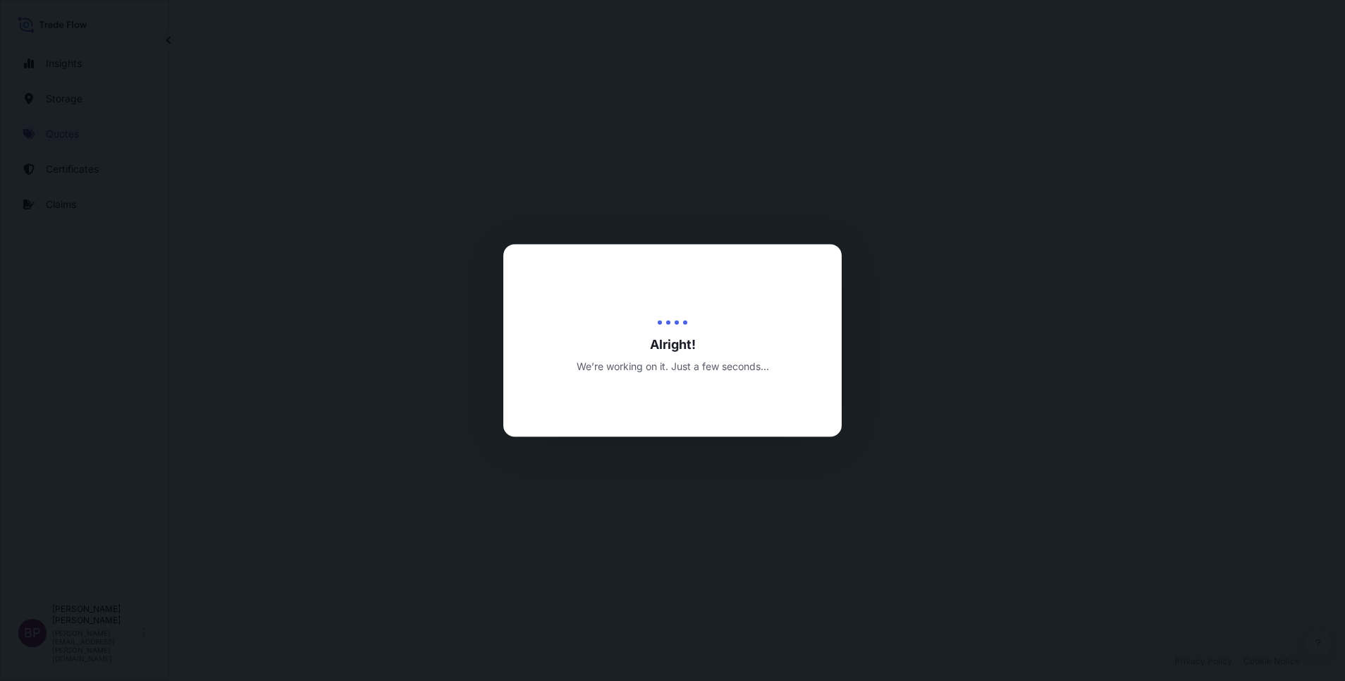
select select "Road / [GEOGRAPHIC_DATA]"
select select "Water"
select select "Road / [GEOGRAPHIC_DATA]"
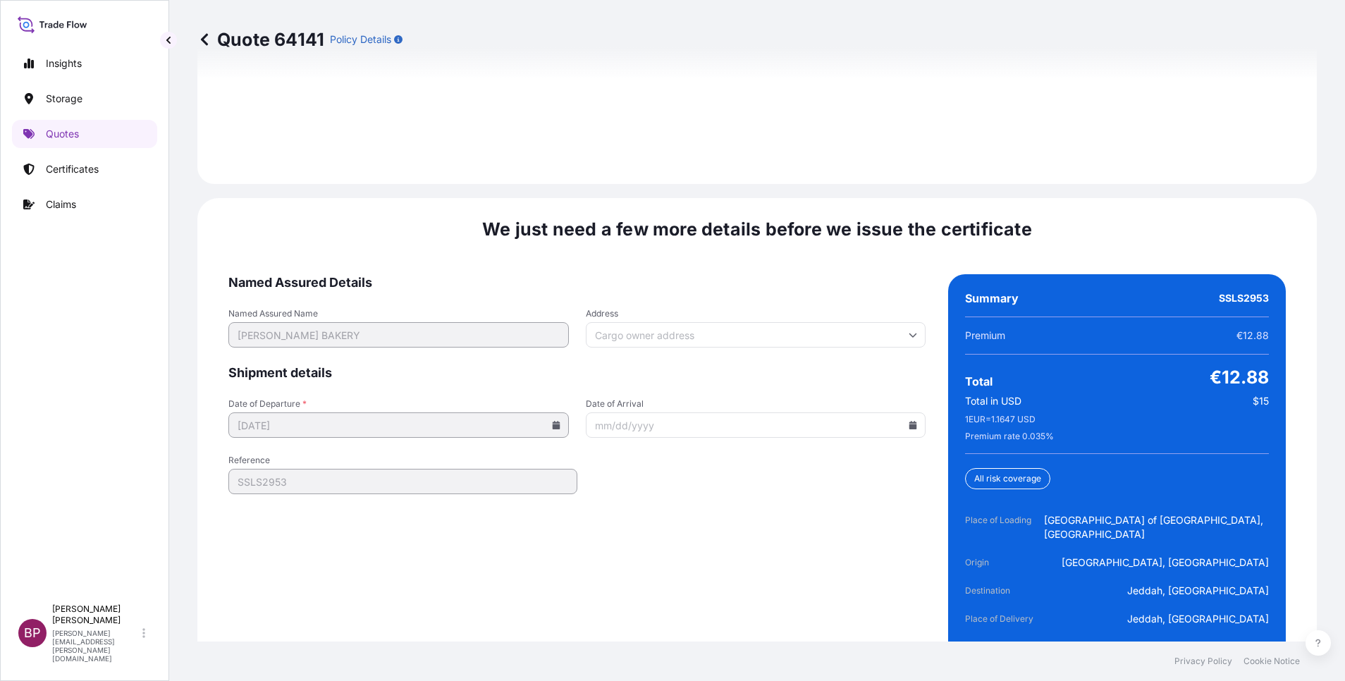
scroll to position [2163, 0]
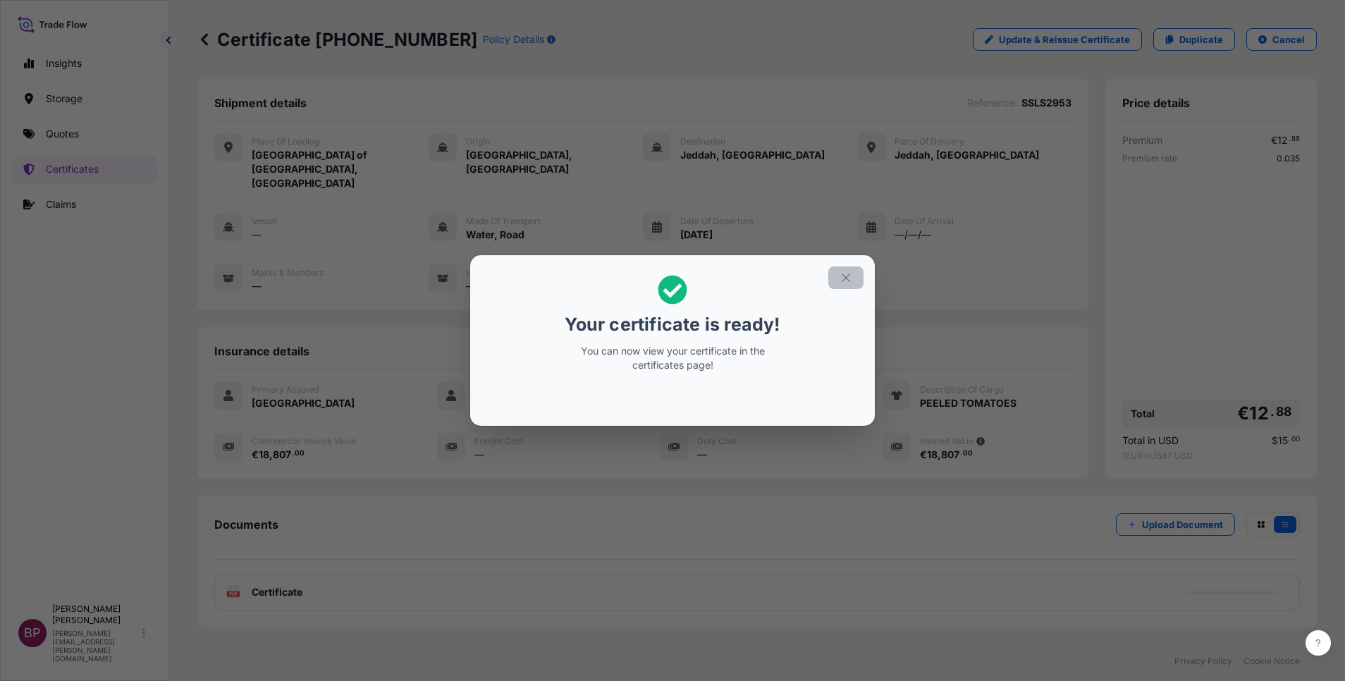
click at [845, 281] on icon "button" at bounding box center [846, 277] width 13 height 13
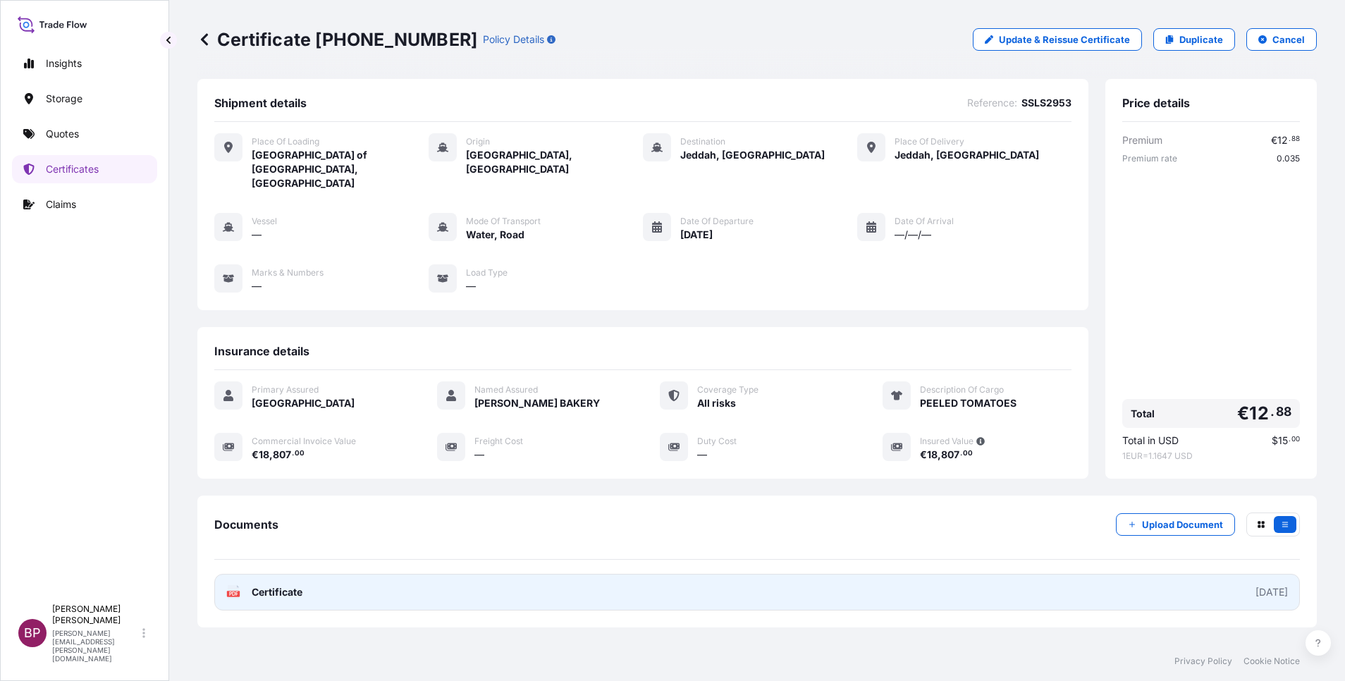
click at [289, 574] on link "PDF Certificate [DATE]" at bounding box center [757, 592] width 1086 height 37
